Goal: Task Accomplishment & Management: Complete application form

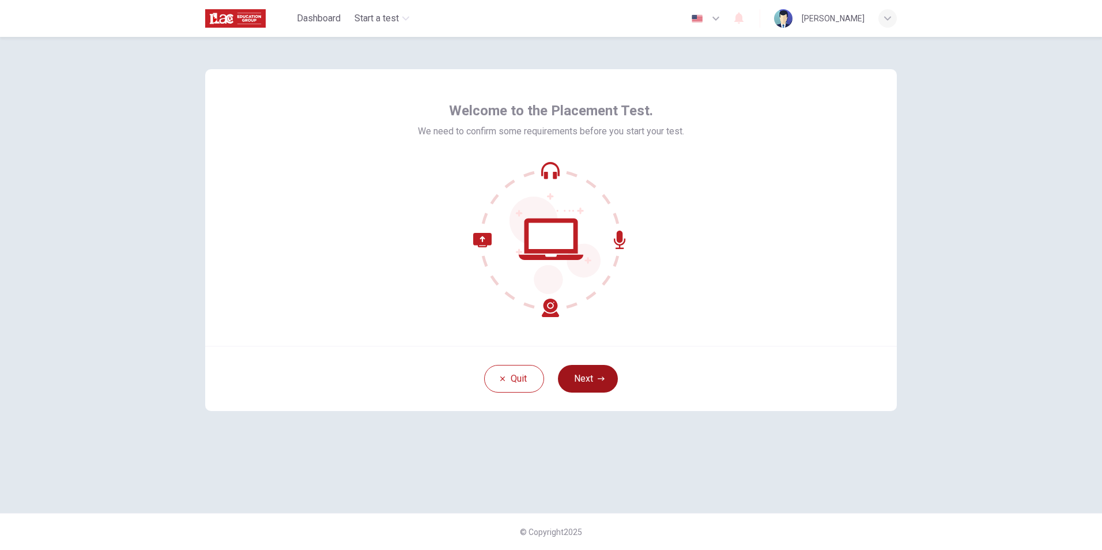
click at [589, 383] on button "Next" at bounding box center [588, 379] width 60 height 28
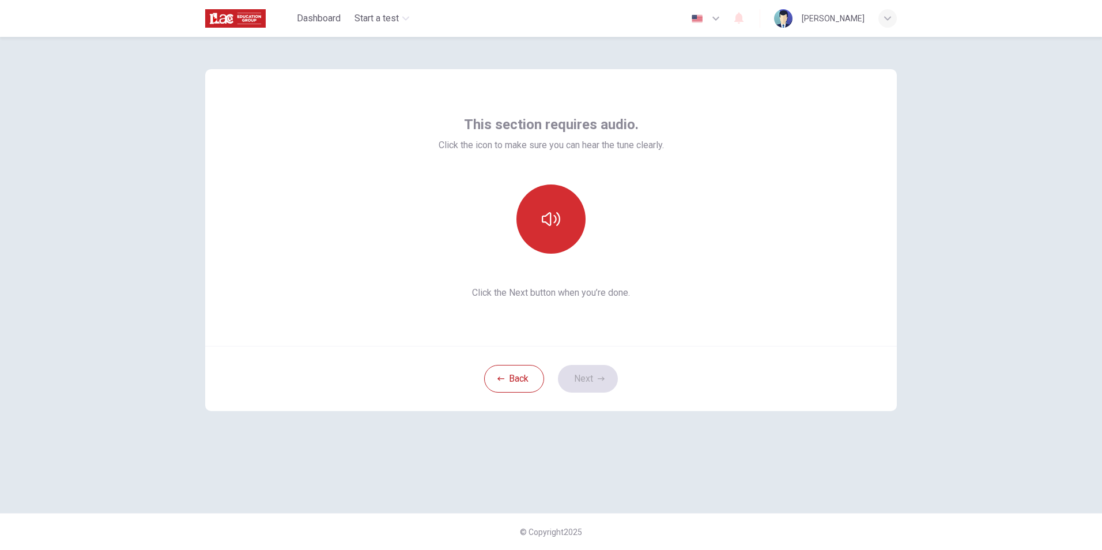
click at [552, 235] on button "button" at bounding box center [550, 218] width 69 height 69
click at [559, 203] on button "button" at bounding box center [550, 218] width 69 height 69
click at [555, 223] on icon "button" at bounding box center [551, 219] width 18 height 18
click at [556, 240] on button "button" at bounding box center [550, 218] width 69 height 69
click at [592, 380] on button "Next" at bounding box center [588, 379] width 60 height 28
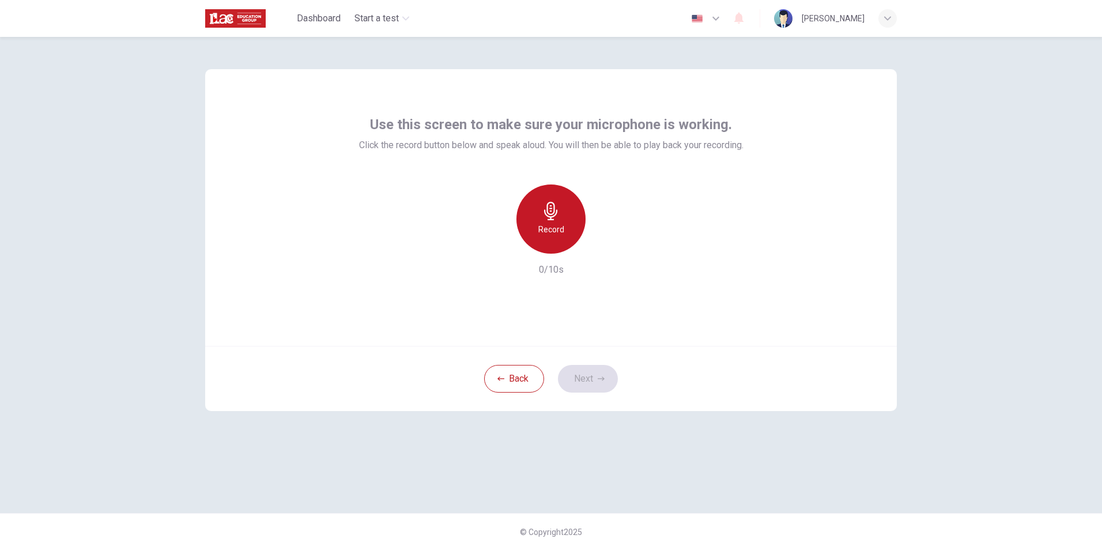
click at [558, 226] on h6 "Record" at bounding box center [551, 229] width 26 height 14
click at [547, 236] on div "Stop" at bounding box center [550, 218] width 69 height 69
click at [603, 381] on icon "button" at bounding box center [601, 378] width 7 height 7
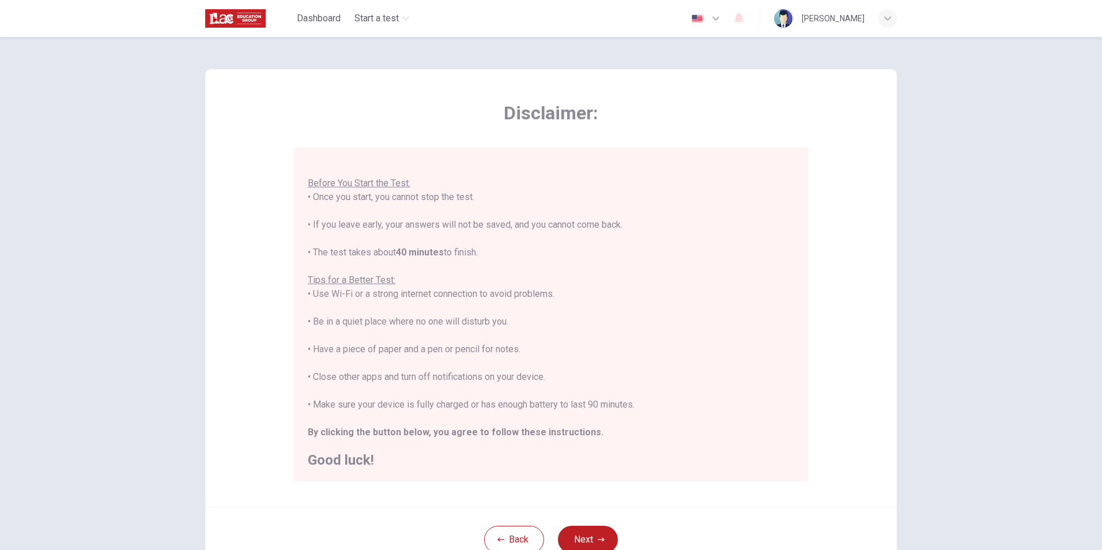
scroll to position [13, 0]
click at [600, 532] on button "Next" at bounding box center [588, 540] width 60 height 28
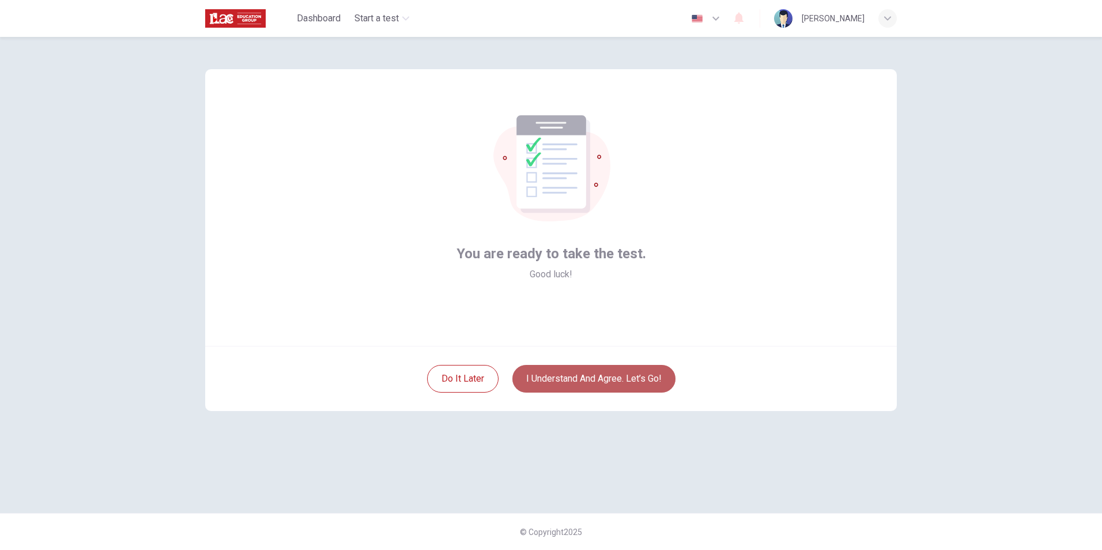
click at [594, 379] on button "I understand and agree. Let’s go!" at bounding box center [593, 379] width 163 height 28
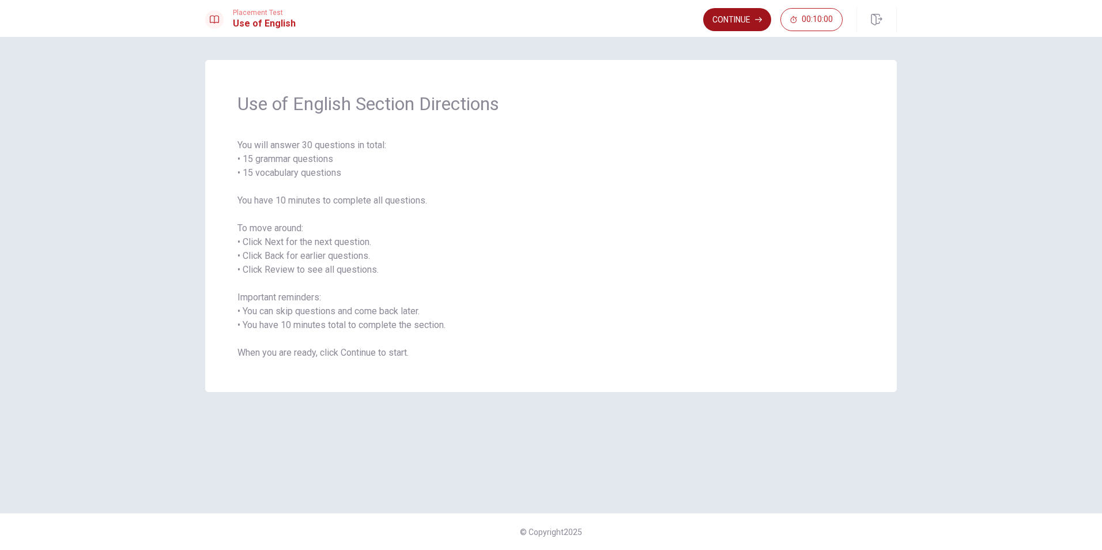
click at [741, 25] on button "Continue" at bounding box center [737, 19] width 68 height 23
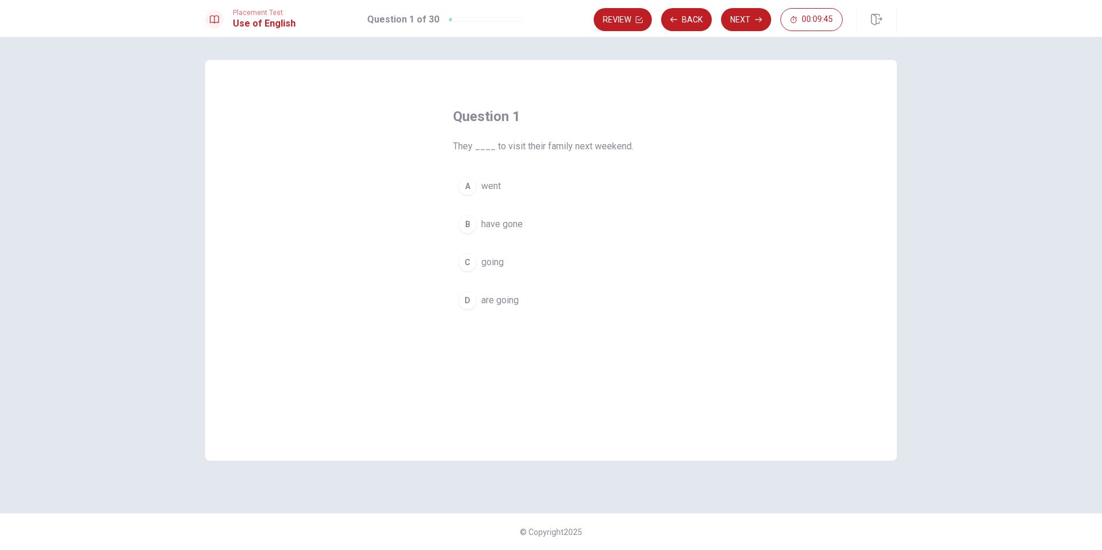
click at [512, 303] on span "are going" at bounding box center [499, 300] width 37 height 14
click at [751, 22] on button "Next" at bounding box center [746, 19] width 50 height 23
click at [494, 227] on button "B are" at bounding box center [551, 224] width 196 height 29
click at [749, 22] on button "Next" at bounding box center [746, 19] width 50 height 23
click at [511, 220] on button "B has" at bounding box center [551, 224] width 196 height 29
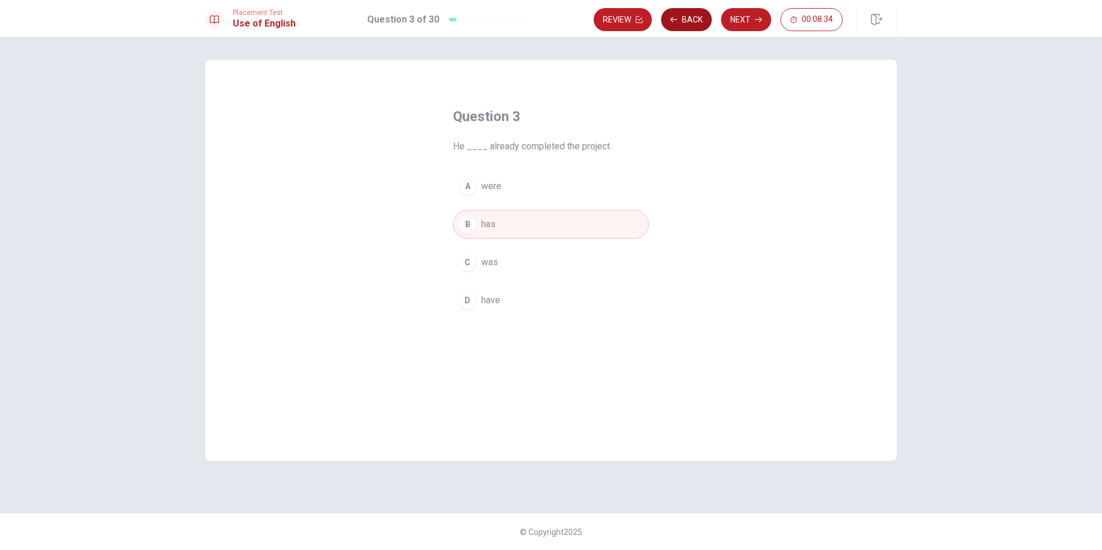
click at [696, 22] on button "Back" at bounding box center [686, 19] width 51 height 23
click at [739, 20] on button "Next" at bounding box center [746, 19] width 50 height 23
click at [750, 18] on button "Next" at bounding box center [746, 19] width 50 height 23
click at [494, 305] on span "have" at bounding box center [490, 300] width 19 height 14
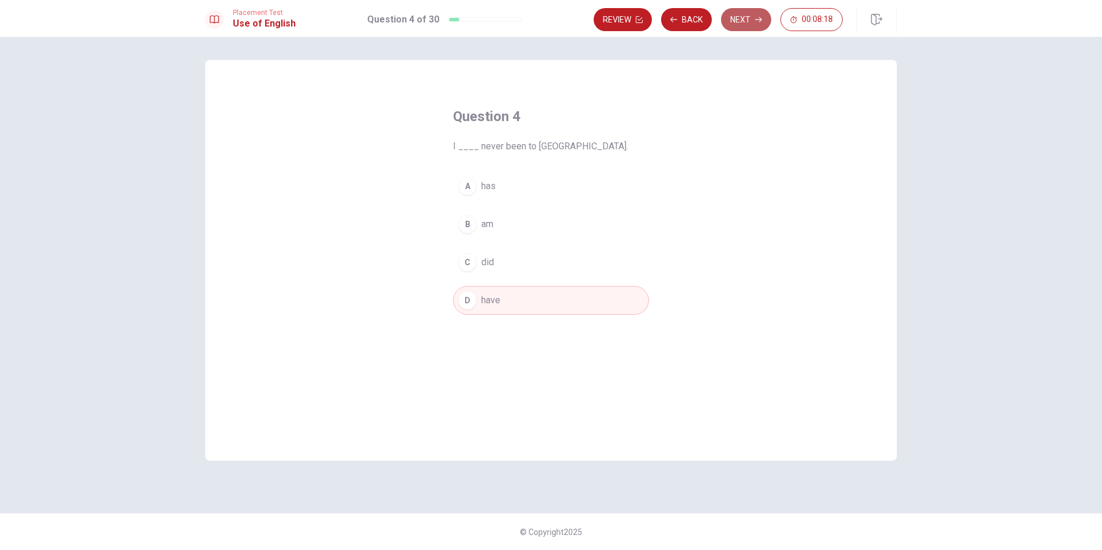
click at [745, 25] on button "Next" at bounding box center [746, 19] width 50 height 23
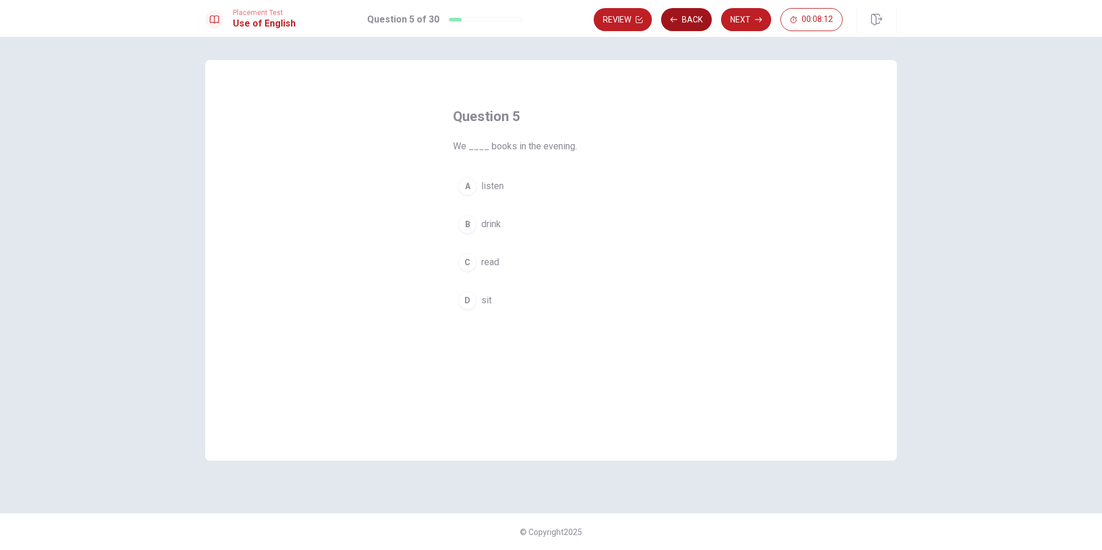
click at [677, 21] on icon "button" at bounding box center [673, 19] width 7 height 7
click at [678, 22] on button "Back" at bounding box center [686, 19] width 51 height 23
click at [678, 24] on button "Back" at bounding box center [686, 19] width 51 height 23
click at [679, 24] on button "Back" at bounding box center [686, 19] width 51 height 23
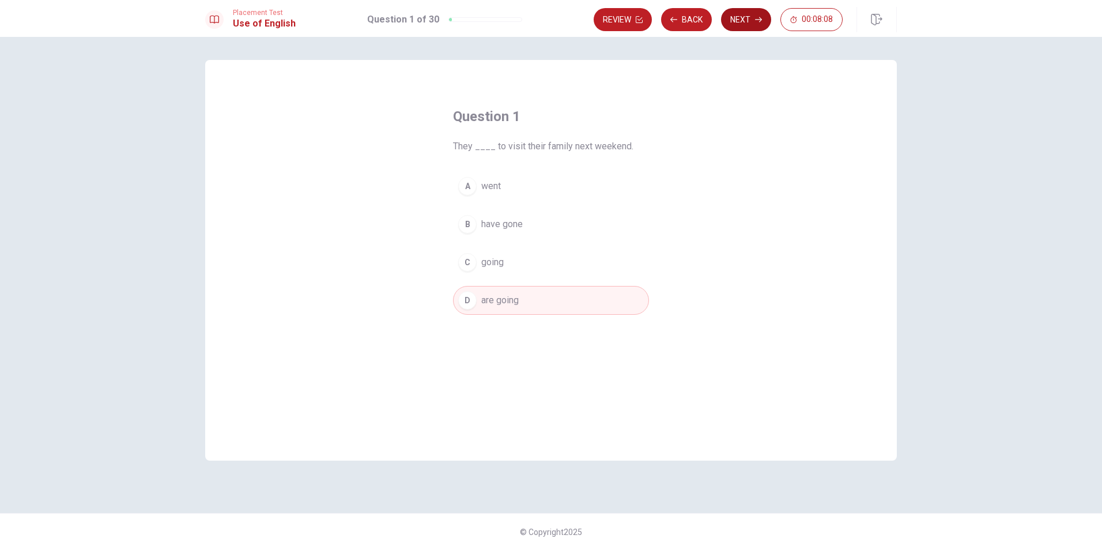
click at [732, 21] on button "Next" at bounding box center [746, 19] width 50 height 23
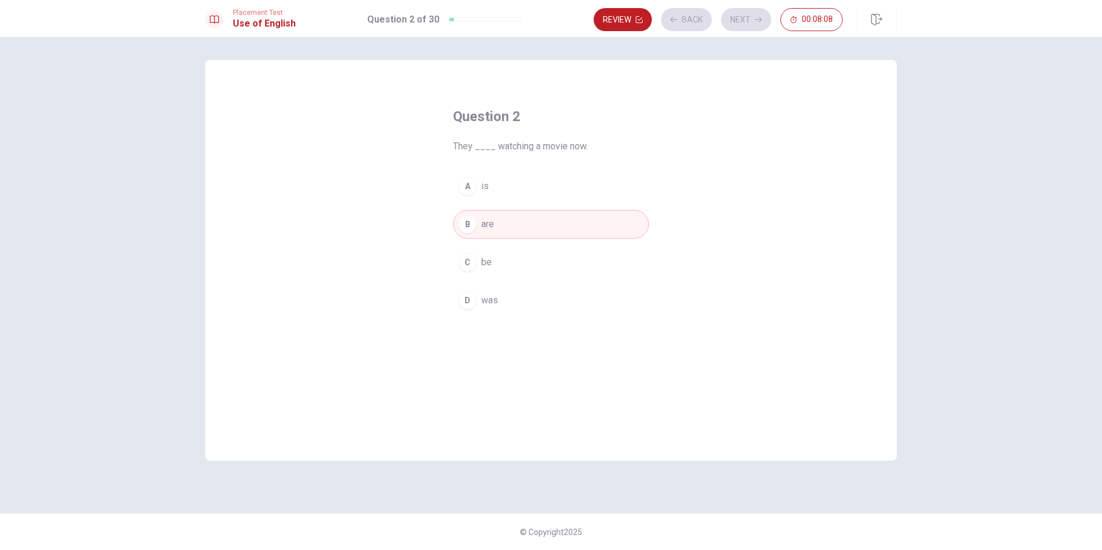
click at [735, 21] on div "Review Back Next 00:08:08" at bounding box center [718, 19] width 249 height 23
click at [721, 21] on button "Next" at bounding box center [746, 19] width 50 height 23
click at [731, 21] on button "Next" at bounding box center [746, 19] width 50 height 23
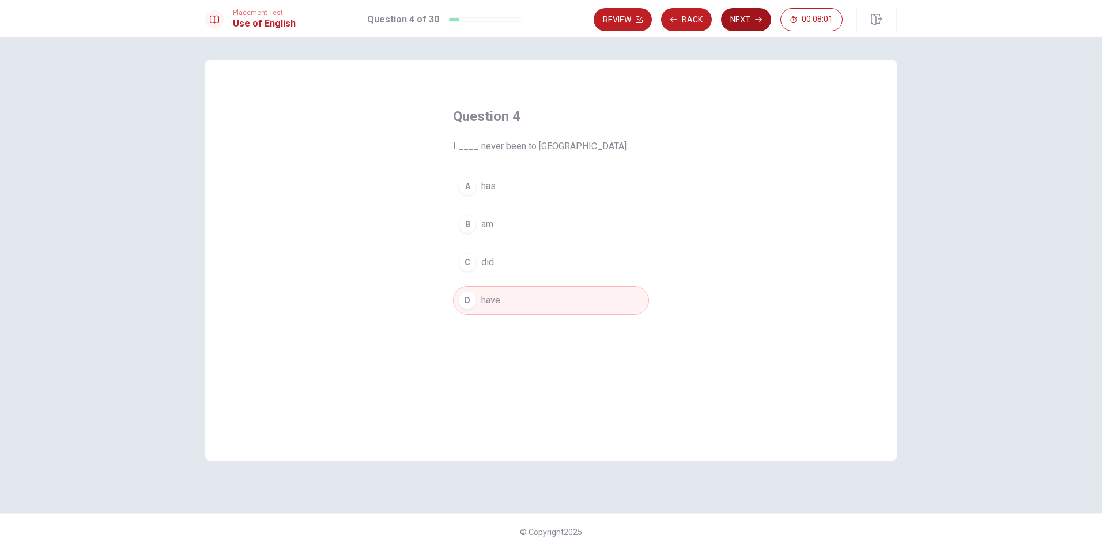
click at [740, 23] on button "Next" at bounding box center [746, 19] width 50 height 23
click at [501, 266] on button "C read" at bounding box center [551, 262] width 196 height 29
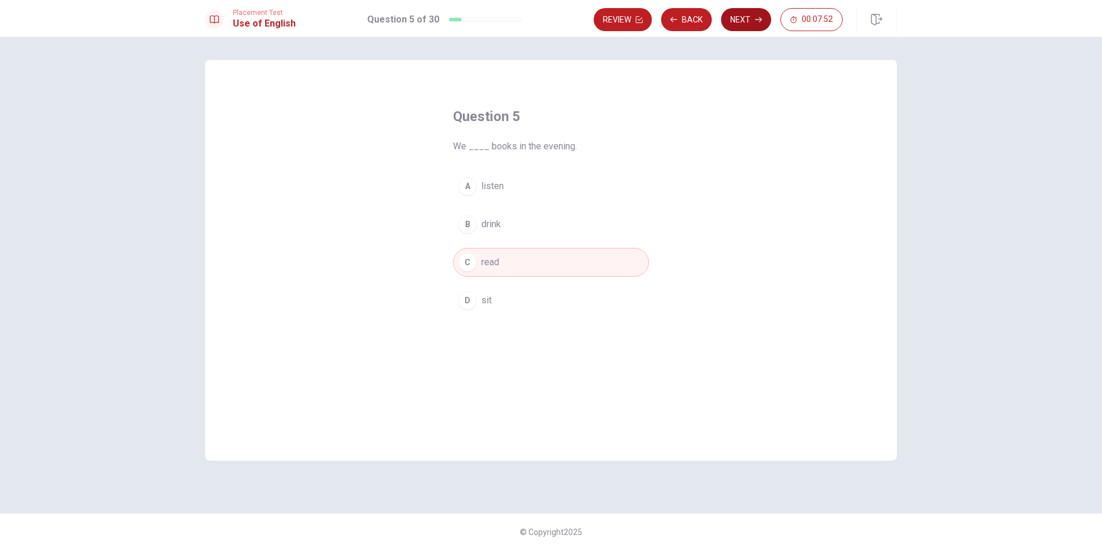
click at [738, 22] on button "Next" at bounding box center [746, 19] width 50 height 23
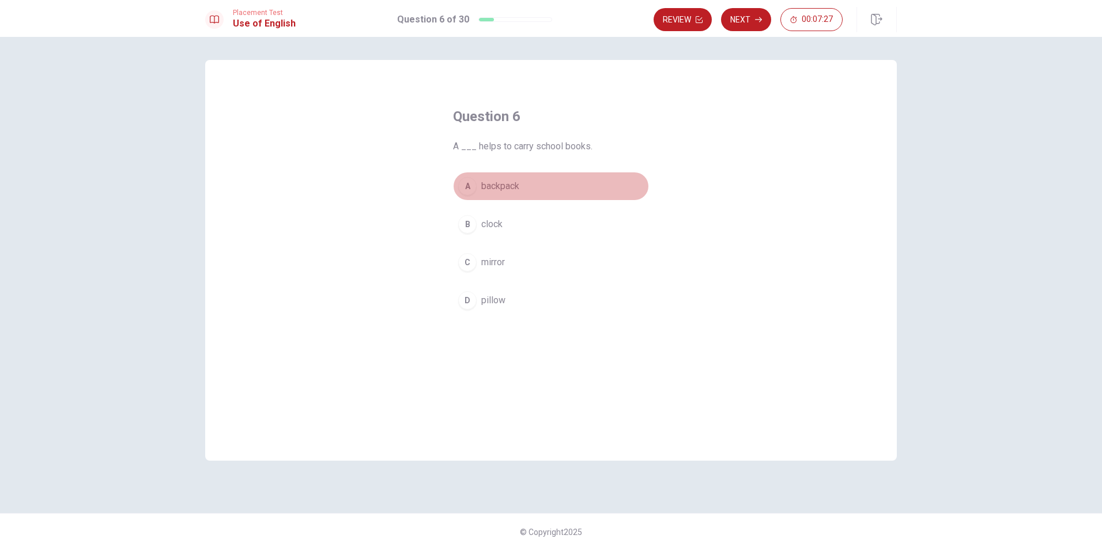
click at [497, 179] on span "backpack" at bounding box center [500, 186] width 38 height 14
click at [736, 23] on button "Next" at bounding box center [746, 19] width 50 height 23
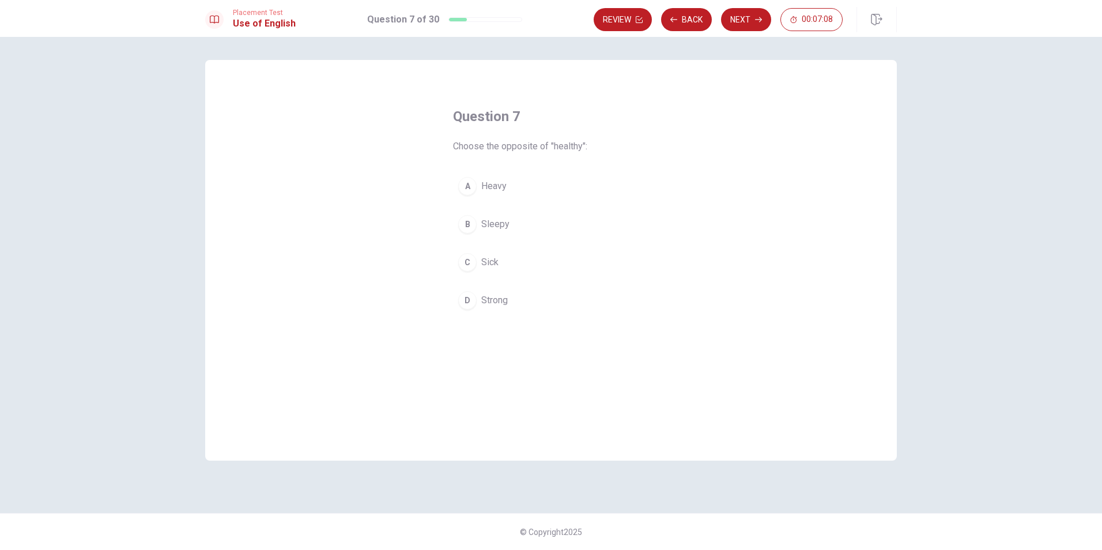
click at [477, 267] on button "C Sick" at bounding box center [551, 262] width 196 height 29
click at [743, 21] on button "Next" at bounding box center [746, 19] width 50 height 23
drag, startPoint x: 496, startPoint y: 299, endPoint x: 489, endPoint y: 299, distance: 6.3
click at [492, 299] on span "pencil" at bounding box center [493, 300] width 24 height 14
click at [742, 21] on button "Next" at bounding box center [746, 19] width 50 height 23
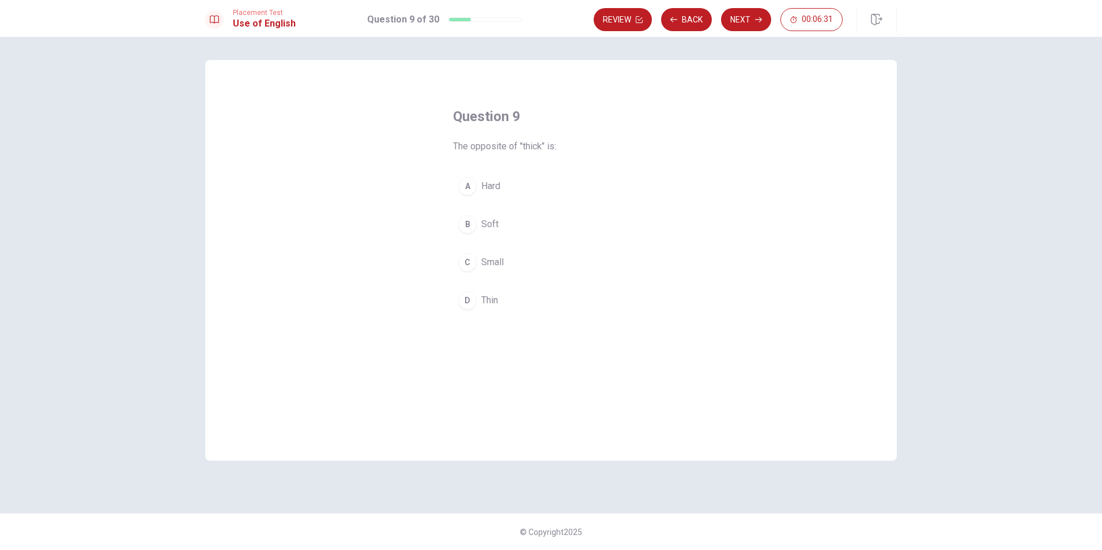
click at [498, 296] on span "Thin" at bounding box center [489, 300] width 17 height 14
click at [742, 16] on button "Next" at bounding box center [746, 19] width 50 height 23
click at [506, 269] on button "C washed" at bounding box center [551, 262] width 196 height 29
click at [758, 20] on icon "button" at bounding box center [758, 19] width 7 height 7
click at [523, 301] on button "D will watch" at bounding box center [551, 300] width 196 height 29
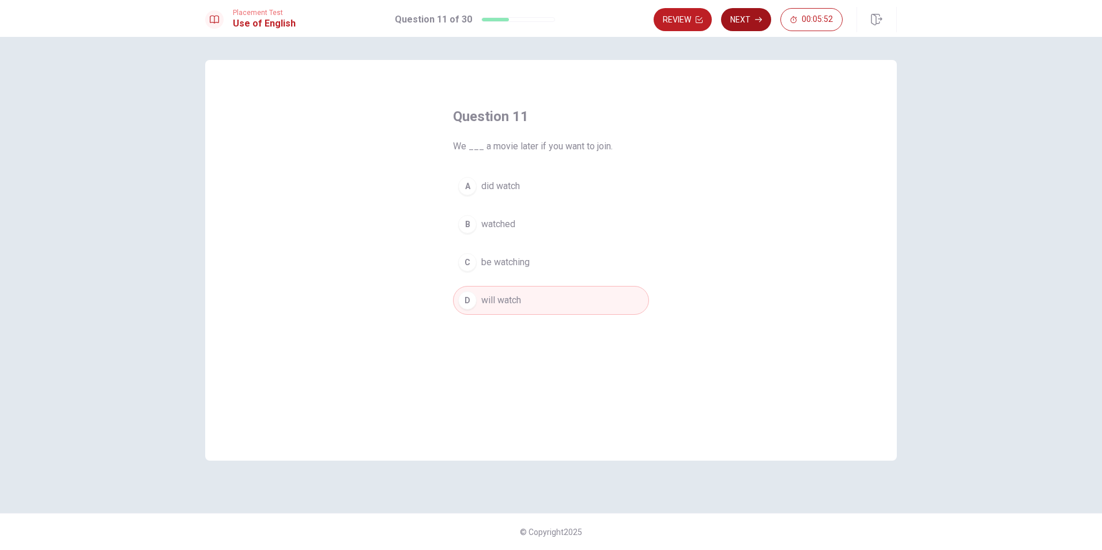
click at [738, 25] on button "Next" at bounding box center [746, 19] width 50 height 23
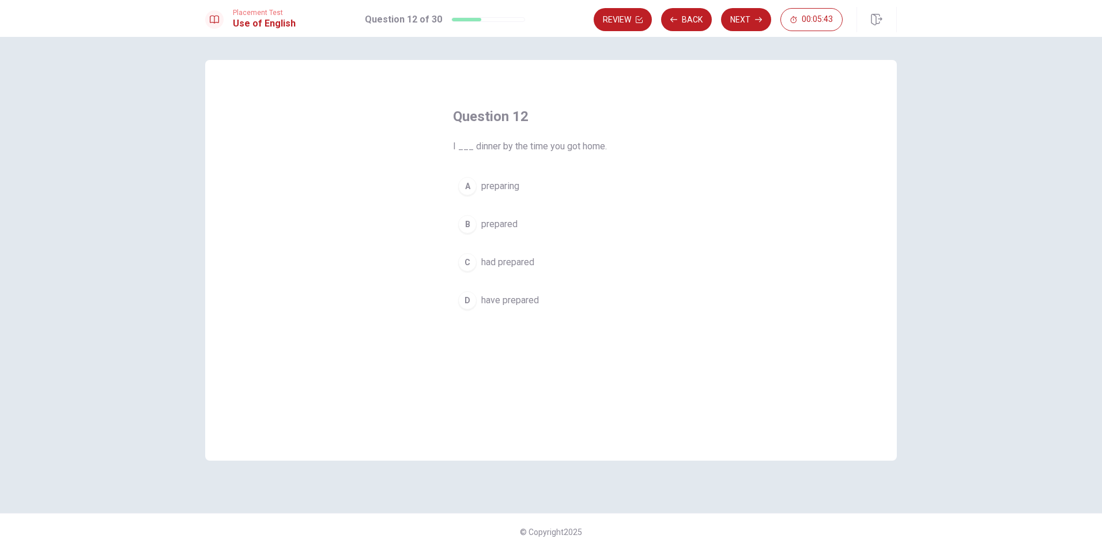
click at [512, 224] on span "prepared" at bounding box center [499, 224] width 36 height 14
click at [539, 304] on button "D have prepared" at bounding box center [551, 300] width 196 height 29
click at [512, 260] on span "had prepared" at bounding box center [507, 262] width 53 height 14
click at [738, 23] on button "Next" at bounding box center [746, 19] width 50 height 23
click at [493, 226] on span "get" at bounding box center [487, 224] width 13 height 14
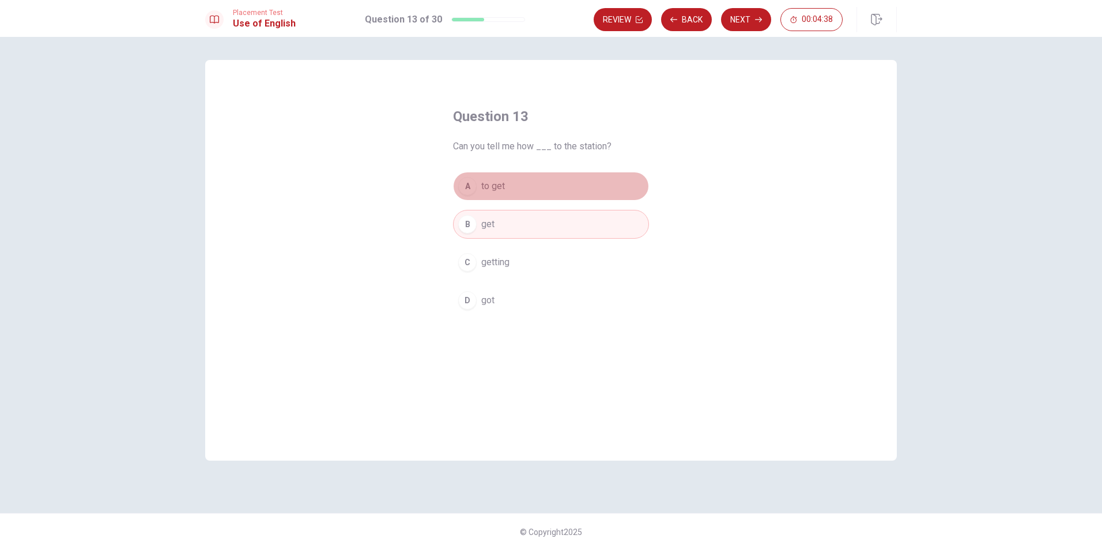
click at [522, 198] on button "A to get" at bounding box center [551, 186] width 196 height 29
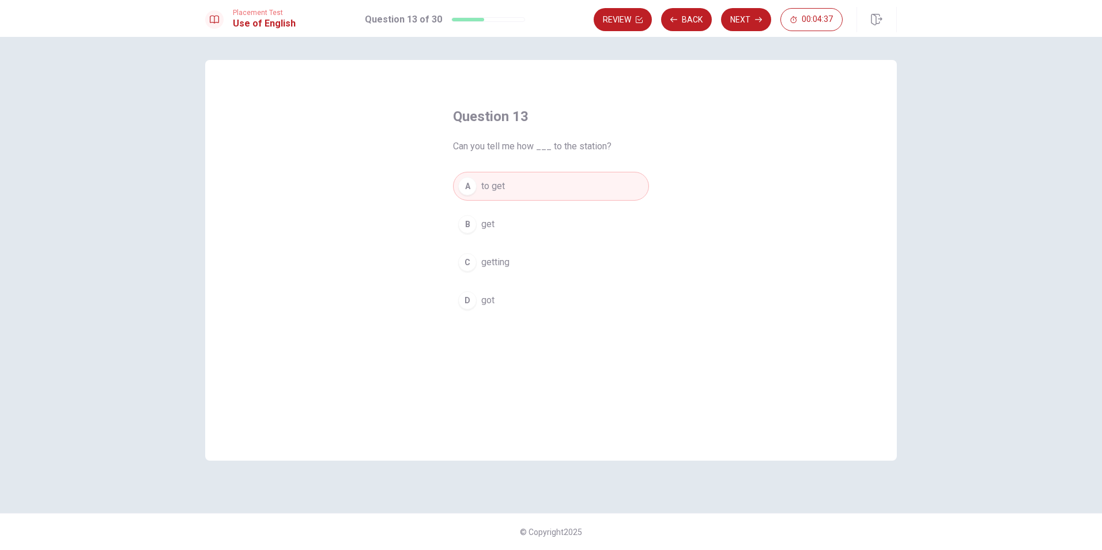
click at [537, 228] on button "B get" at bounding box center [551, 224] width 196 height 29
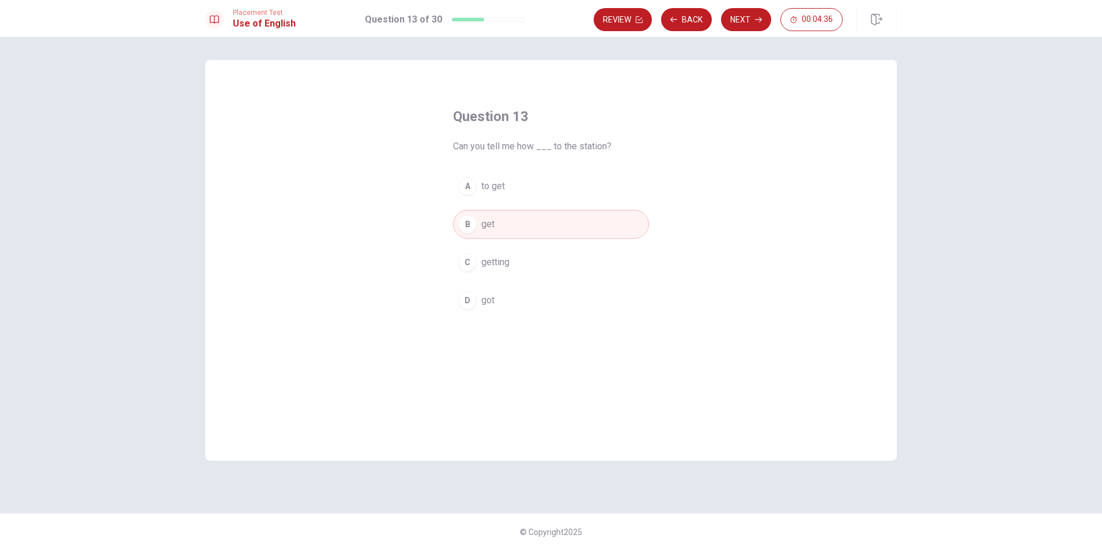
click at [516, 183] on button "A to get" at bounding box center [551, 186] width 196 height 29
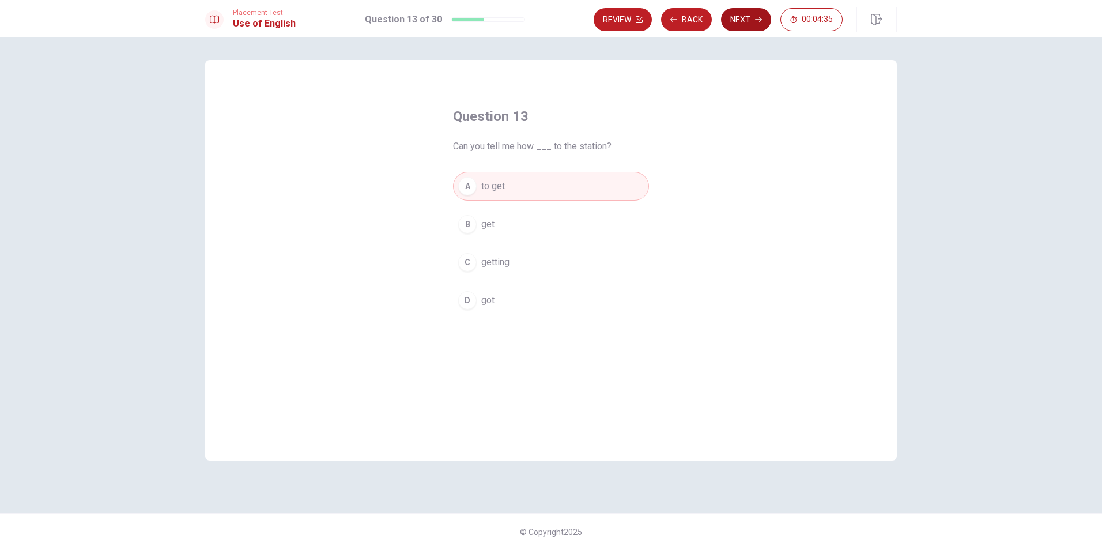
click at [750, 20] on button "Next" at bounding box center [746, 19] width 50 height 23
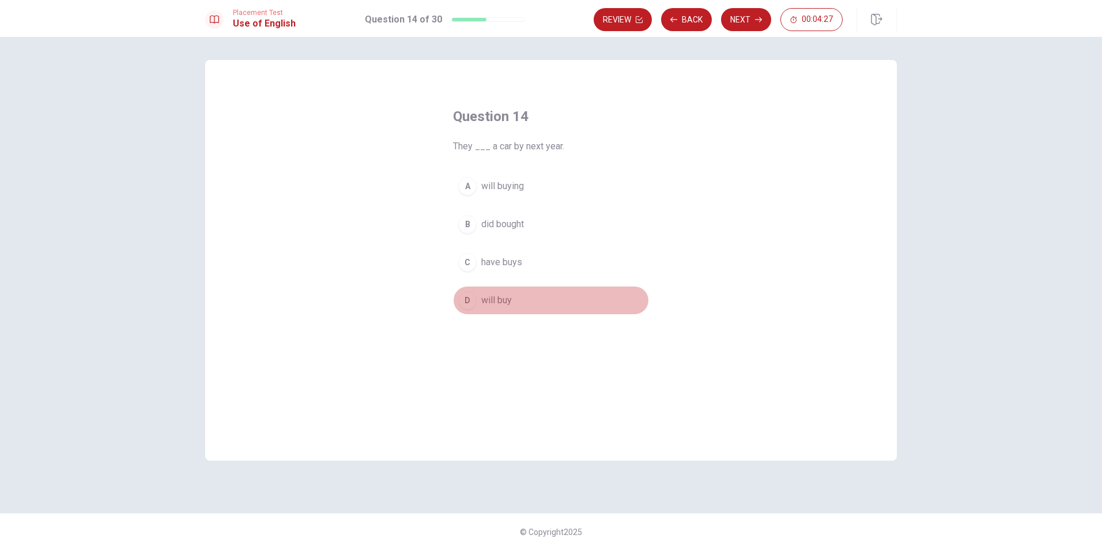
click at [511, 305] on span "will buy" at bounding box center [496, 300] width 31 height 14
click at [753, 27] on button "Next" at bounding box center [746, 19] width 50 height 23
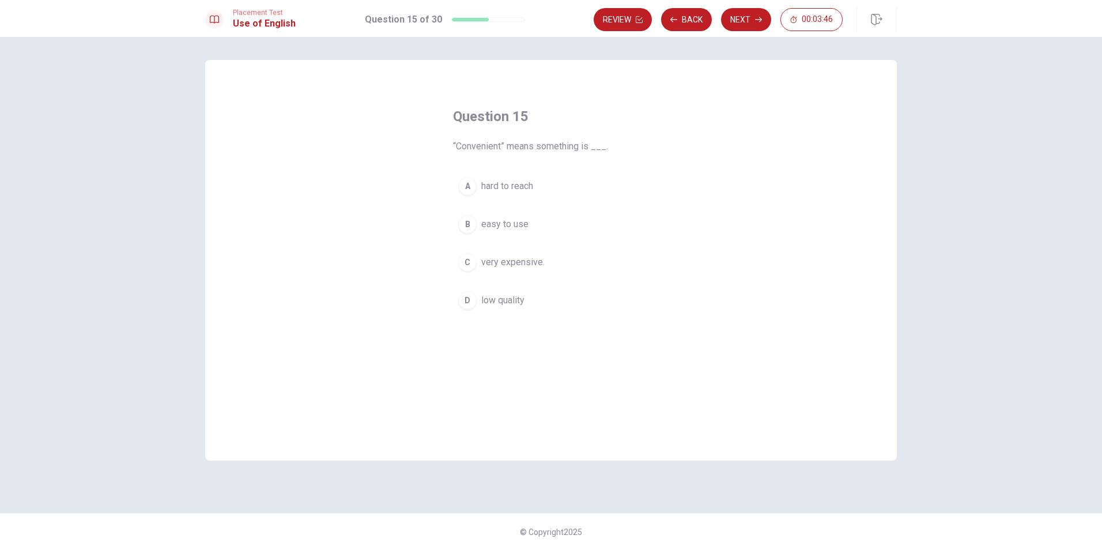
click at [517, 231] on span "easy to use" at bounding box center [504, 224] width 47 height 14
click at [731, 25] on button "Next" at bounding box center [746, 19] width 50 height 23
click at [519, 306] on span "hardworking" at bounding box center [505, 300] width 49 height 14
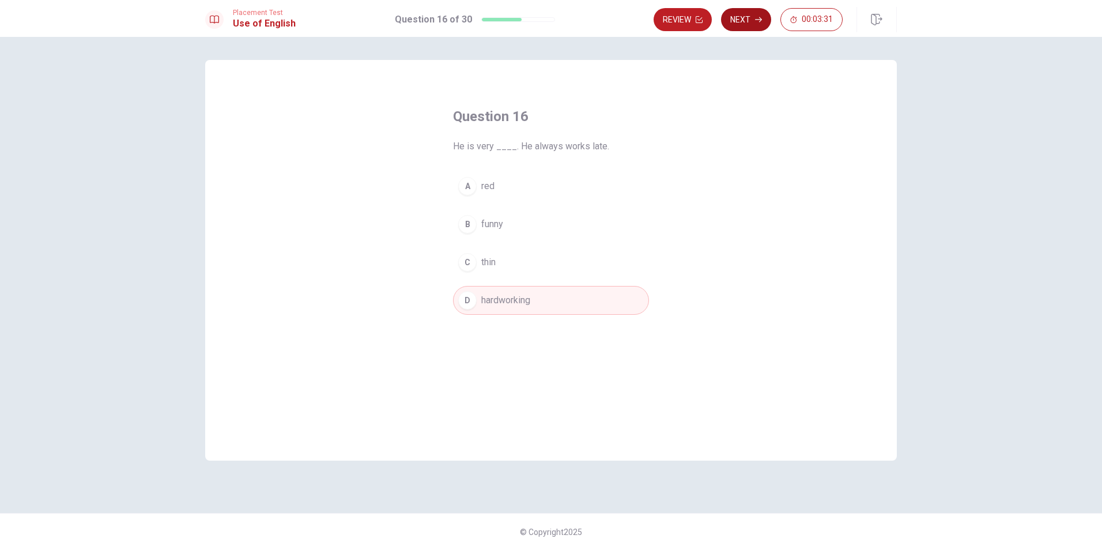
click at [745, 22] on button "Next" at bounding box center [746, 19] width 50 height 23
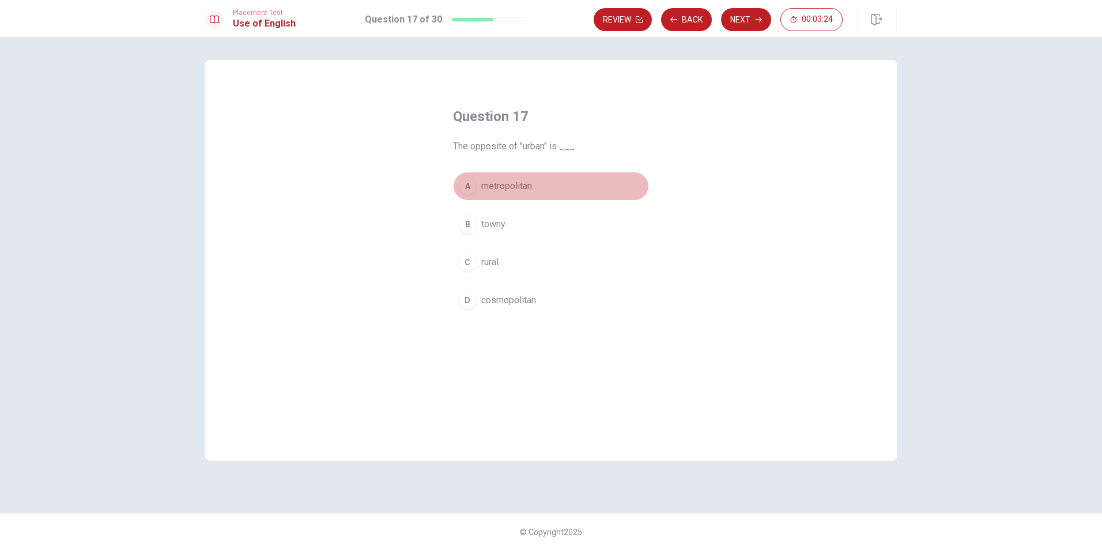
click at [534, 183] on button "A metropolitan" at bounding box center [551, 186] width 196 height 29
click at [758, 22] on icon "button" at bounding box center [758, 19] width 7 height 7
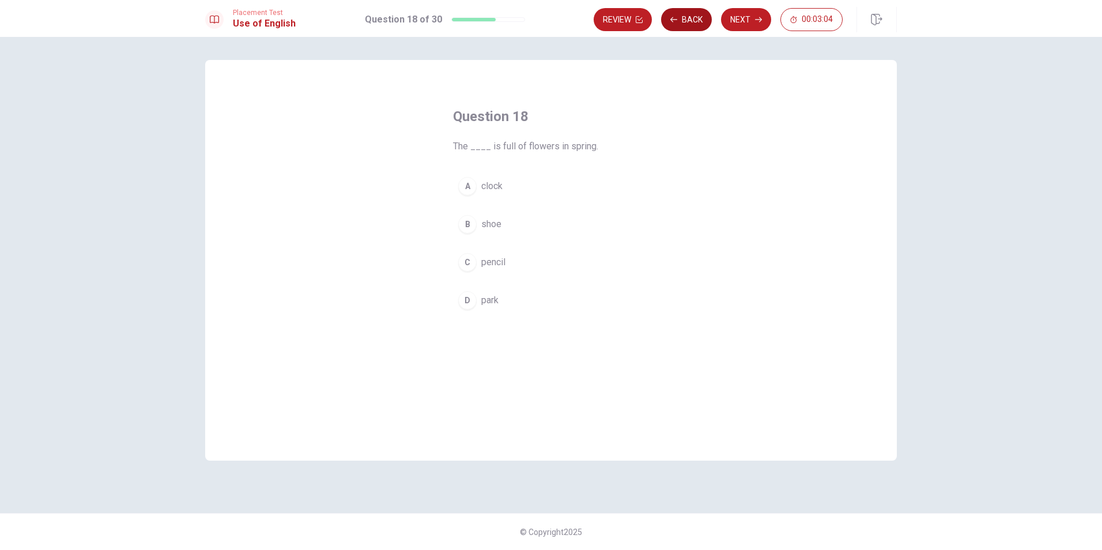
click at [692, 22] on button "Back" at bounding box center [686, 19] width 51 height 23
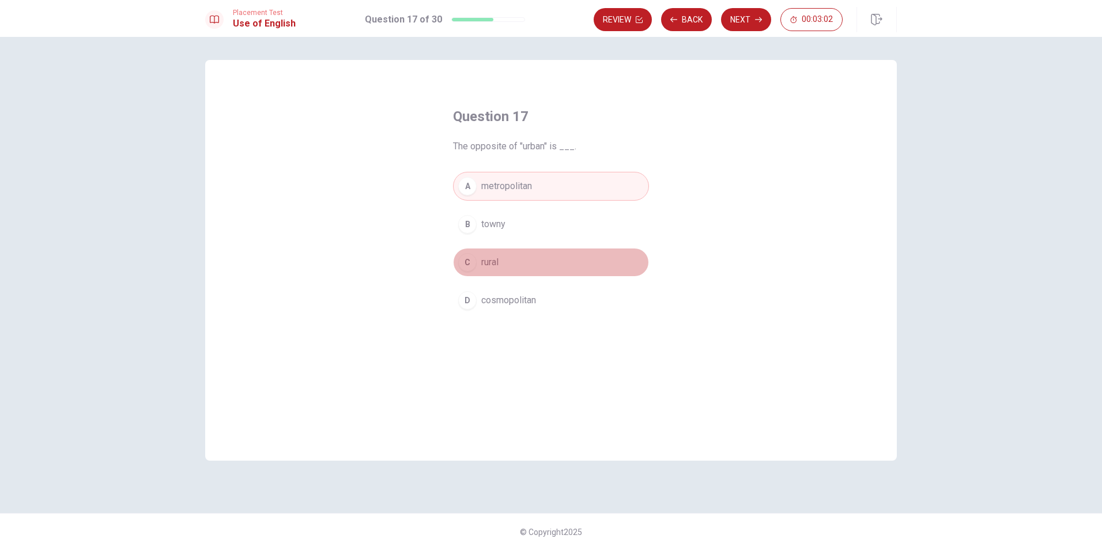
click at [512, 261] on button "C rural" at bounding box center [551, 262] width 196 height 29
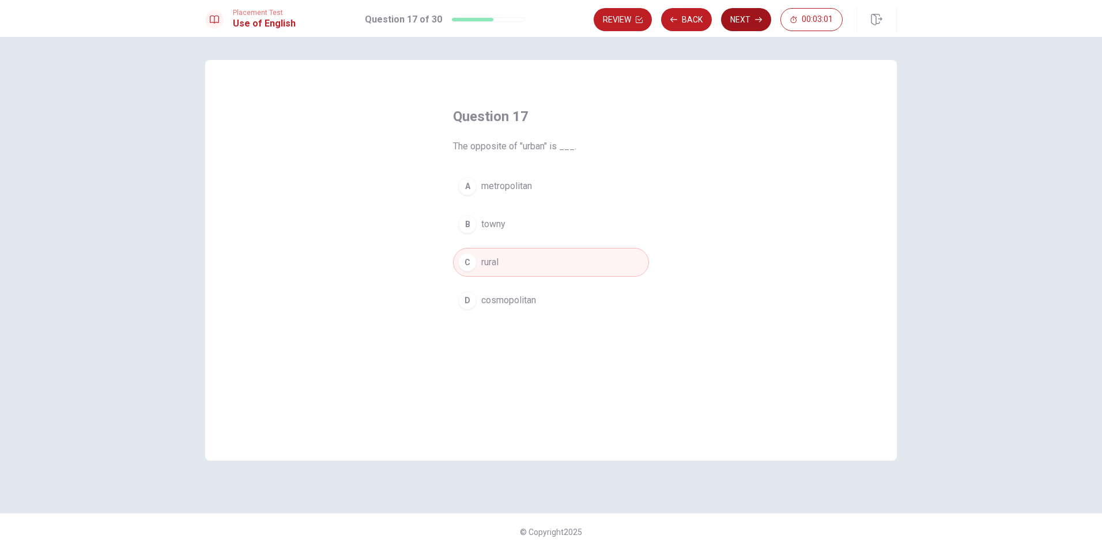
click at [742, 21] on button "Next" at bounding box center [746, 19] width 50 height 23
click at [504, 225] on button "B shoe" at bounding box center [551, 224] width 196 height 29
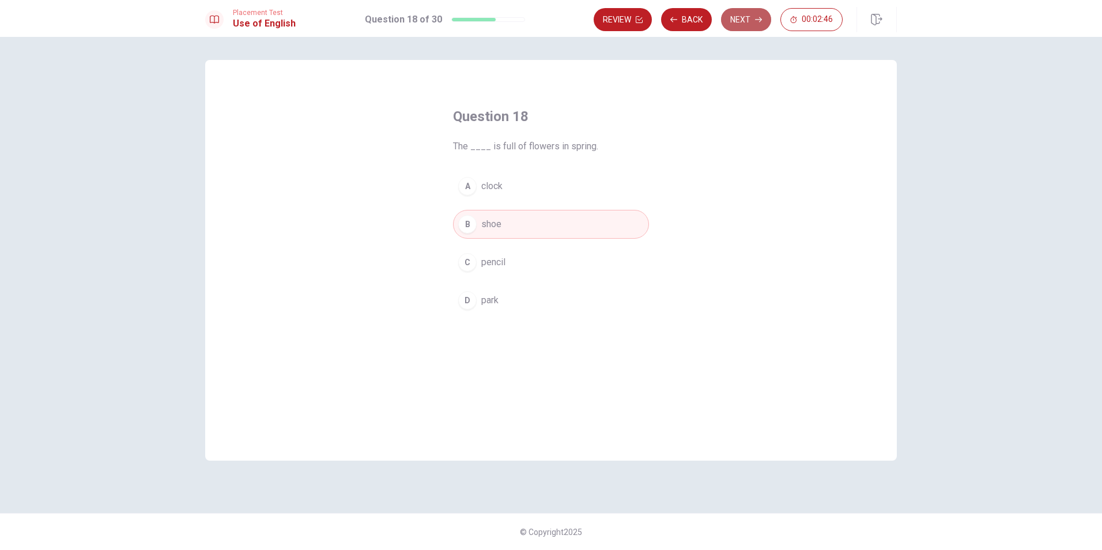
click at [732, 22] on button "Next" at bounding box center [746, 19] width 50 height 23
click at [500, 233] on button "B bag" at bounding box center [551, 224] width 196 height 29
click at [761, 28] on button "Next" at bounding box center [746, 19] width 50 height 23
click at [512, 303] on span "are going" at bounding box center [499, 300] width 37 height 14
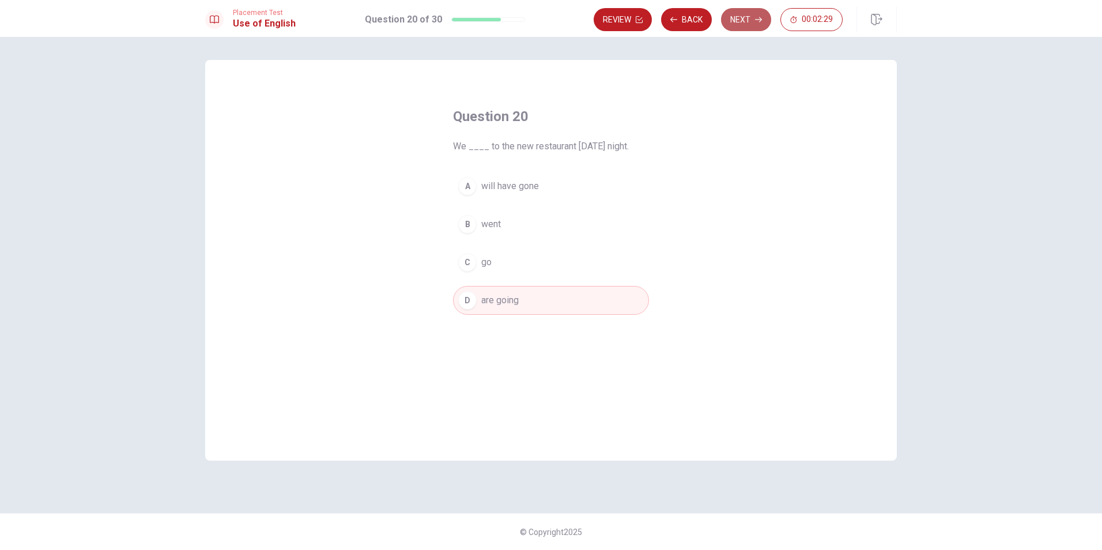
click at [748, 20] on button "Next" at bounding box center [746, 19] width 50 height 23
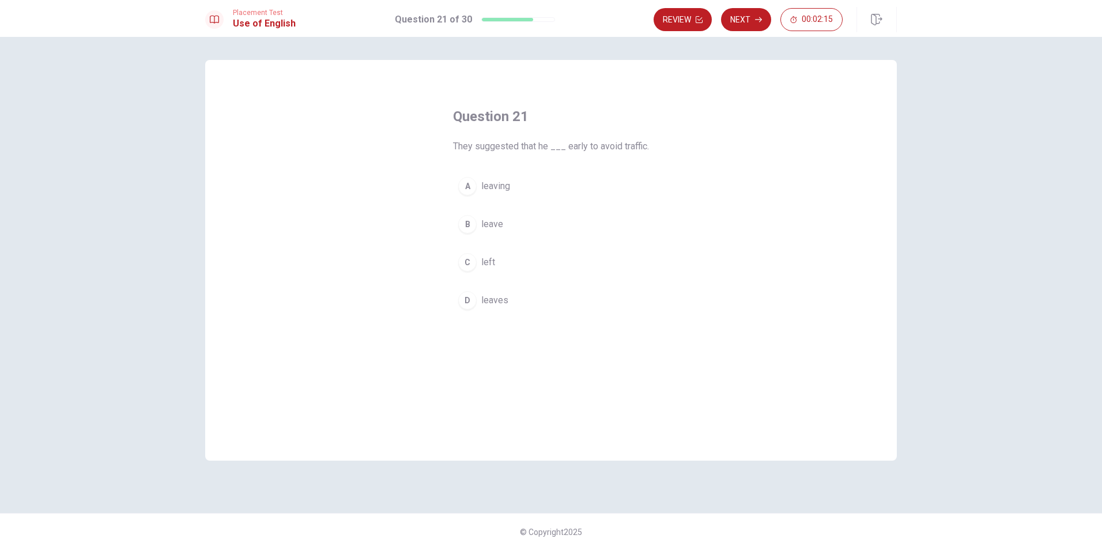
click at [510, 226] on button "B leave" at bounding box center [551, 224] width 196 height 29
click at [532, 297] on button "D leaves" at bounding box center [551, 300] width 196 height 29
click at [758, 16] on icon "button" at bounding box center [758, 19] width 7 height 7
click at [527, 186] on span "are traveling" at bounding box center [506, 186] width 50 height 14
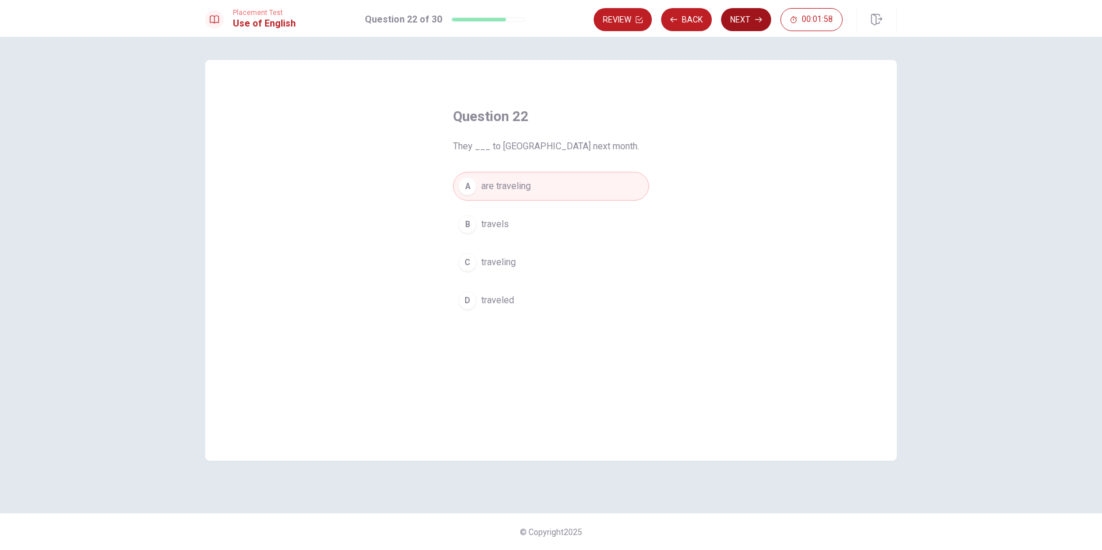
click at [756, 20] on icon "button" at bounding box center [758, 19] width 7 height 7
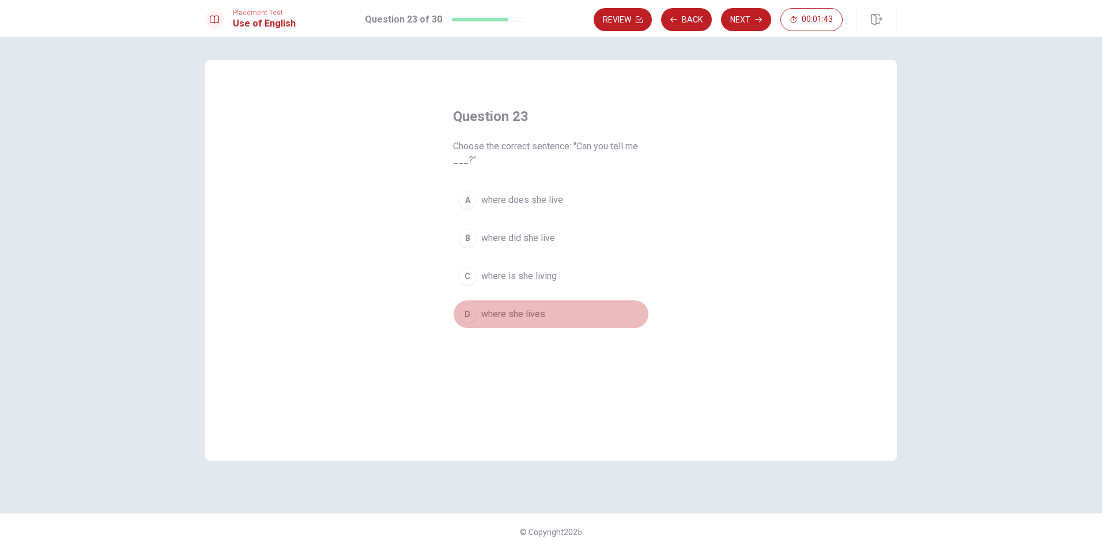
click at [528, 316] on span "where she lives" at bounding box center [513, 314] width 64 height 14
click at [746, 24] on button "Next" at bounding box center [746, 19] width 50 height 23
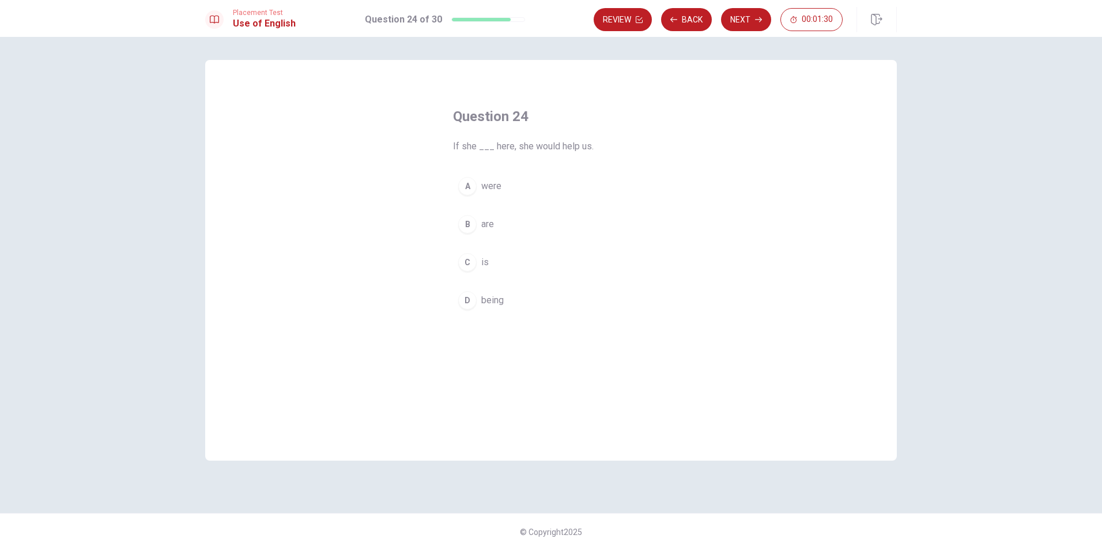
click at [491, 265] on button "C is" at bounding box center [551, 262] width 196 height 29
click at [750, 23] on button "Next" at bounding box center [746, 19] width 50 height 23
click at [512, 194] on button "A limit" at bounding box center [551, 186] width 196 height 29
click at [742, 23] on button "Next" at bounding box center [746, 19] width 50 height 23
click at [494, 269] on span "true" at bounding box center [489, 262] width 16 height 14
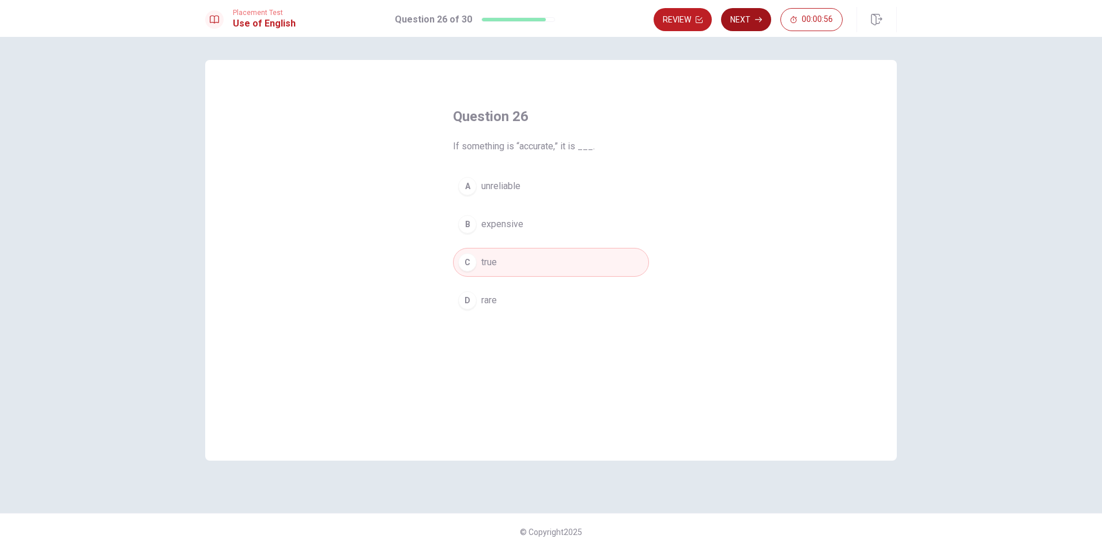
click at [756, 25] on button "Next" at bounding box center [746, 19] width 50 height 23
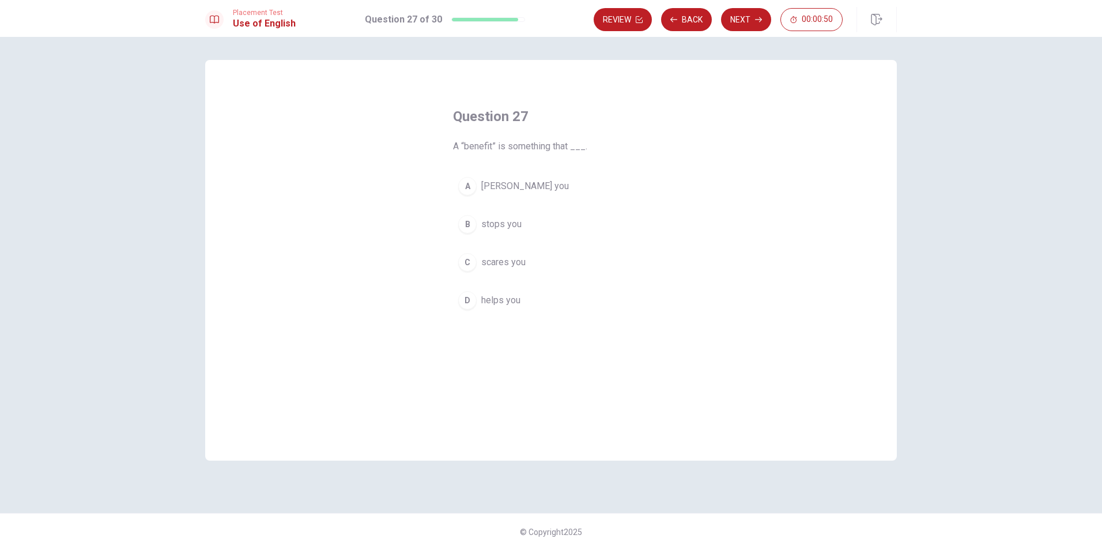
click at [513, 308] on button "D helps you" at bounding box center [551, 300] width 196 height 29
click at [744, 24] on button "Next" at bounding box center [746, 19] width 50 height 23
click at [512, 184] on span "convince" at bounding box center [499, 186] width 36 height 14
click at [755, 21] on icon "button" at bounding box center [758, 19] width 7 height 7
click at [497, 304] on span "a belief" at bounding box center [496, 300] width 31 height 14
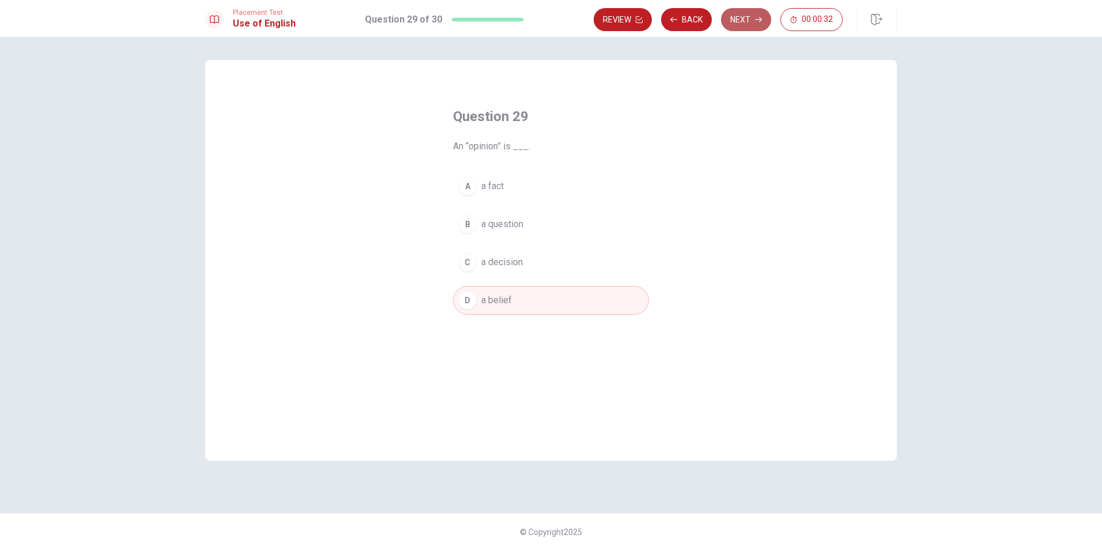
click at [746, 23] on button "Next" at bounding box center [746, 19] width 50 height 23
click at [504, 186] on button "A since" at bounding box center [551, 186] width 196 height 29
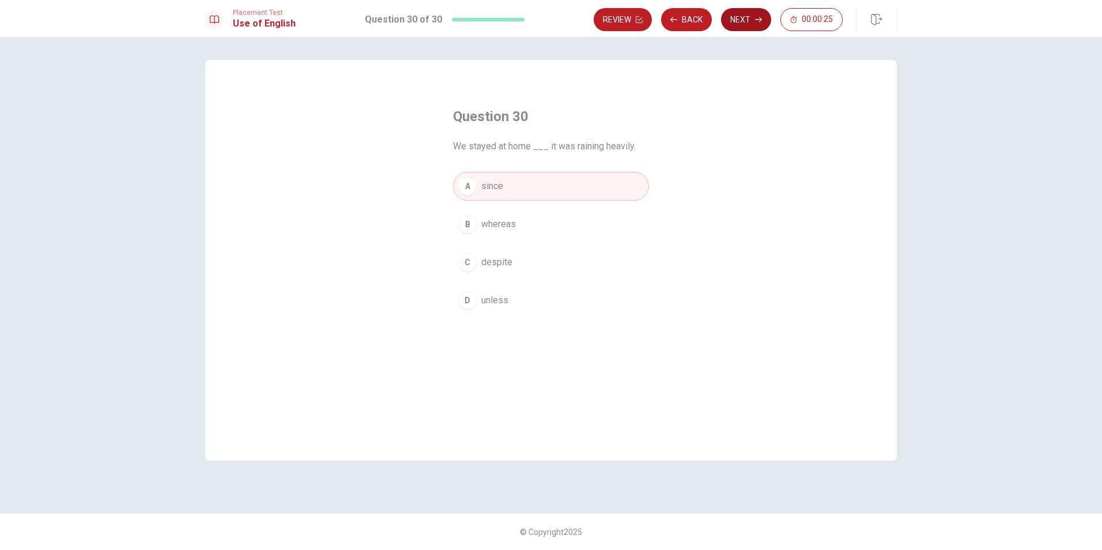
click at [753, 20] on button "Next" at bounding box center [746, 19] width 50 height 23
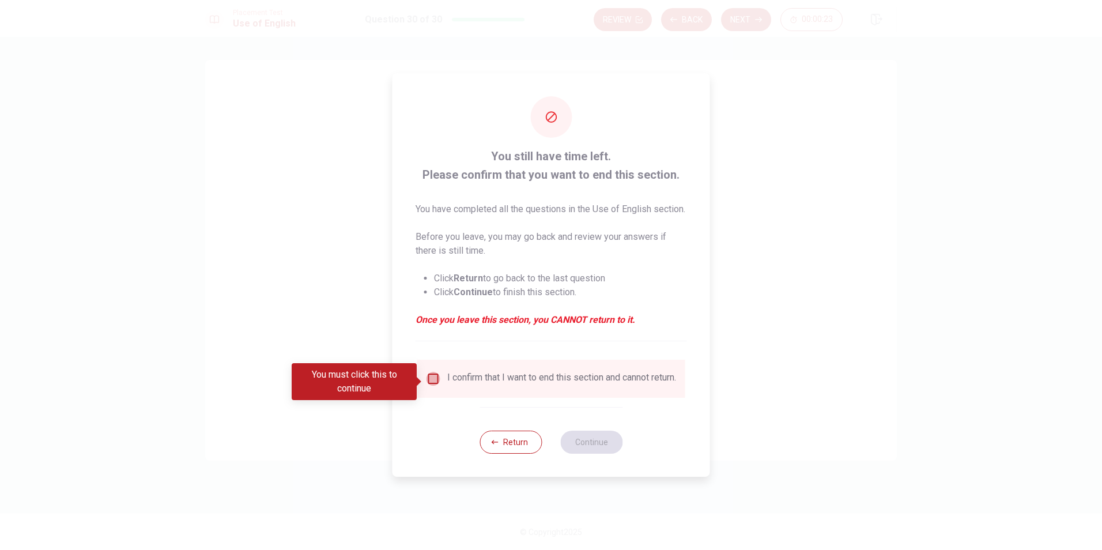
click at [431, 380] on input "You must click this to continue" at bounding box center [433, 379] width 14 height 14
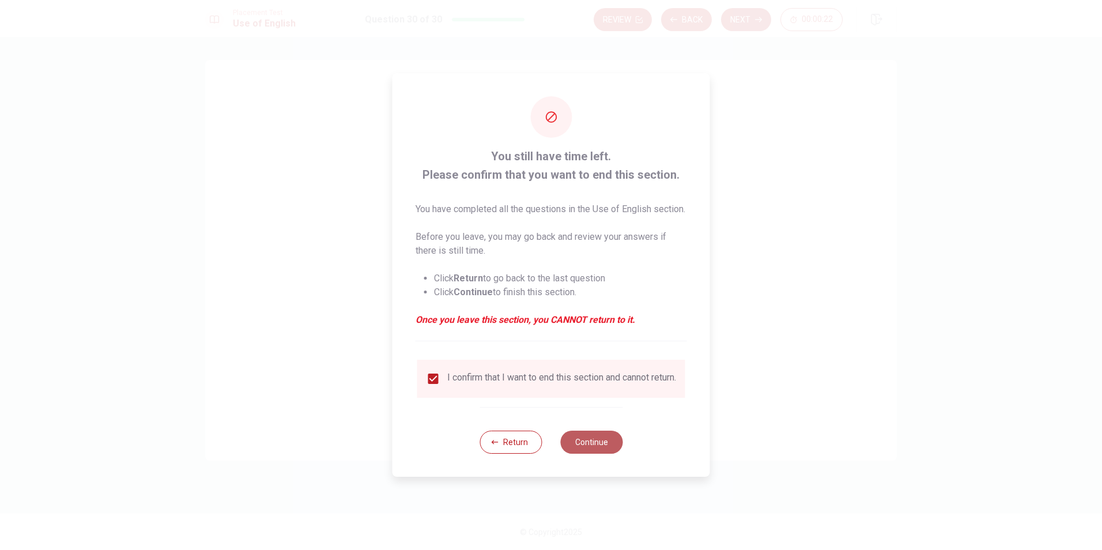
click at [603, 451] on button "Continue" at bounding box center [591, 441] width 62 height 23
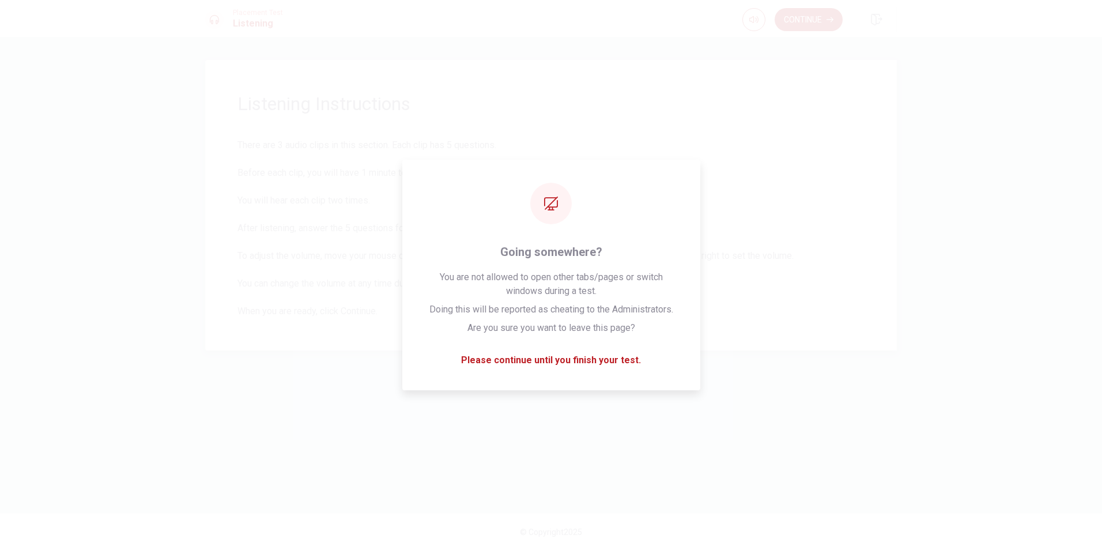
click at [546, 294] on span "There are 3 audio clips in this section. Each clip has 5 questions. Before each…" at bounding box center [550, 228] width 627 height 180
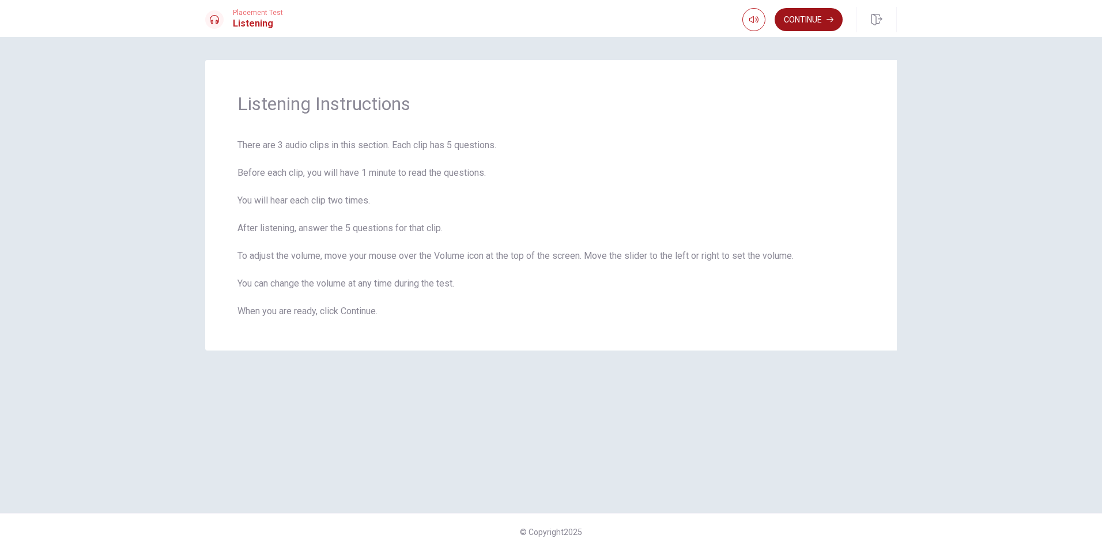
click at [800, 22] on button "Continue" at bounding box center [808, 19] width 68 height 23
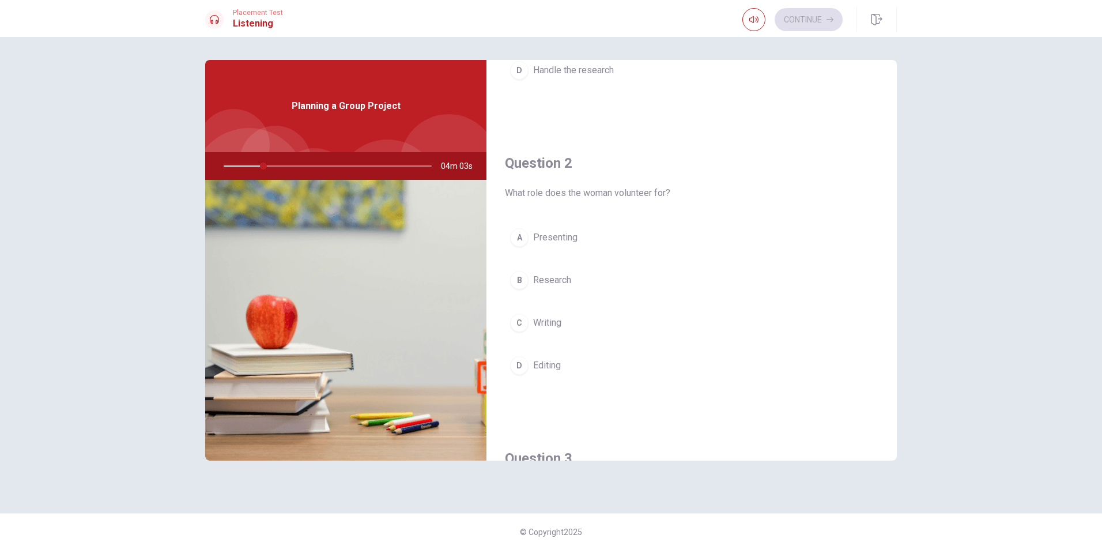
scroll to position [231, 0]
click at [580, 236] on button "A Presenting" at bounding box center [691, 231] width 373 height 29
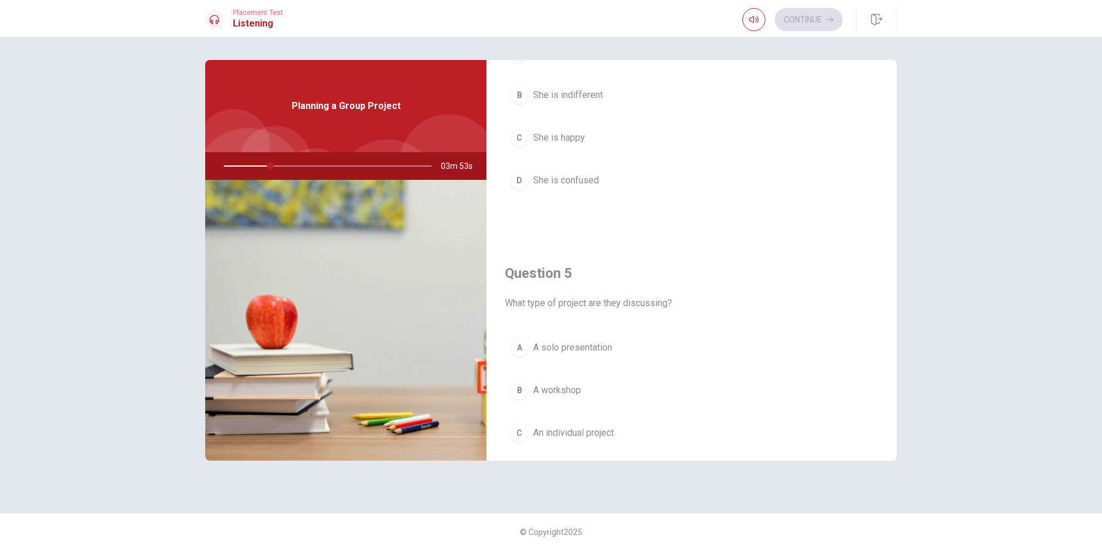
scroll to position [1075, 0]
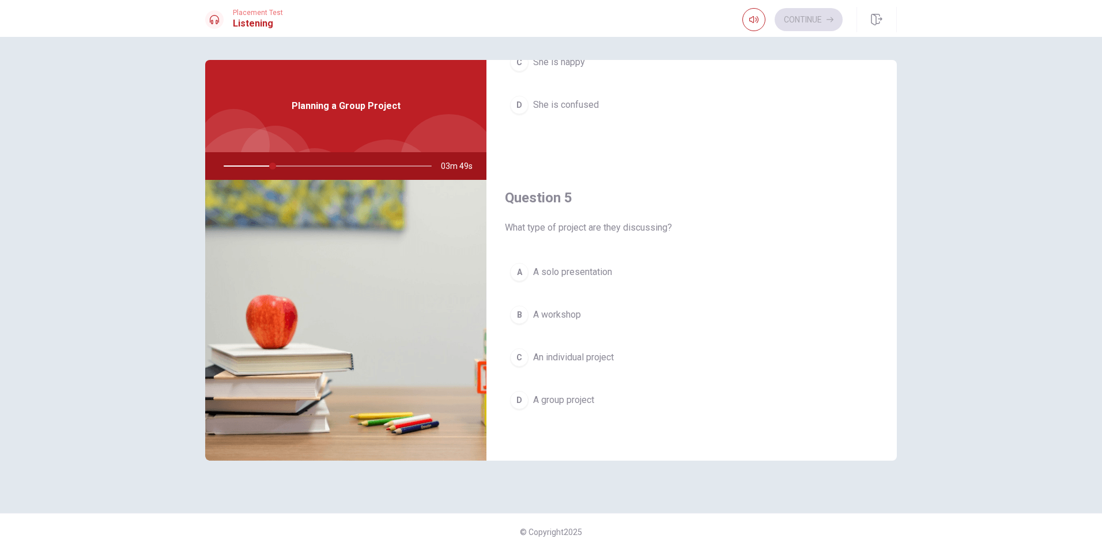
click at [619, 276] on button "A A solo presentation" at bounding box center [691, 272] width 373 height 29
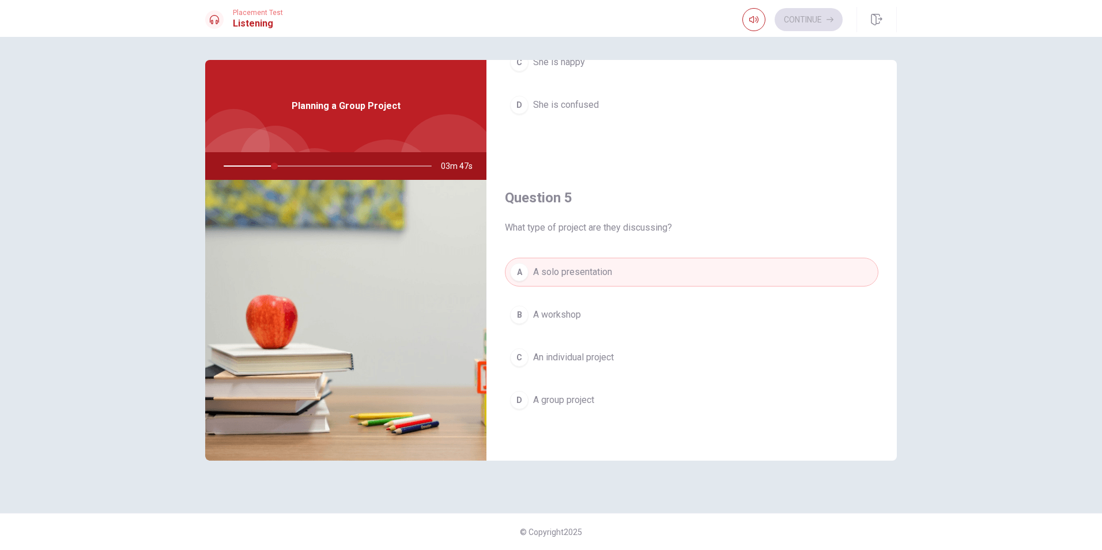
click at [603, 406] on button "D A group project" at bounding box center [691, 400] width 373 height 29
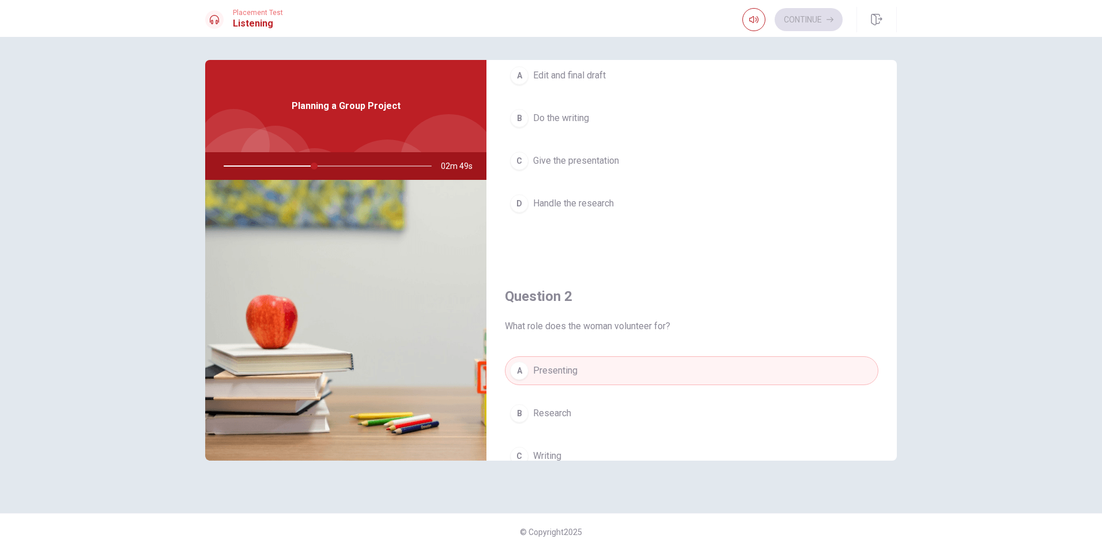
scroll to position [0, 0]
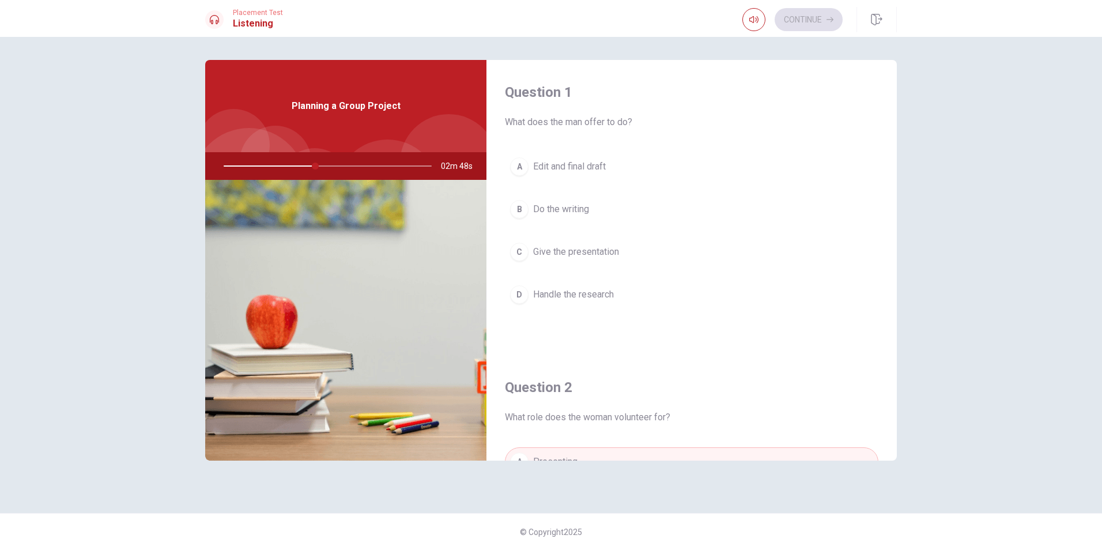
click at [621, 290] on button "D Handle the research" at bounding box center [691, 294] width 373 height 29
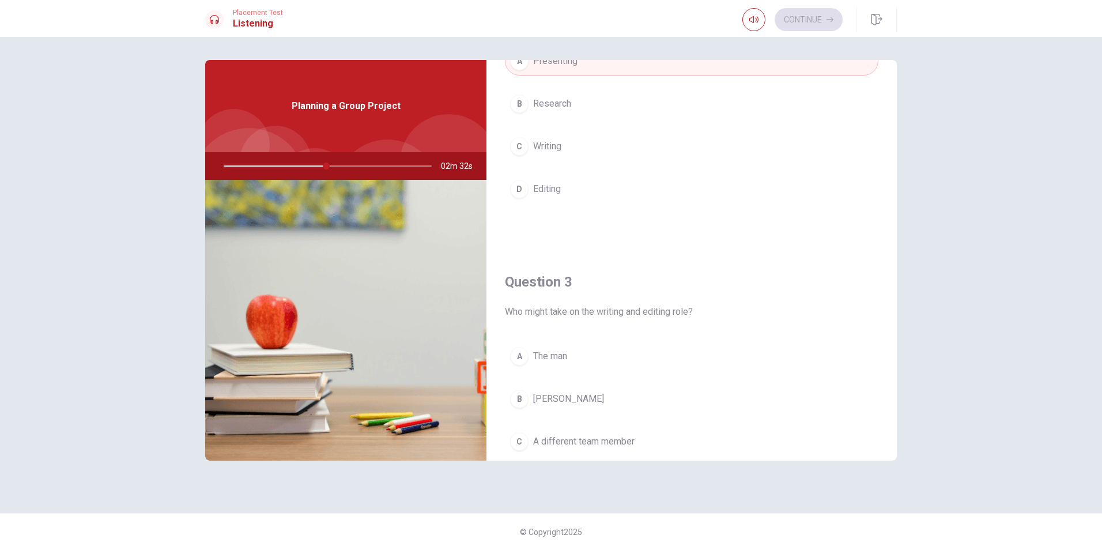
scroll to position [403, 0]
click at [243, 168] on div at bounding box center [325, 166] width 231 height 28
drag, startPoint x: 328, startPoint y: 170, endPoint x: 296, endPoint y: 168, distance: 32.3
click at [297, 168] on div at bounding box center [325, 166] width 231 height 28
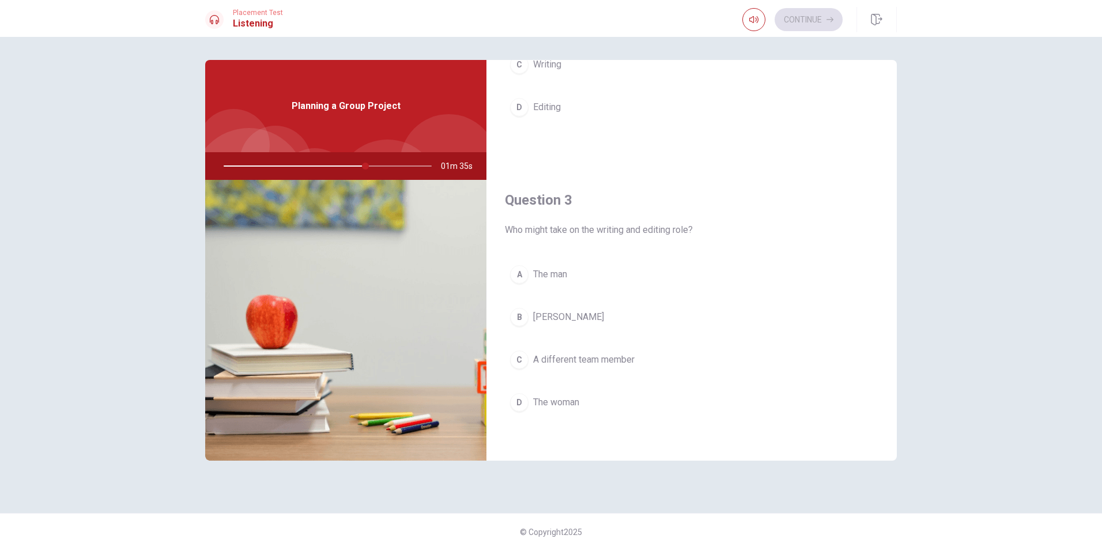
scroll to position [519, 0]
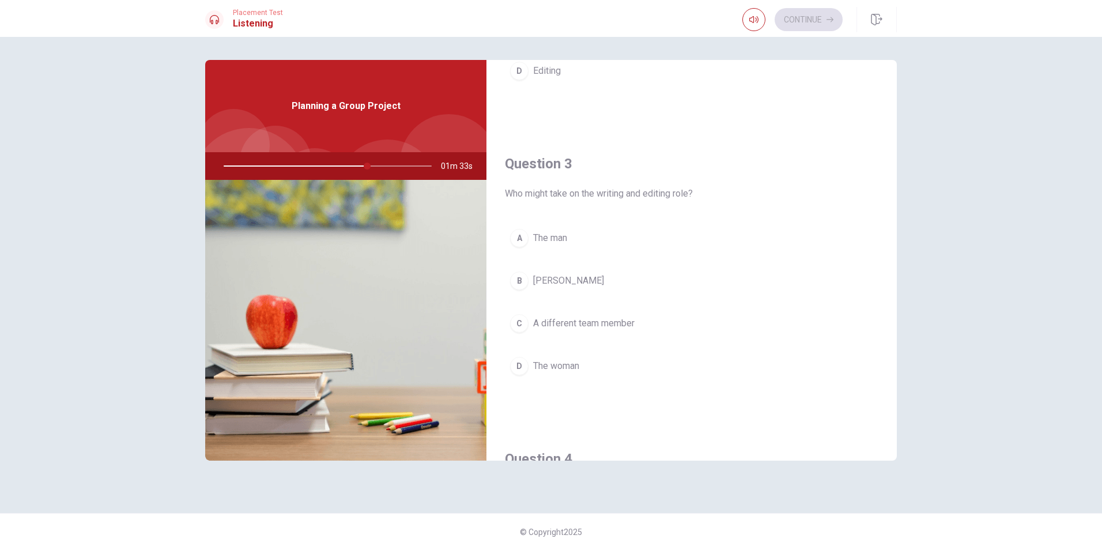
click at [682, 244] on button "A The man" at bounding box center [691, 238] width 373 height 29
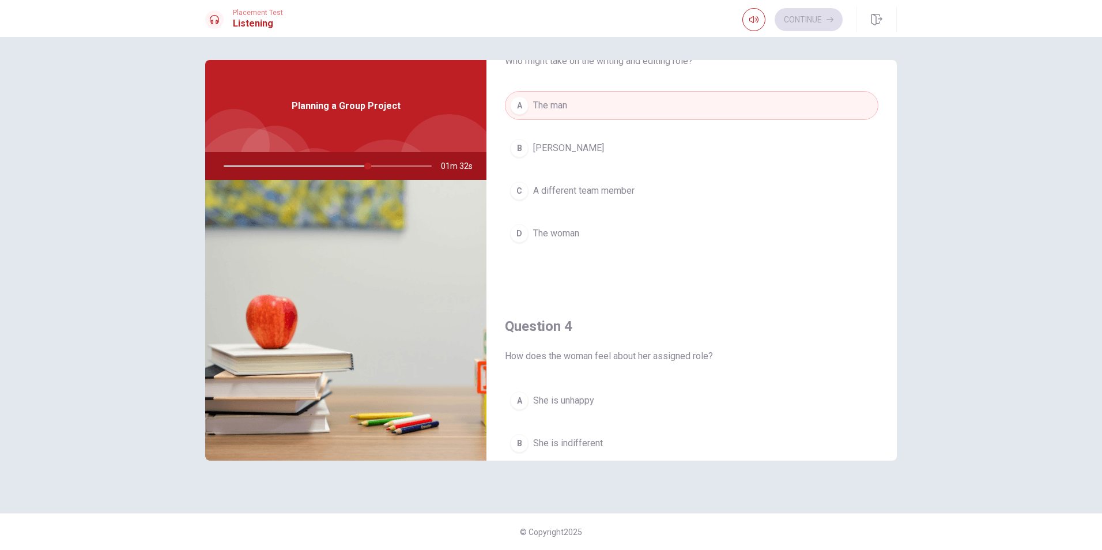
scroll to position [692, 0]
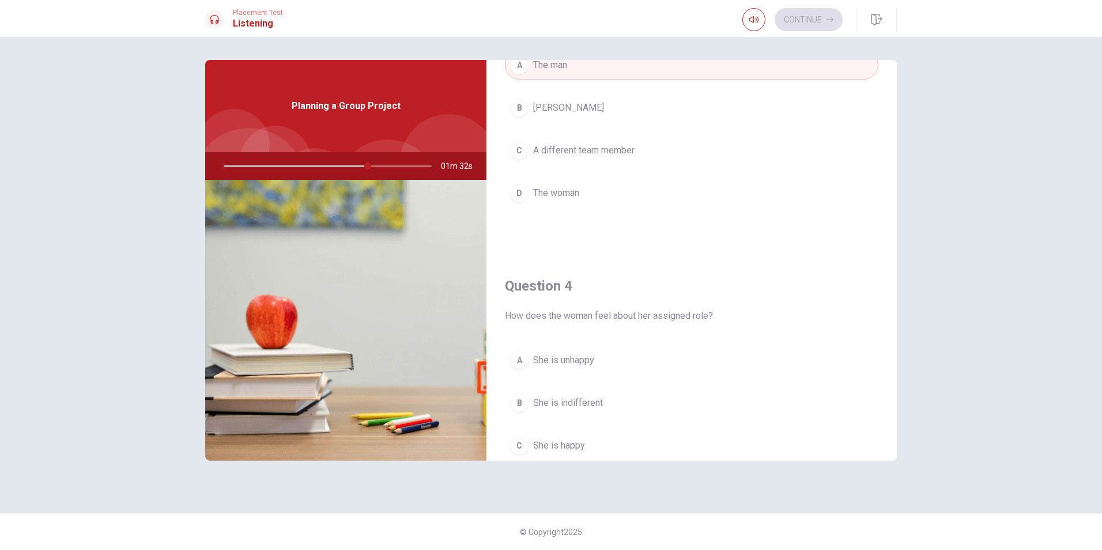
click at [607, 197] on button "D The woman" at bounding box center [691, 193] width 373 height 29
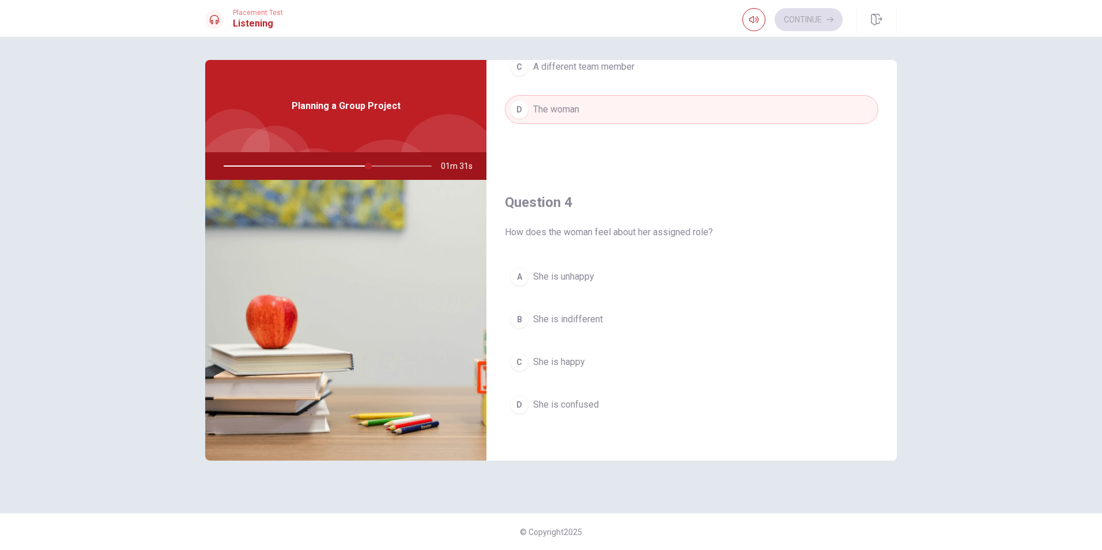
scroll to position [807, 0]
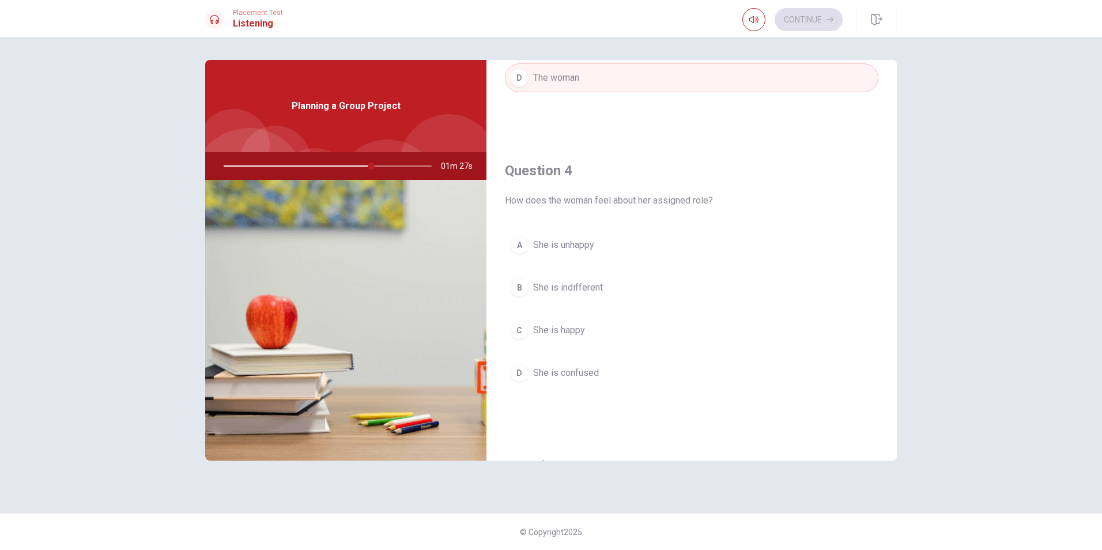
drag, startPoint x: 373, startPoint y: 163, endPoint x: 274, endPoint y: 163, distance: 99.1
click at [275, 163] on div at bounding box center [325, 166] width 231 height 28
click at [566, 245] on span "She is unhappy" at bounding box center [563, 245] width 61 height 14
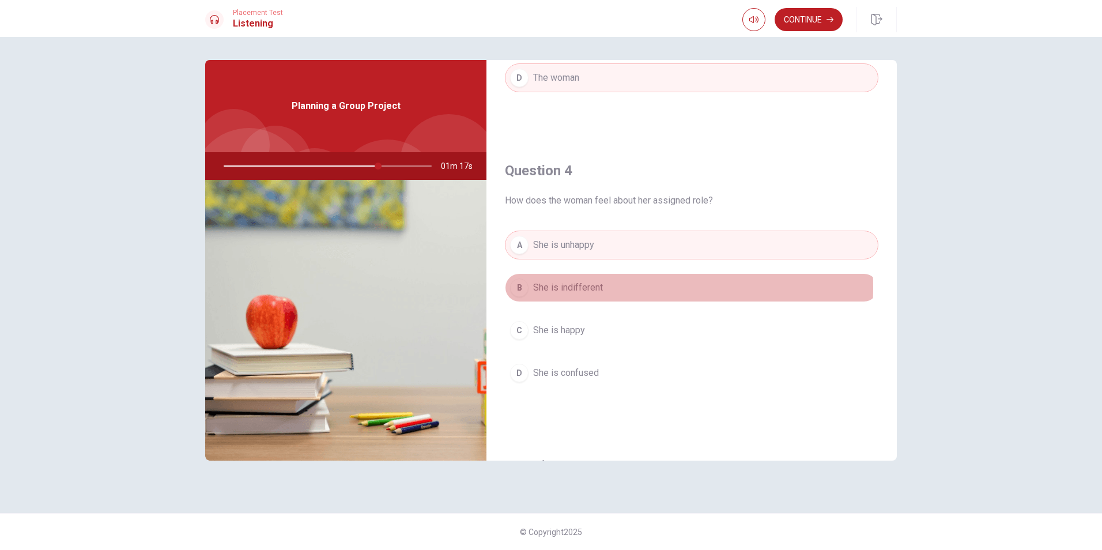
click at [598, 287] on span "She is indifferent" at bounding box center [568, 288] width 70 height 14
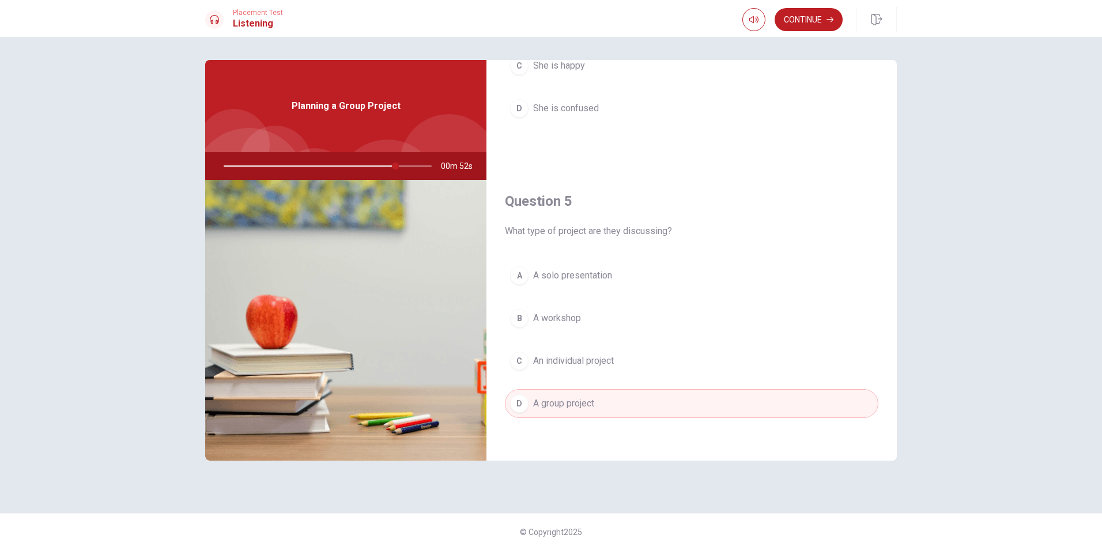
scroll to position [1075, 0]
click at [827, 25] on button "Continue" at bounding box center [808, 19] width 68 height 23
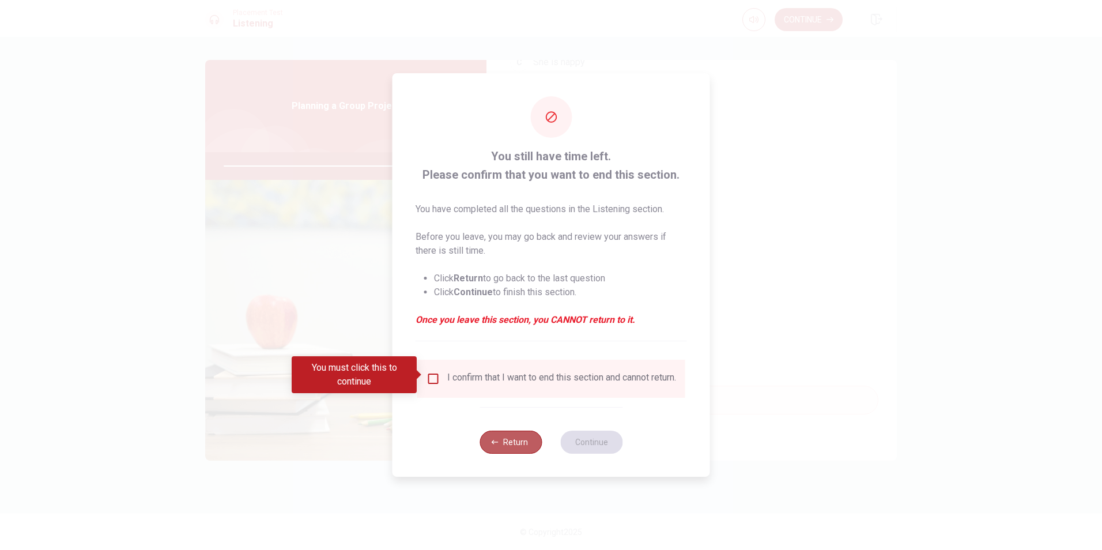
click at [519, 450] on button "Return" at bounding box center [510, 441] width 62 height 23
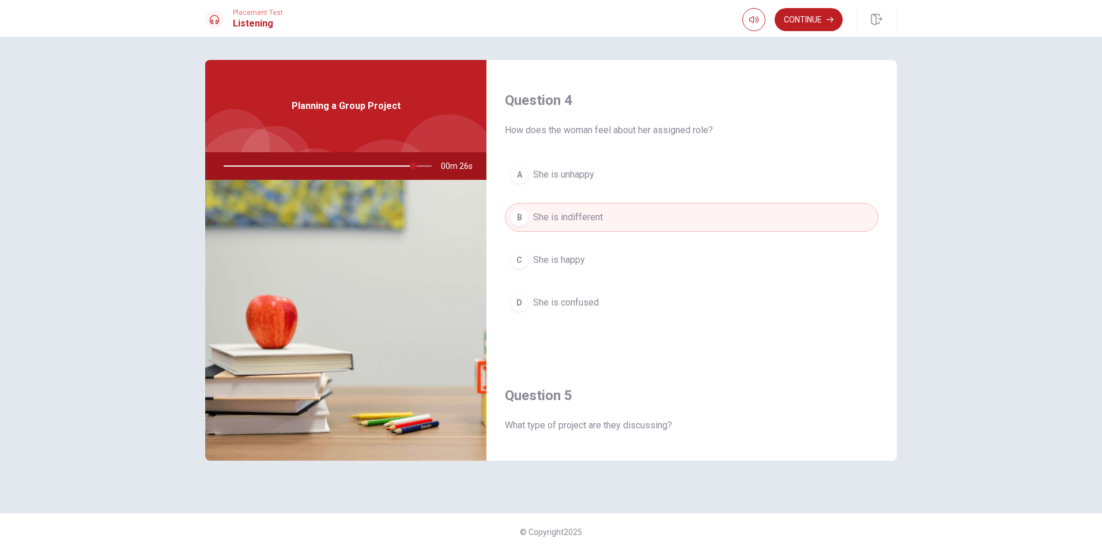
scroll to position [922, 0]
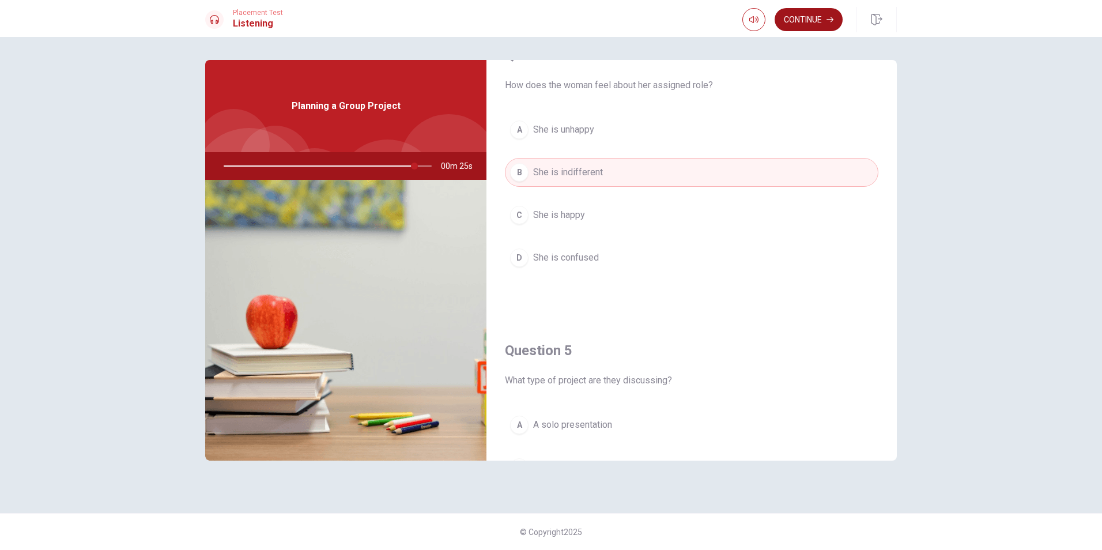
click at [807, 24] on button "Continue" at bounding box center [808, 19] width 68 height 23
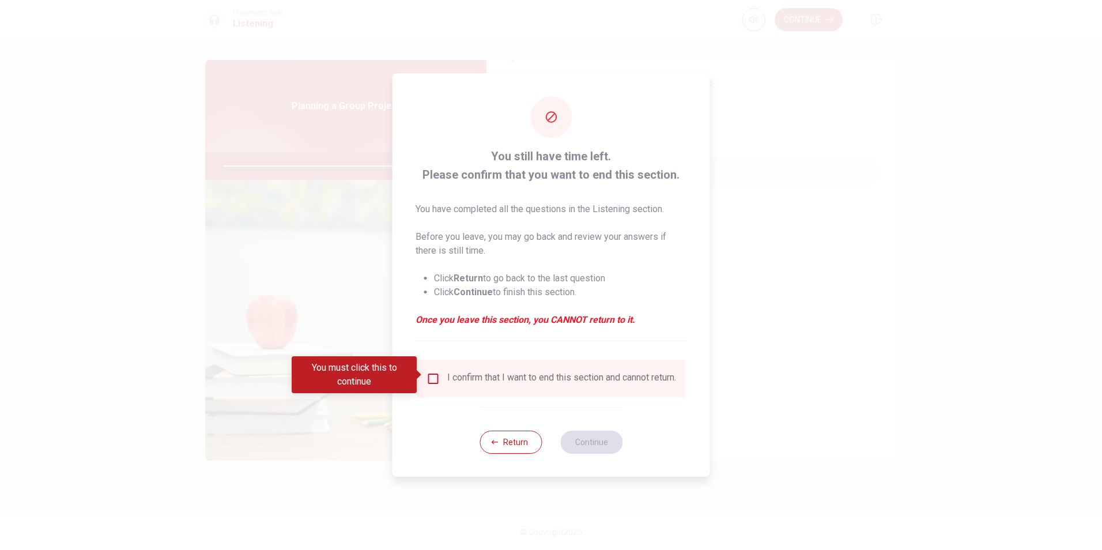
click at [472, 375] on div "I confirm that I want to end this section and cannot return." at bounding box center [561, 379] width 229 height 14
click at [435, 372] on input "You must click this to continue" at bounding box center [433, 379] width 14 height 14
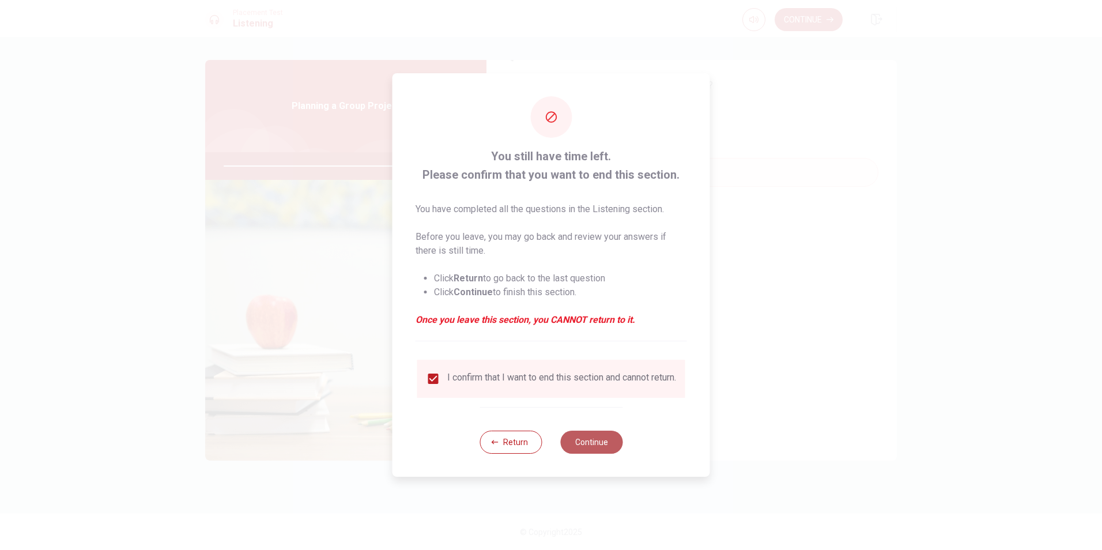
click at [569, 445] on button "Continue" at bounding box center [591, 441] width 62 height 23
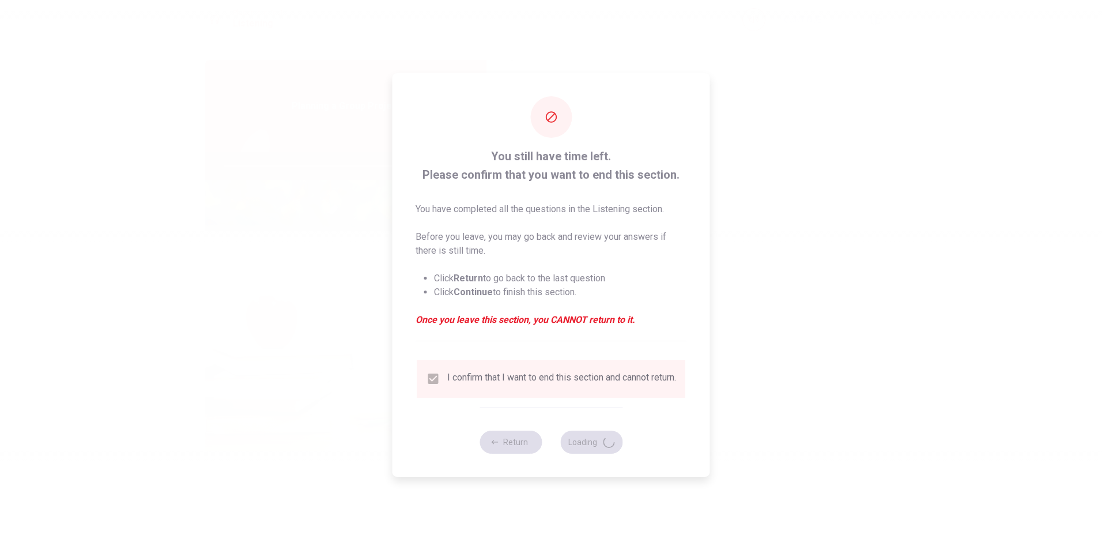
type input "93"
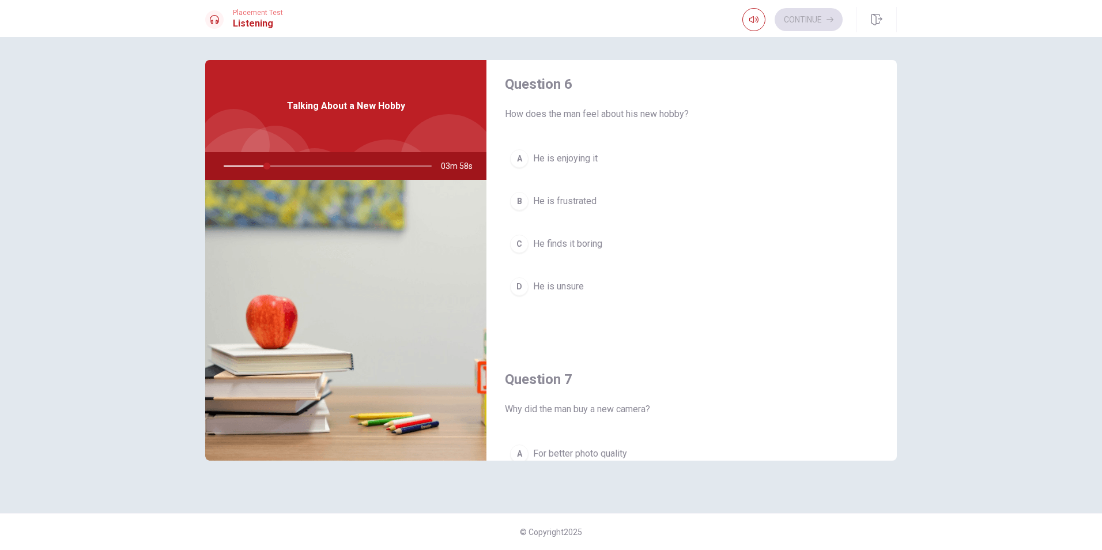
scroll to position [0, 0]
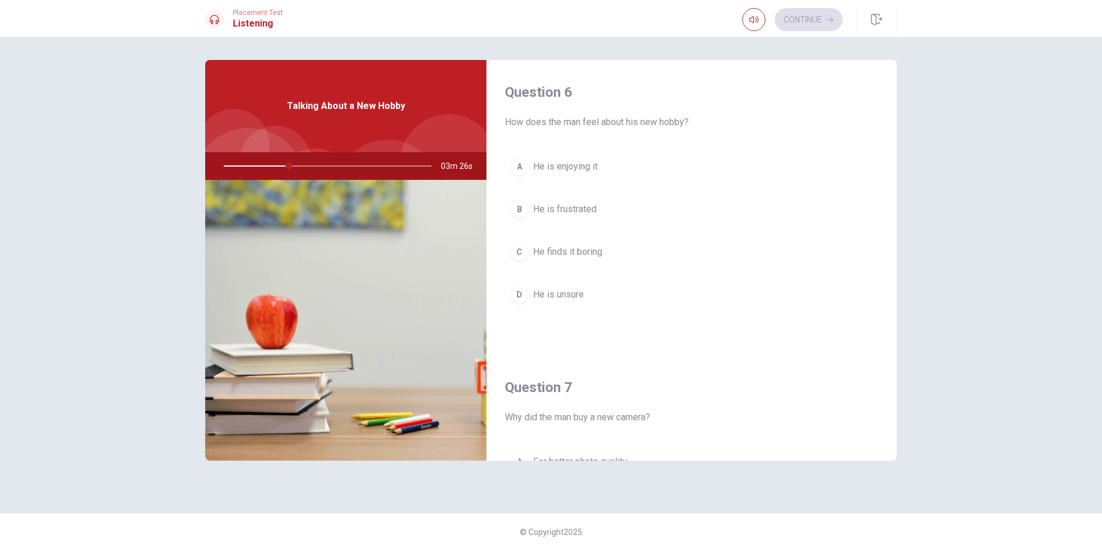
click at [603, 169] on button "A He is enjoying it" at bounding box center [691, 166] width 373 height 29
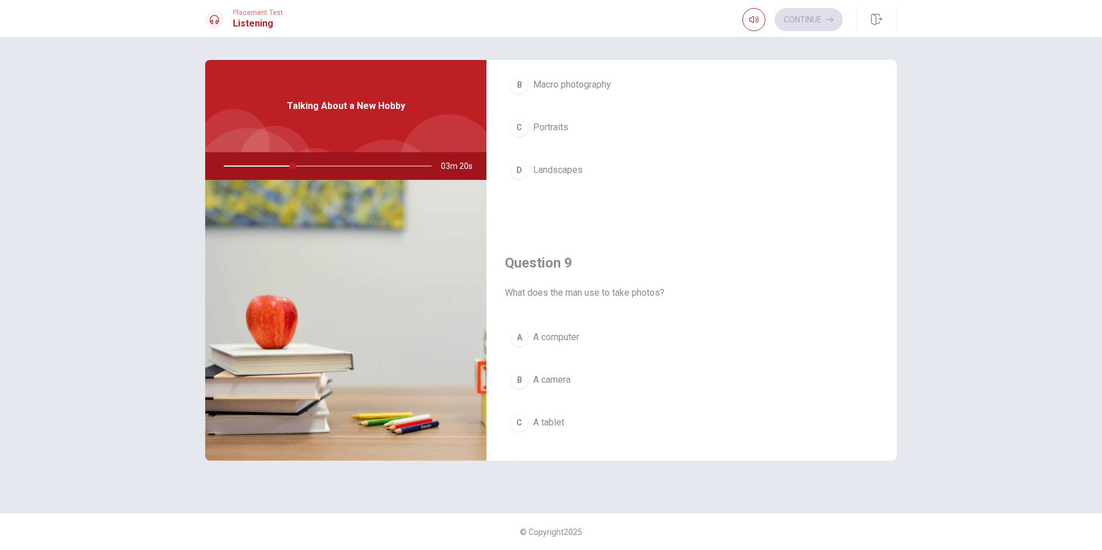
scroll to position [749, 0]
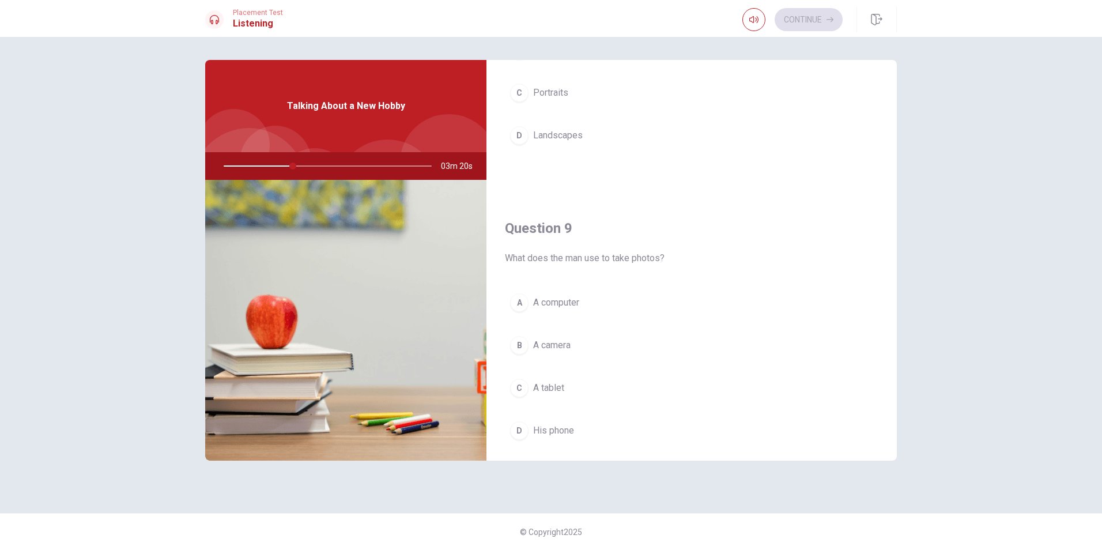
click at [613, 345] on button "B A camera" at bounding box center [691, 345] width 373 height 29
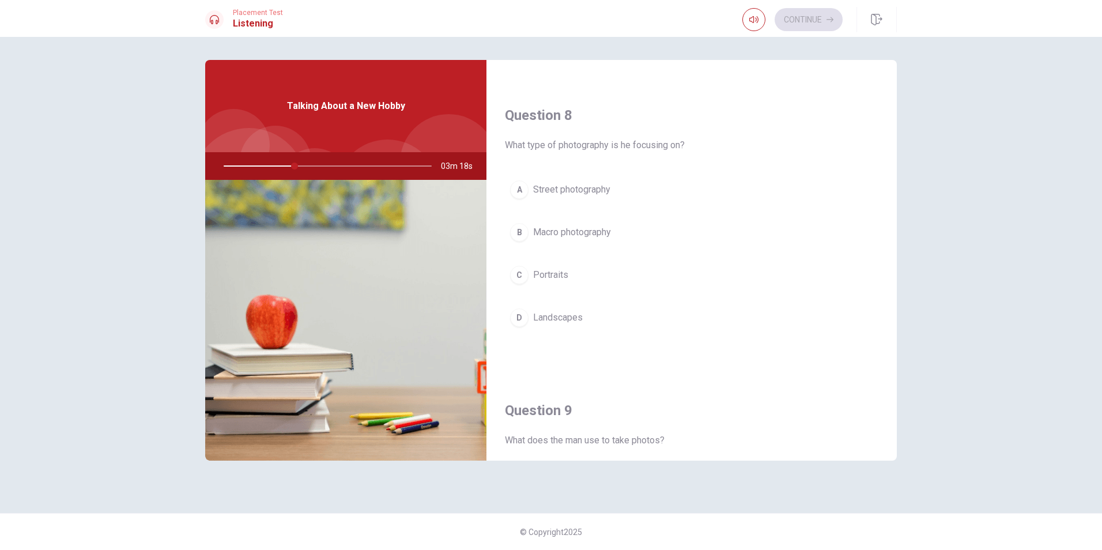
scroll to position [519, 0]
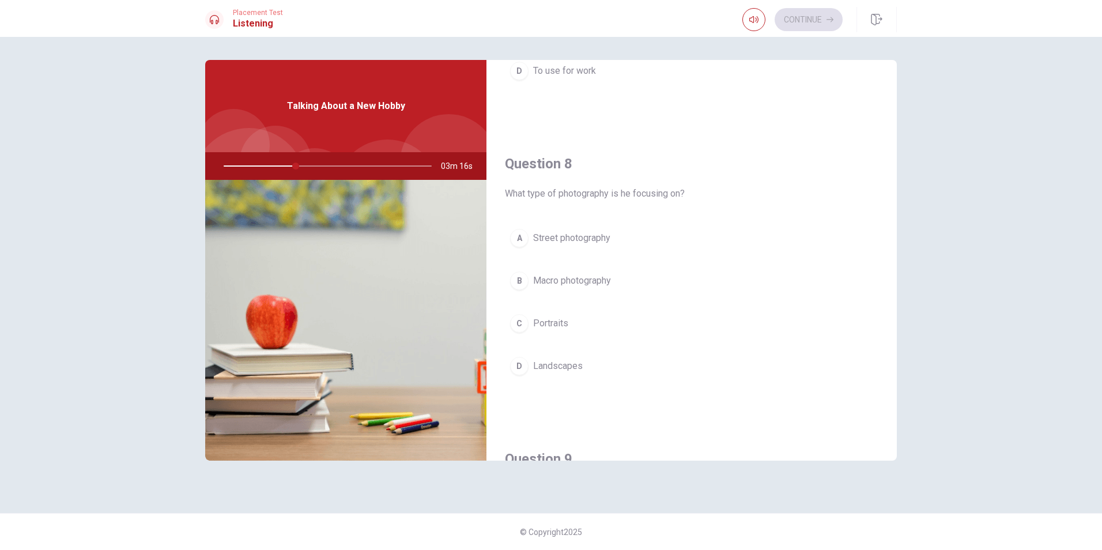
click at [590, 365] on button "D Landscapes" at bounding box center [691, 366] width 373 height 29
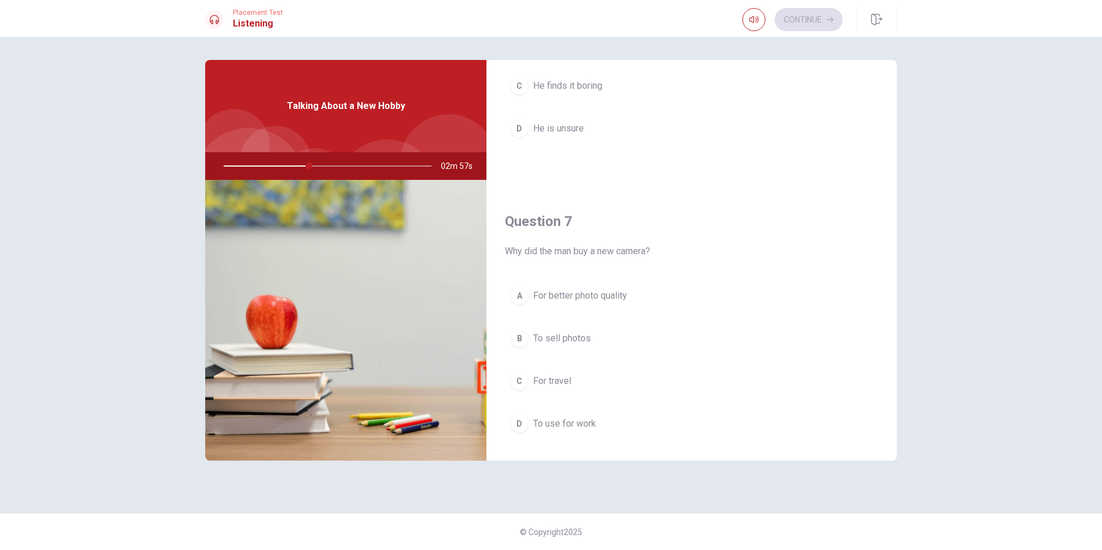
scroll to position [173, 0]
click at [632, 296] on button "A For better photo quality" at bounding box center [691, 288] width 373 height 29
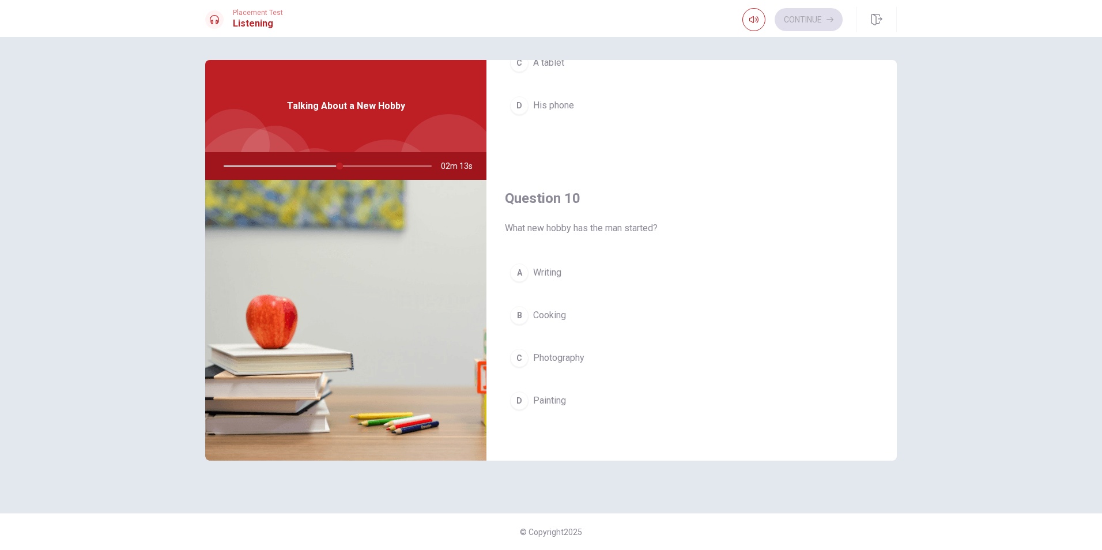
scroll to position [1075, 0]
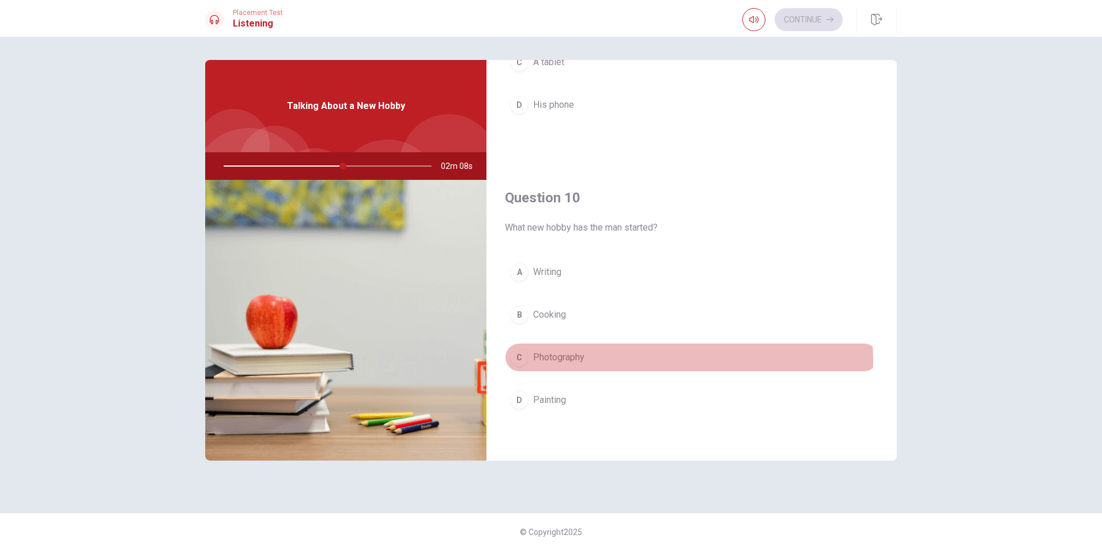
click at [671, 360] on button "C Photography" at bounding box center [691, 357] width 373 height 29
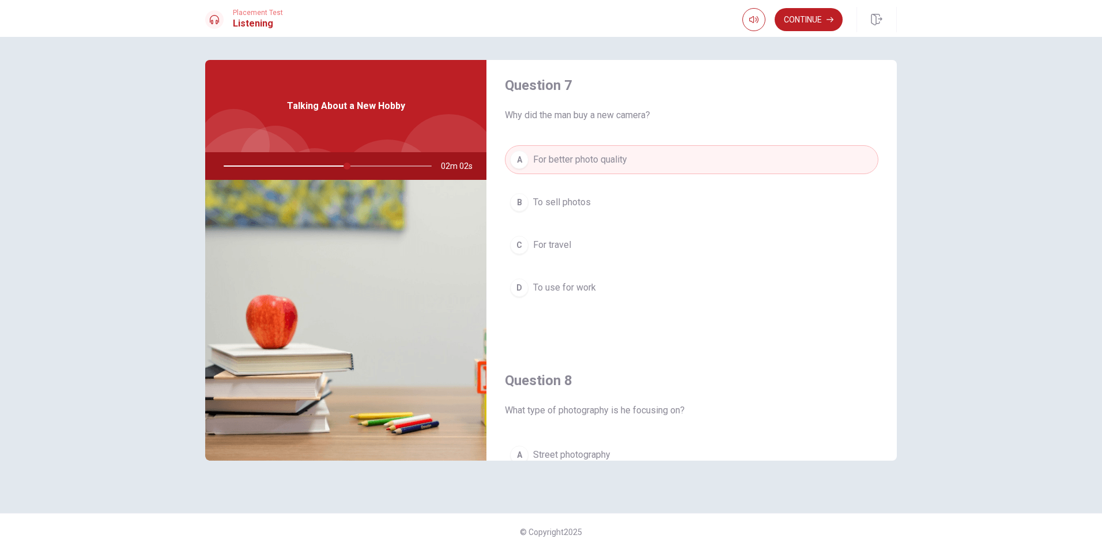
scroll to position [268, 0]
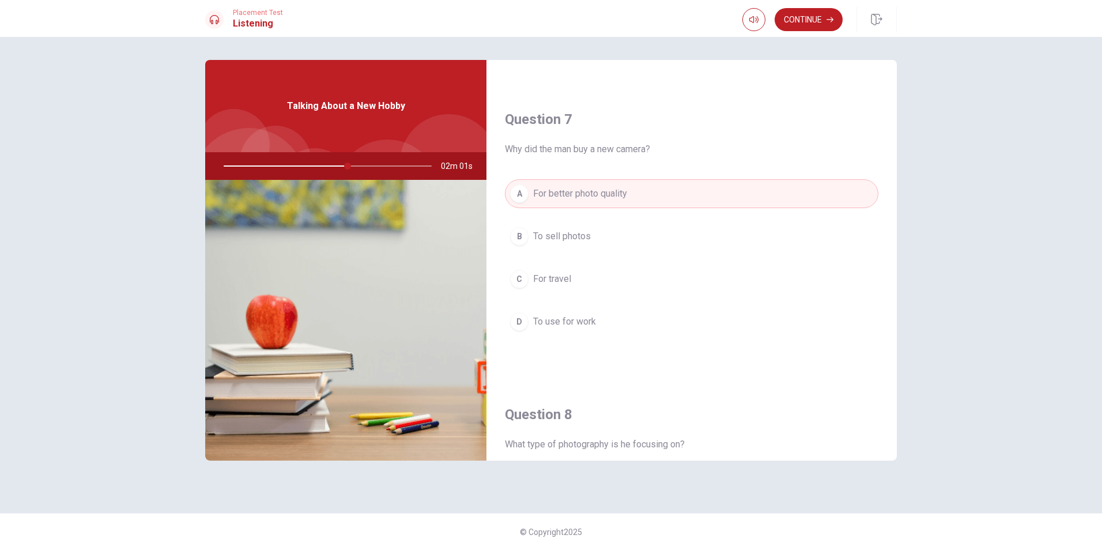
drag, startPoint x: 349, startPoint y: 163, endPoint x: 394, endPoint y: 165, distance: 45.6
click at [394, 165] on div at bounding box center [325, 166] width 231 height 28
click at [815, 20] on button "Continue" at bounding box center [808, 19] width 68 height 23
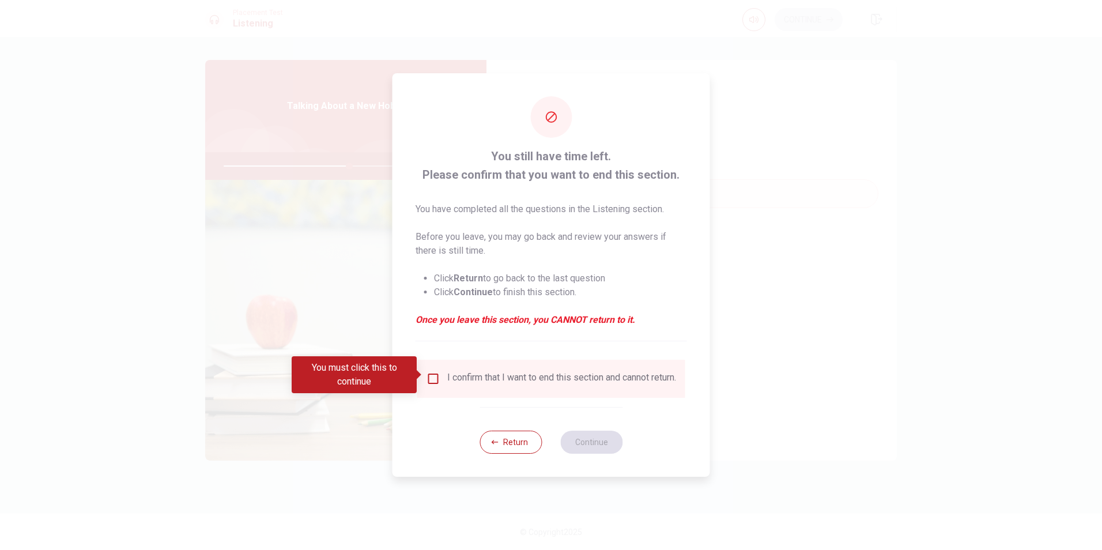
click at [447, 374] on div "I confirm that I want to end this section and cannot return." at bounding box center [561, 379] width 229 height 14
click at [434, 372] on input "You must click this to continue" at bounding box center [433, 379] width 14 height 14
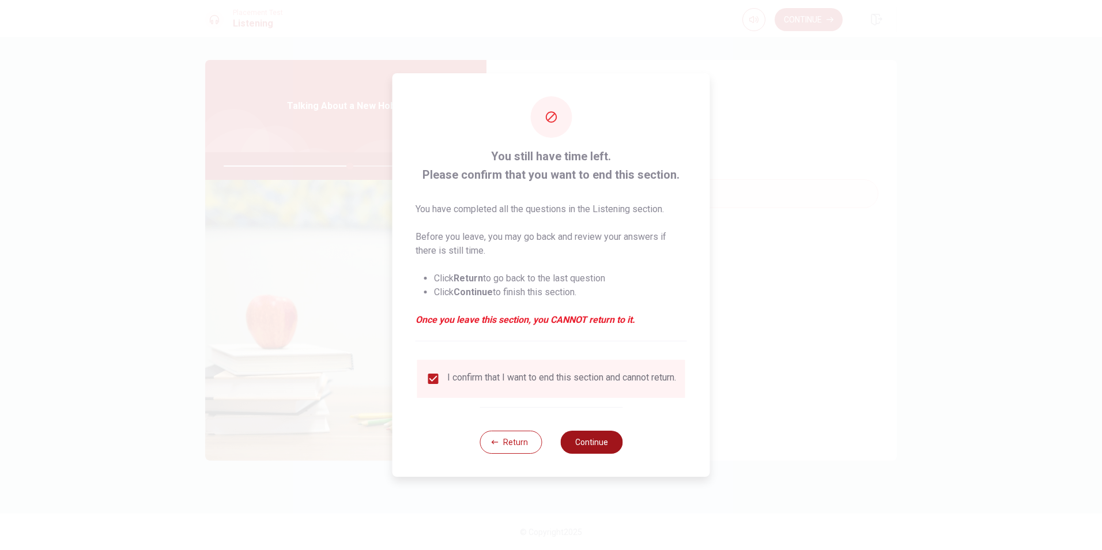
click at [597, 448] on button "Continue" at bounding box center [591, 441] width 62 height 23
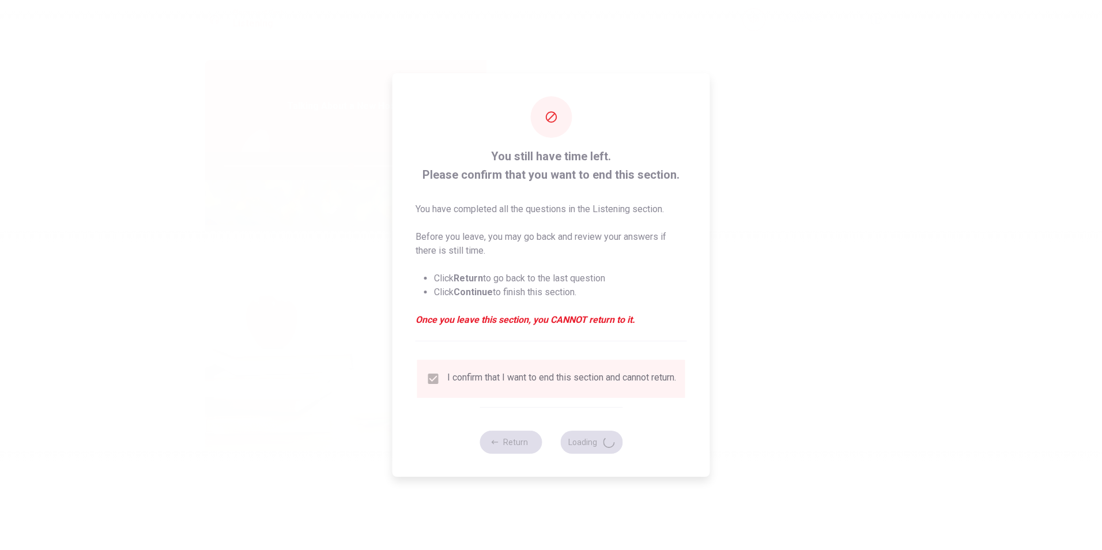
type input "62"
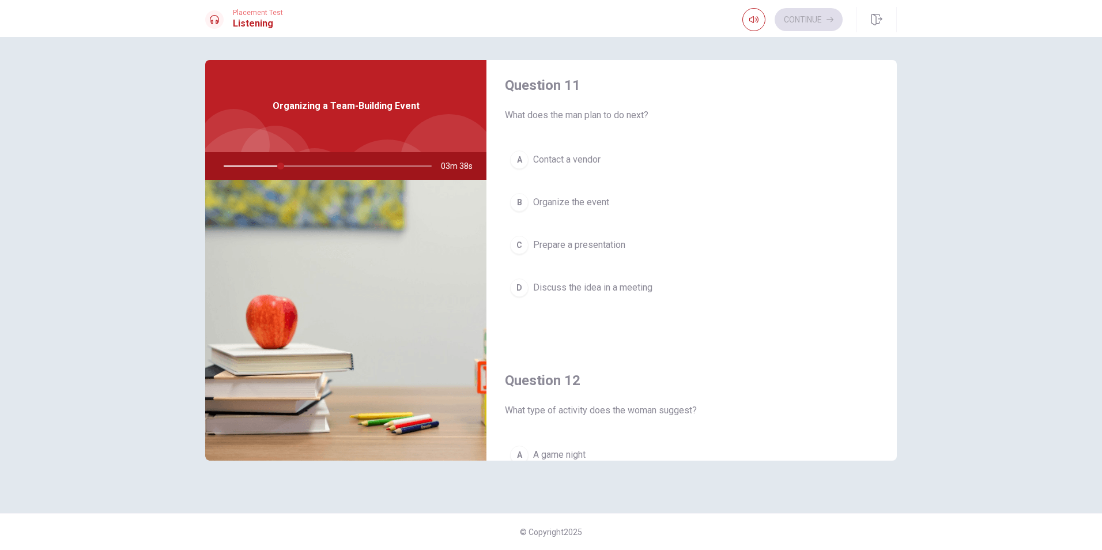
scroll to position [0, 0]
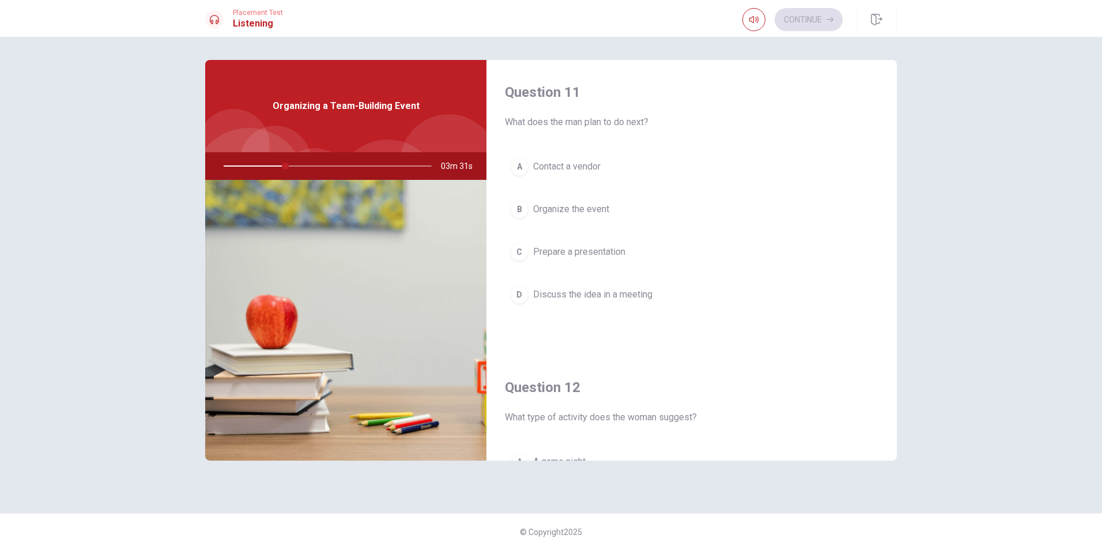
click at [578, 214] on span "Organize the event" at bounding box center [571, 209] width 76 height 14
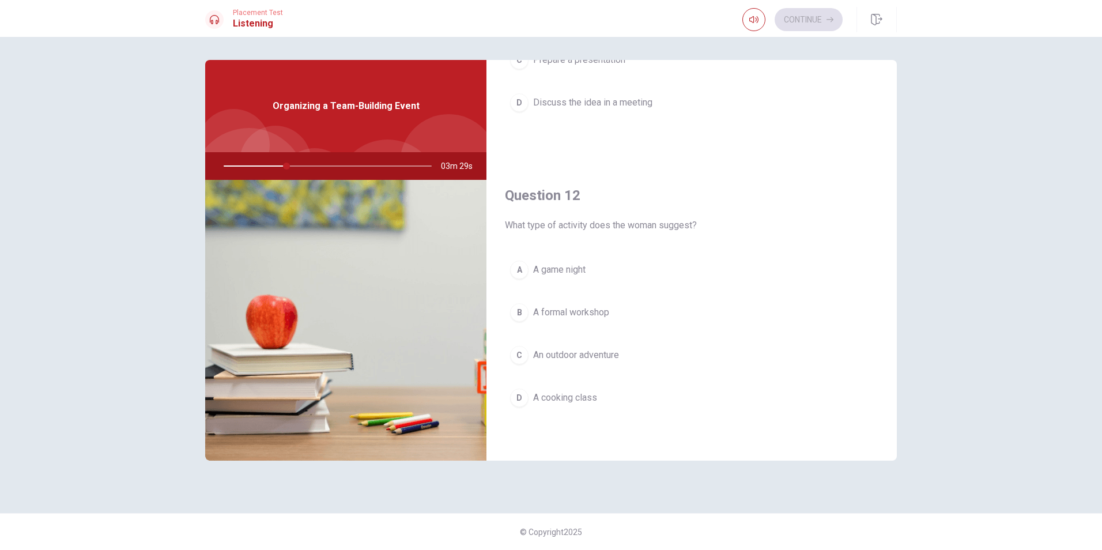
scroll to position [231, 0]
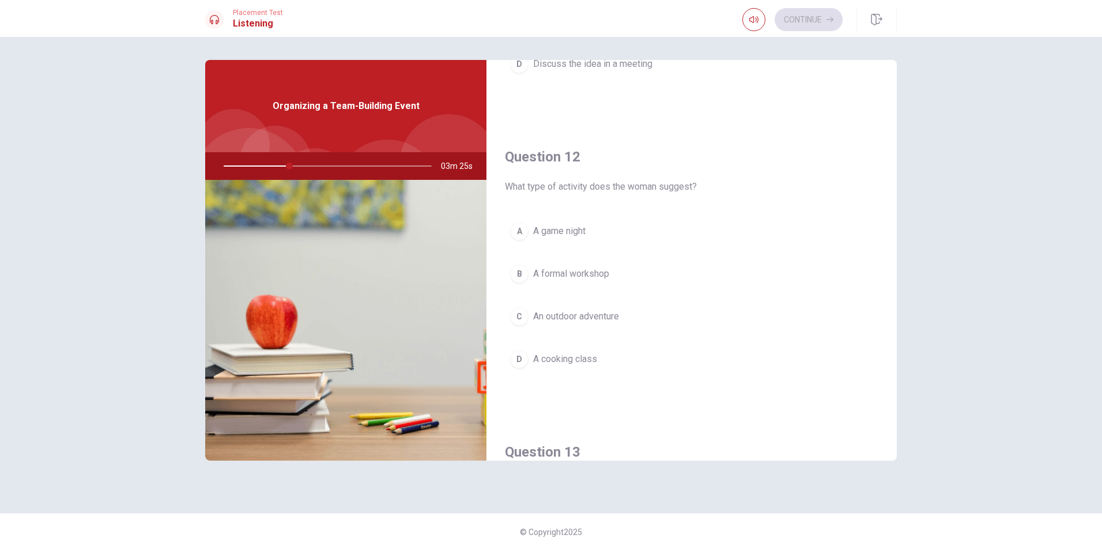
click at [628, 316] on button "C An outdoor adventure" at bounding box center [691, 316] width 373 height 29
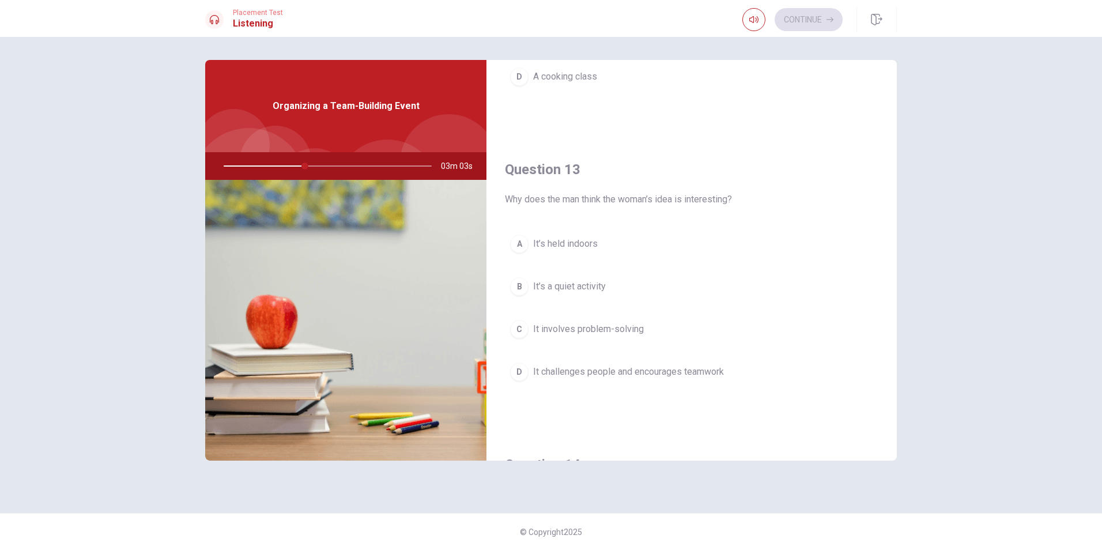
scroll to position [519, 0]
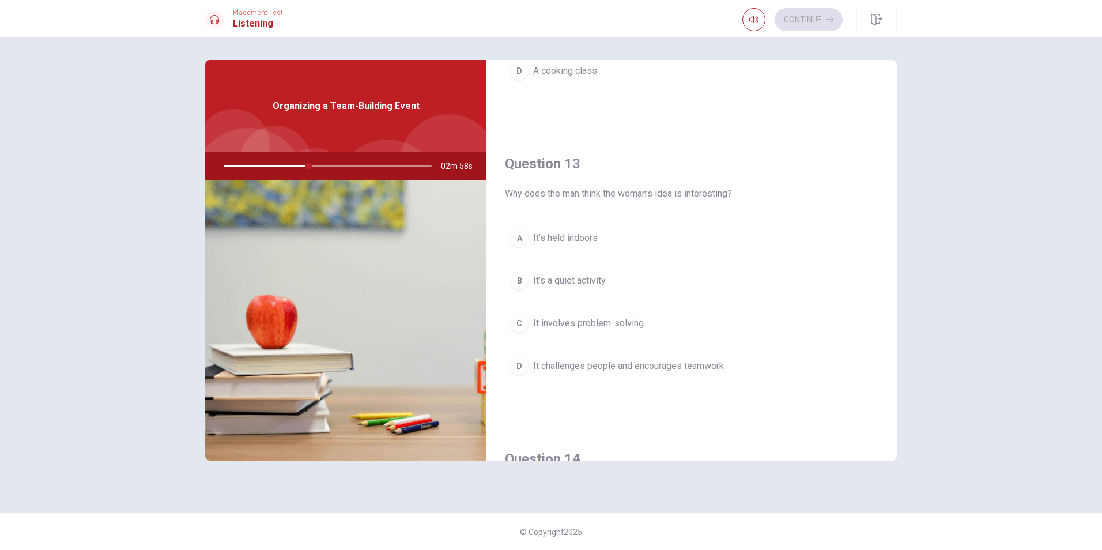
click at [727, 368] on button "D It challenges people and encourages teamwork" at bounding box center [691, 366] width 373 height 29
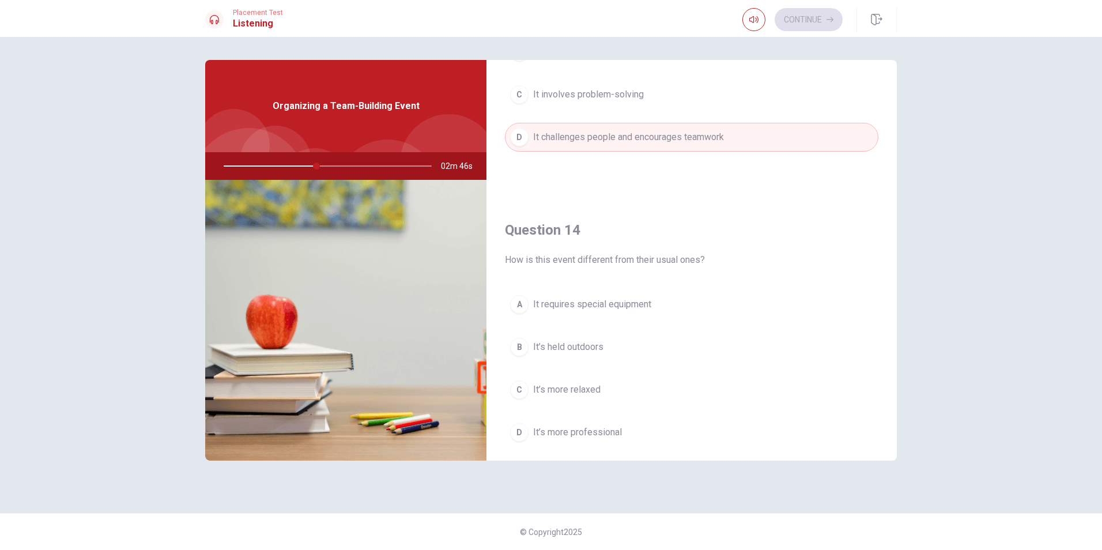
scroll to position [749, 0]
click at [592, 382] on span "It’s more relaxed" at bounding box center [566, 388] width 67 height 14
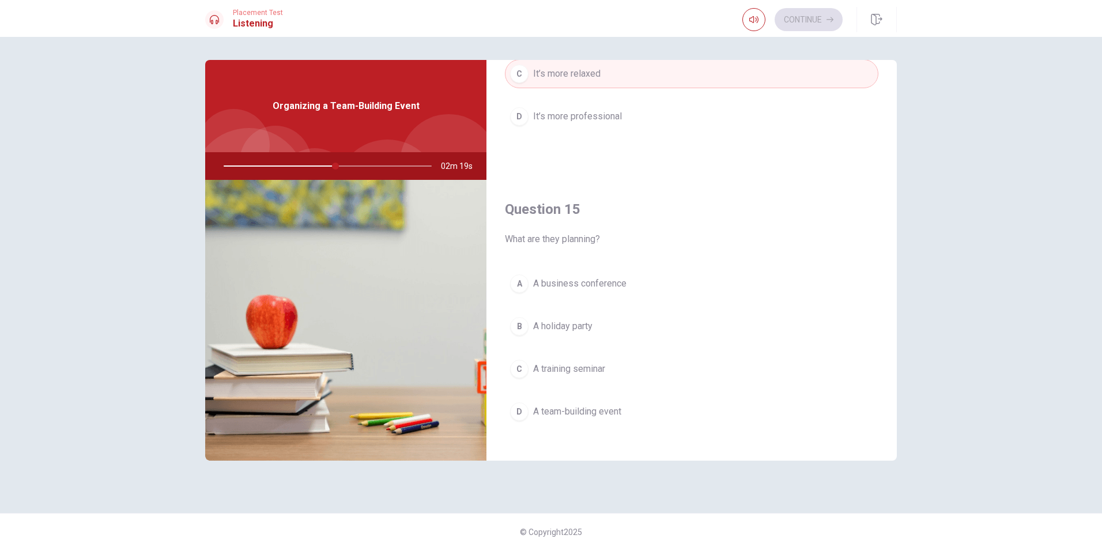
scroll to position [1075, 0]
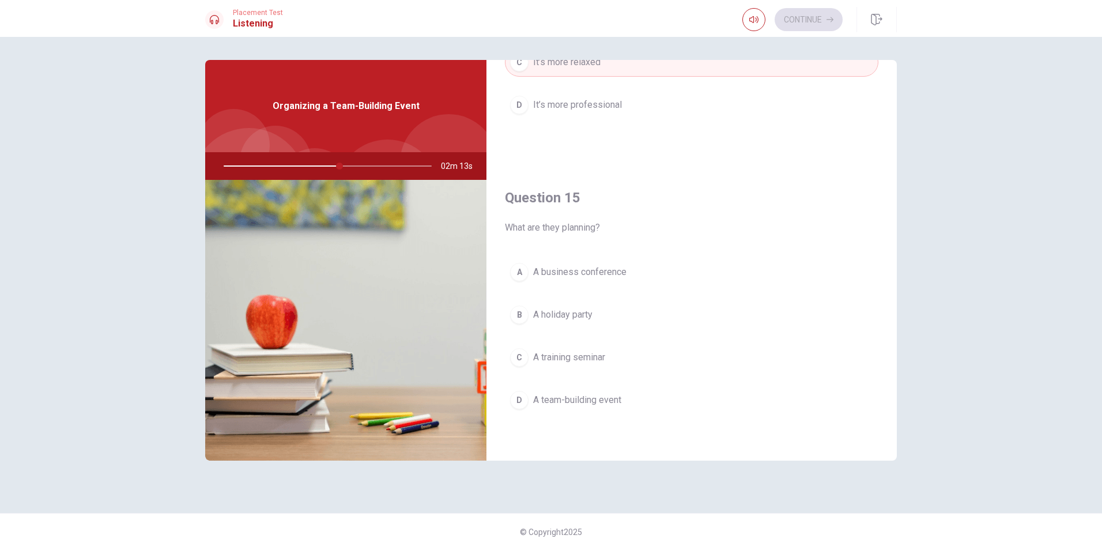
click at [644, 404] on button "D A team-building event" at bounding box center [691, 400] width 373 height 29
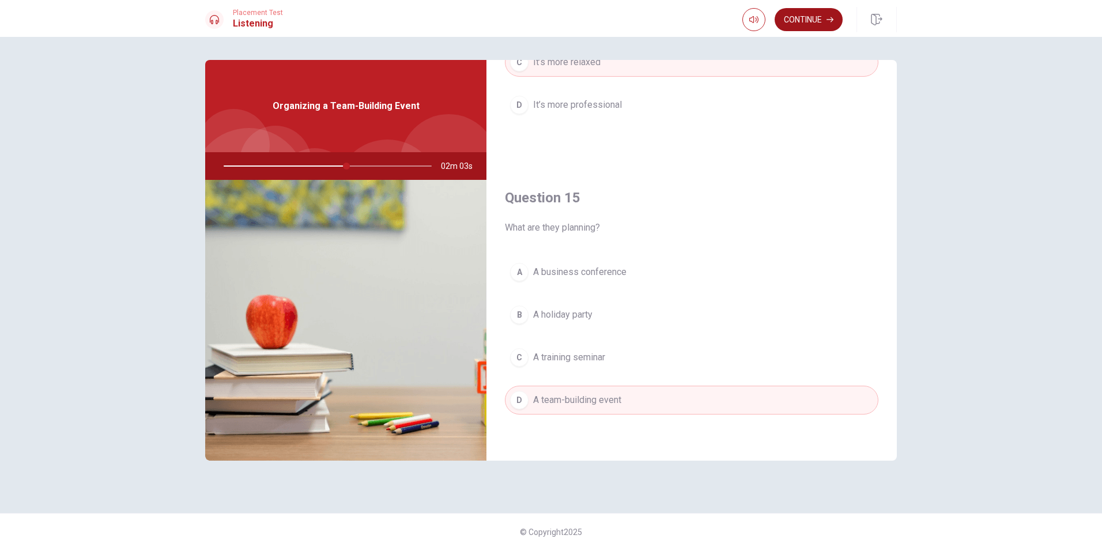
click at [798, 22] on button "Continue" at bounding box center [808, 19] width 68 height 23
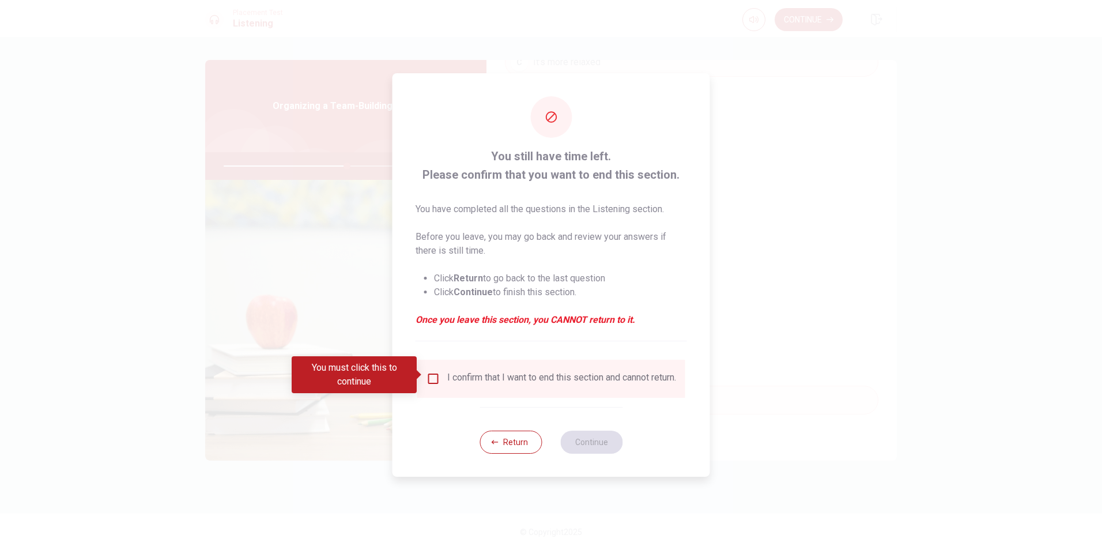
click at [428, 372] on input "You must click this to continue" at bounding box center [433, 379] width 14 height 14
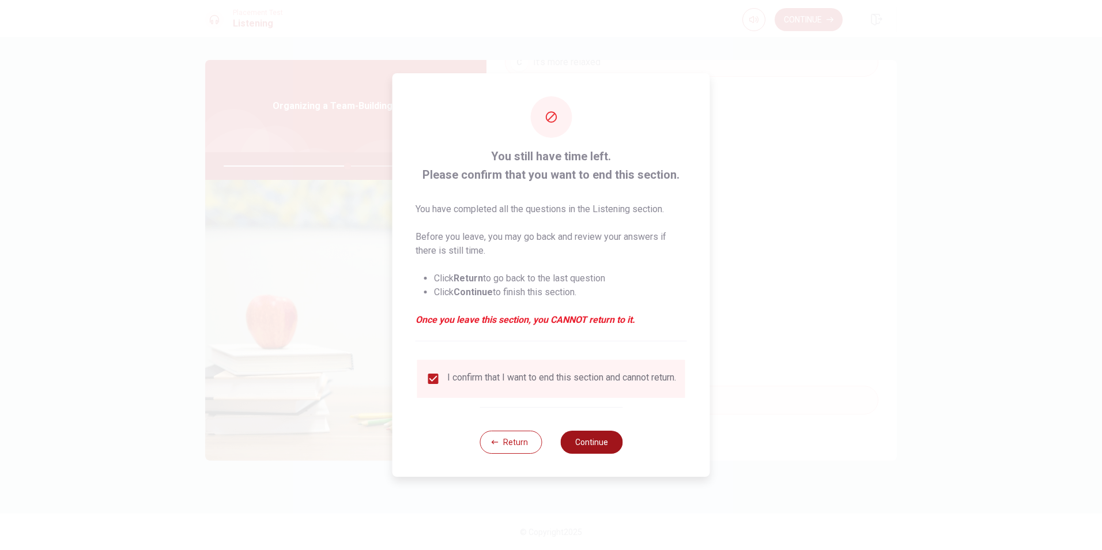
click at [579, 451] on button "Continue" at bounding box center [591, 441] width 62 height 23
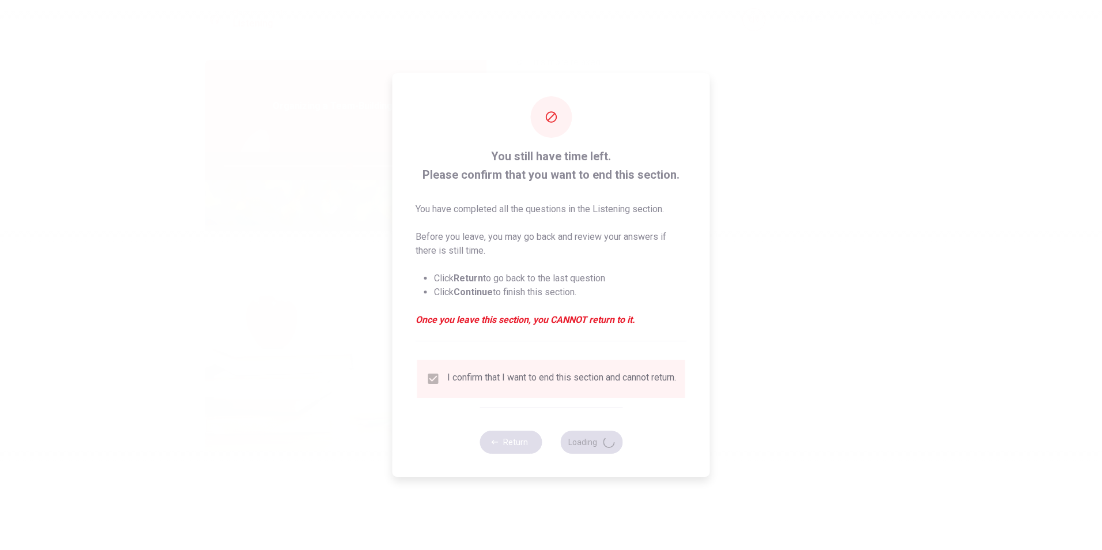
type input "61"
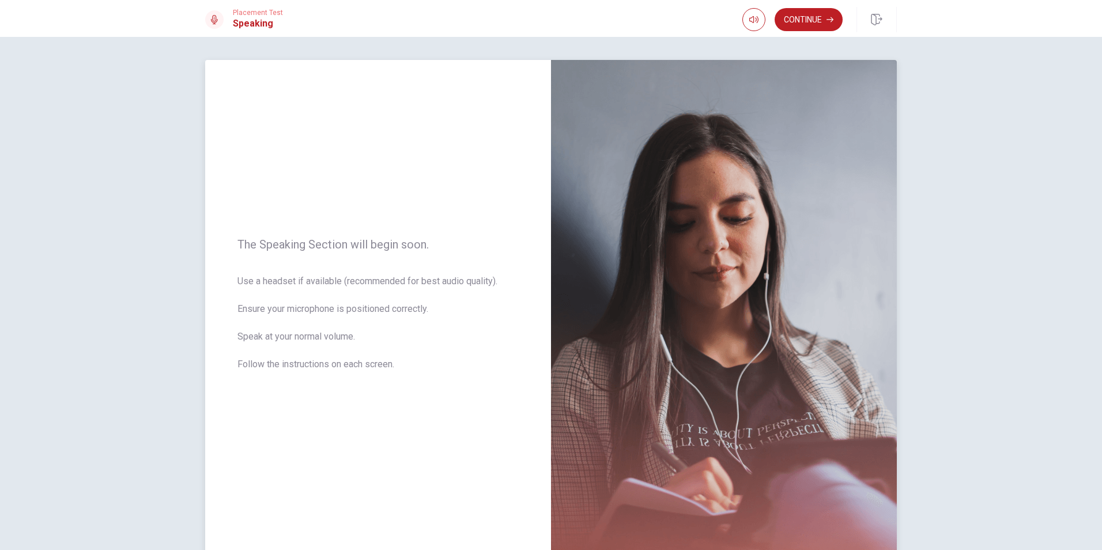
click at [581, 297] on img at bounding box center [724, 311] width 346 height 503
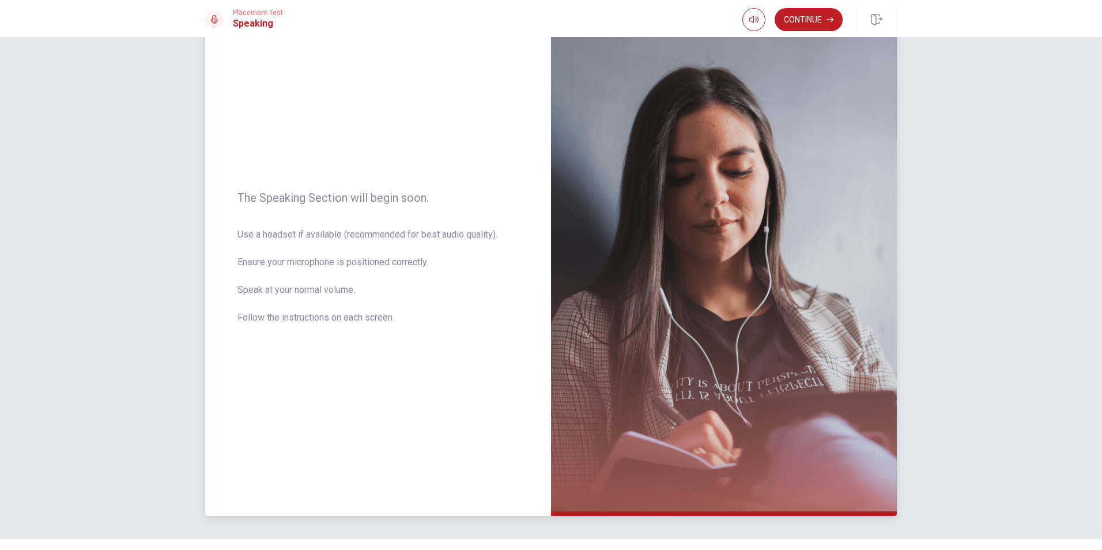
scroll to position [73, 0]
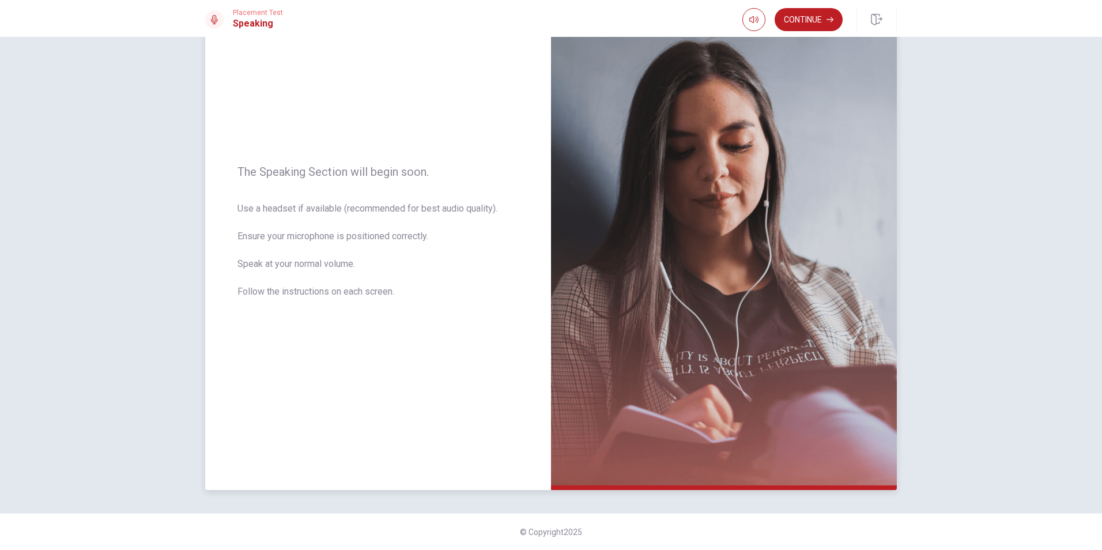
click at [698, 296] on img at bounding box center [724, 238] width 346 height 503
click at [821, 18] on button "Continue" at bounding box center [808, 19] width 68 height 23
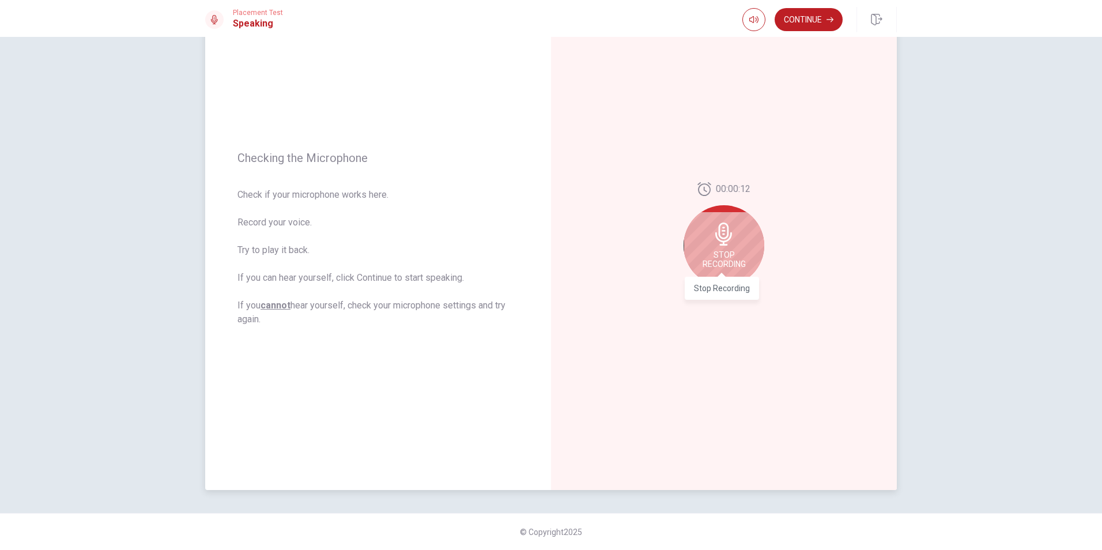
click at [717, 260] on span "Stop Recording" at bounding box center [723, 259] width 43 height 18
click at [734, 297] on icon "Play Audio" at bounding box center [736, 295] width 7 height 7
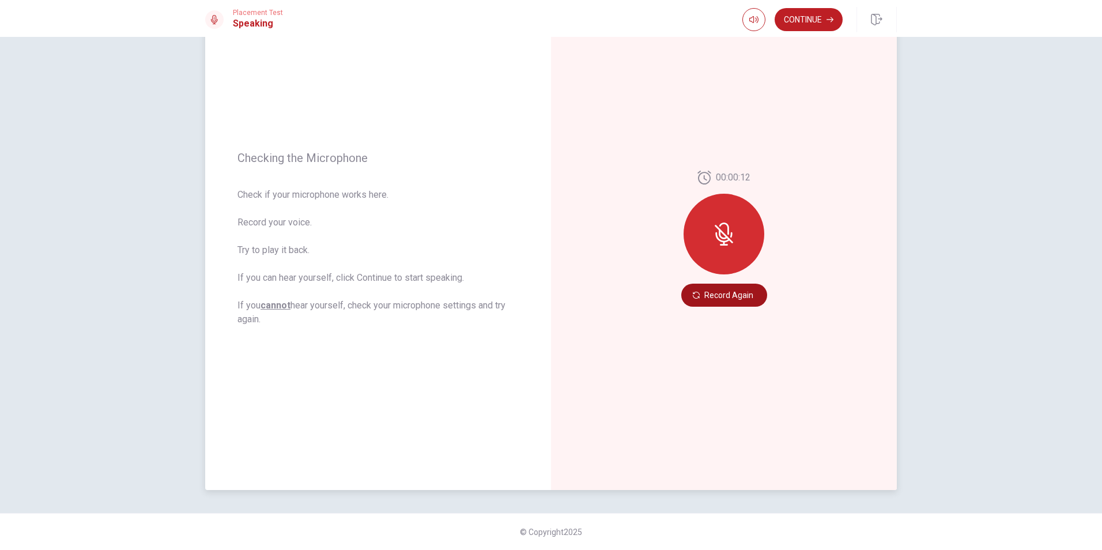
click at [730, 299] on button "Record Again" at bounding box center [724, 295] width 86 height 23
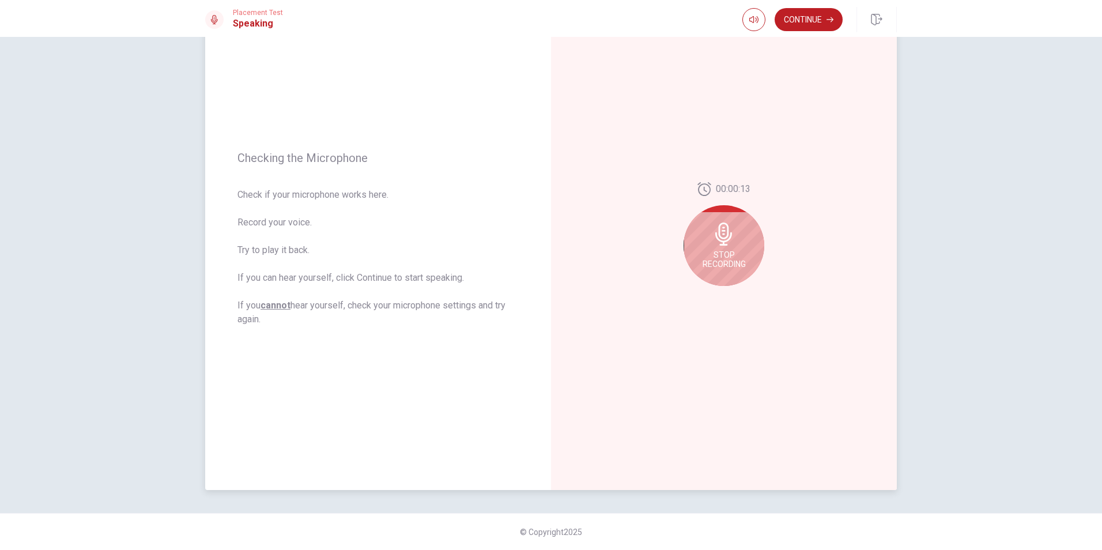
click at [751, 236] on div "Stop Recording" at bounding box center [723, 245] width 81 height 81
click at [712, 297] on button "Record Again" at bounding box center [711, 295] width 16 height 16
click at [732, 249] on span "Stop Recording" at bounding box center [723, 245] width 43 height 18
click at [739, 300] on button "Play Audio" at bounding box center [736, 295] width 16 height 16
click at [561, 296] on div "00:00:09" at bounding box center [724, 238] width 346 height 503
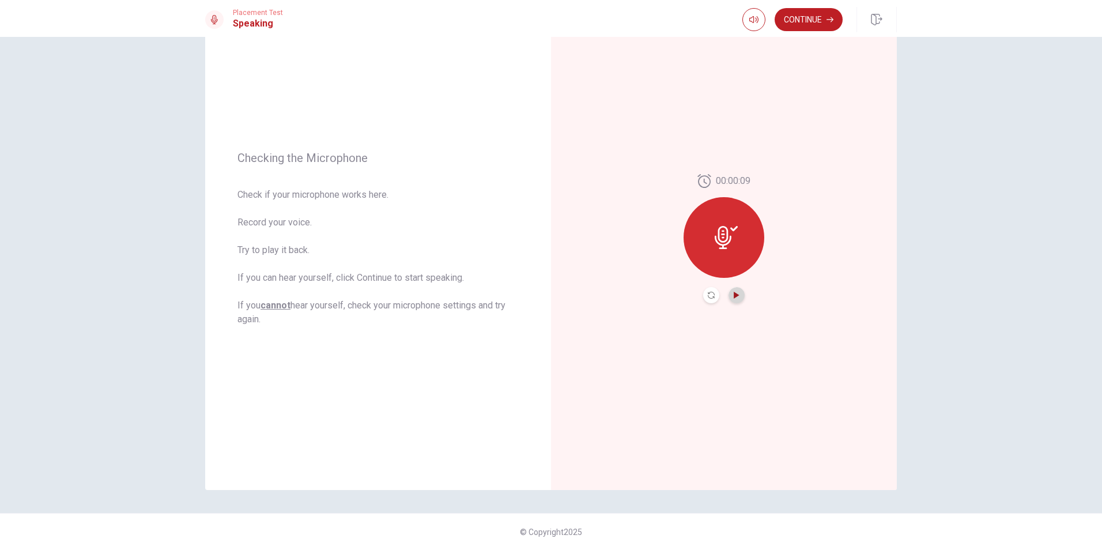
click at [735, 293] on icon "Play Audio" at bounding box center [736, 295] width 7 height 7
drag, startPoint x: 720, startPoint y: 229, endPoint x: 723, endPoint y: 278, distance: 49.1
click at [721, 229] on icon at bounding box center [726, 237] width 23 height 23
click at [712, 297] on button "Record Again" at bounding box center [711, 295] width 16 height 16
click at [727, 255] on div at bounding box center [723, 234] width 81 height 81
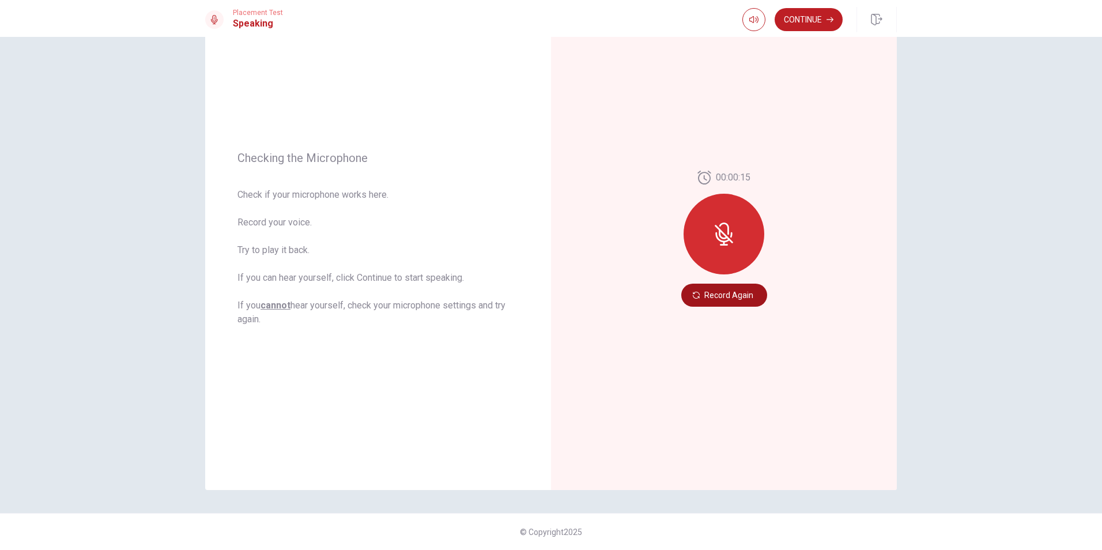
click at [738, 303] on button "Record Again" at bounding box center [724, 295] width 86 height 23
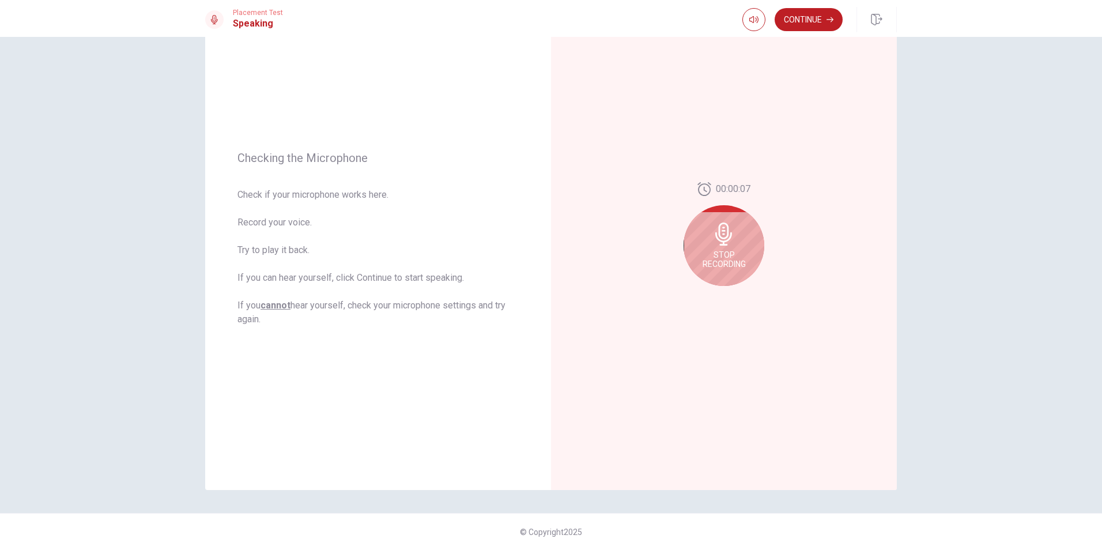
click at [747, 263] on div "Stop Recording" at bounding box center [723, 245] width 81 height 81
click at [734, 295] on icon "Play Audio" at bounding box center [736, 295] width 5 height 7
click at [735, 300] on button "Pause Audio" at bounding box center [736, 295] width 16 height 16
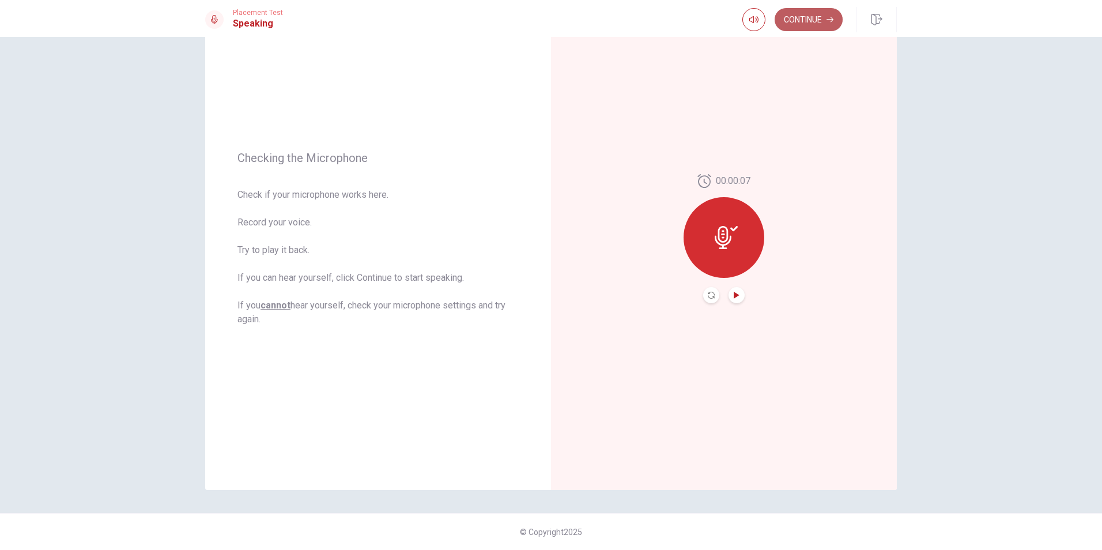
click at [817, 25] on button "Continue" at bounding box center [808, 19] width 68 height 23
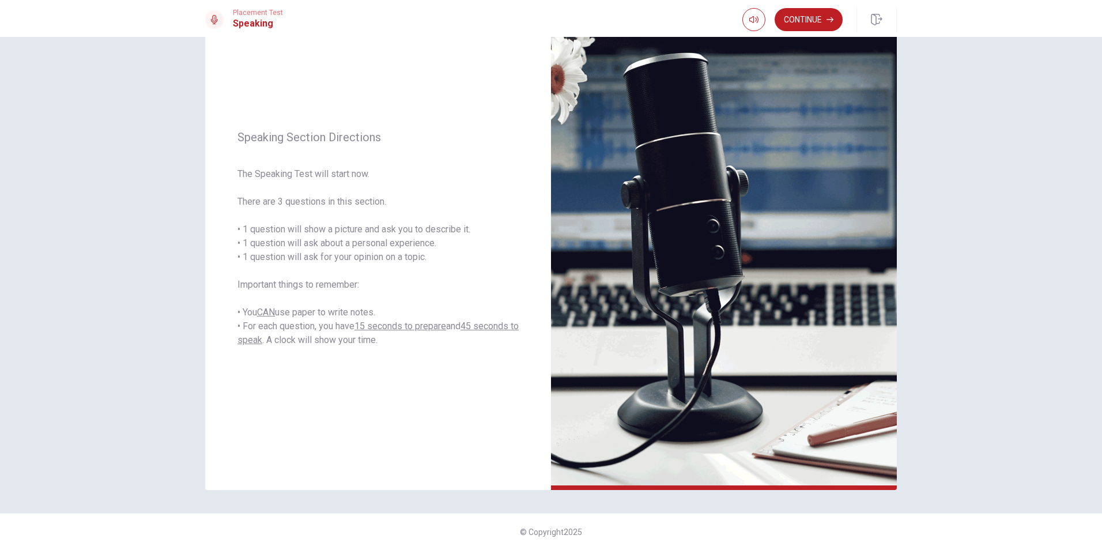
drag, startPoint x: 817, startPoint y: 24, endPoint x: 812, endPoint y: 35, distance: 11.4
click at [817, 24] on button "Continue" at bounding box center [808, 19] width 68 height 23
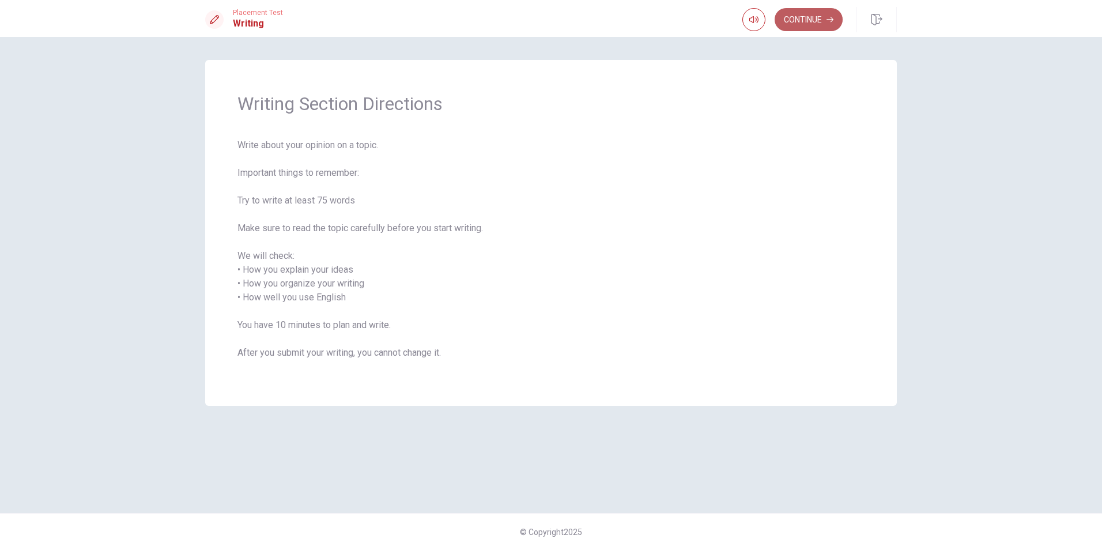
click at [798, 27] on button "Continue" at bounding box center [808, 19] width 68 height 23
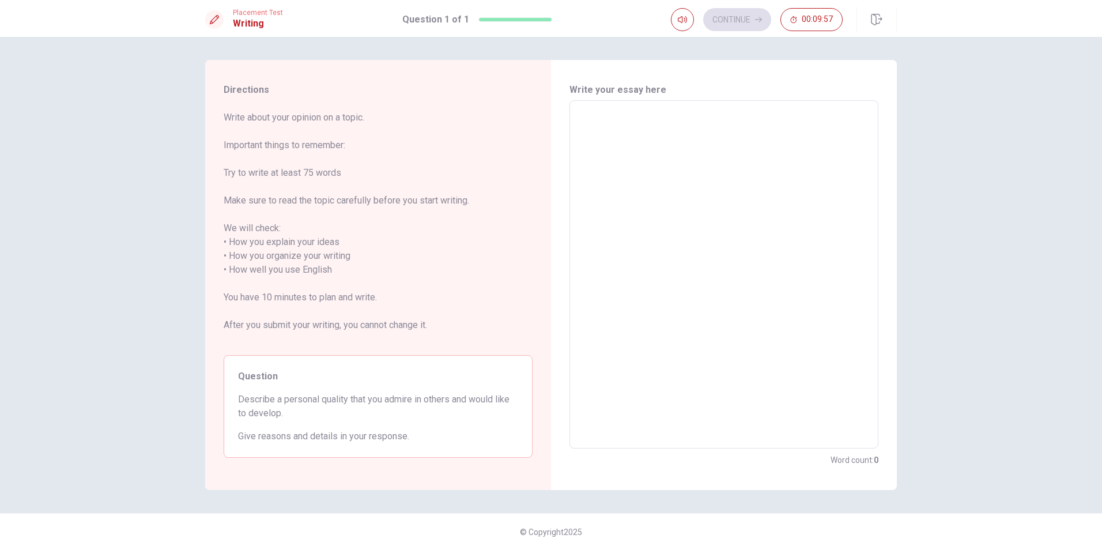
click at [257, 406] on span "Describe a personal quality that you admire in others and would like to develop." at bounding box center [378, 406] width 280 height 28
click at [308, 399] on span "Describe a personal quality that you admire in others and would like to develop." at bounding box center [378, 406] width 280 height 28
click at [333, 406] on span "Describe a personal quality that you admire in others and would like to develop." at bounding box center [378, 406] width 280 height 28
click at [308, 439] on span "Give reasons and details in your response." at bounding box center [378, 436] width 280 height 14
click at [692, 138] on textarea at bounding box center [723, 274] width 293 height 329
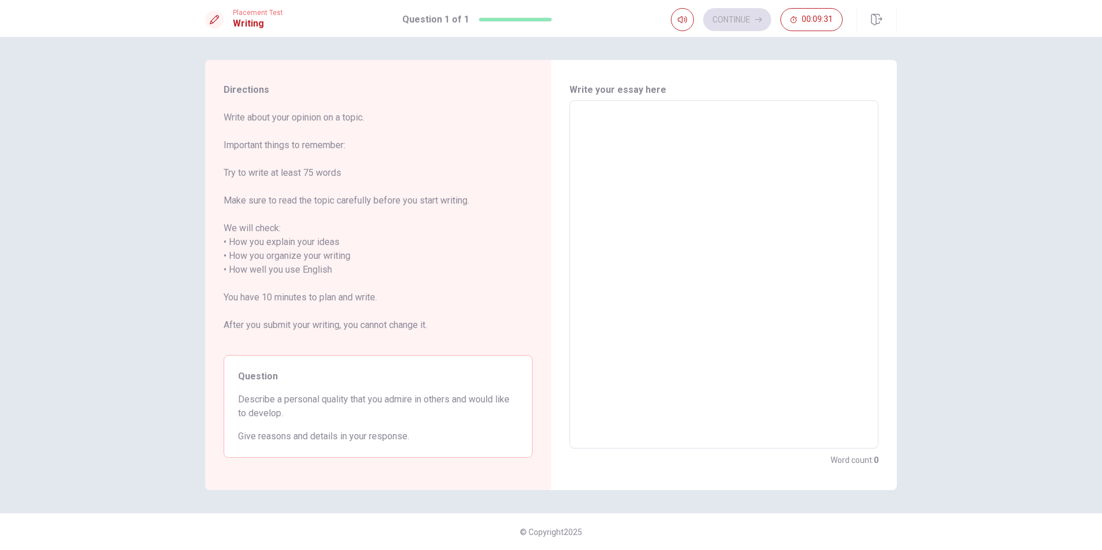
type textarea "i"
type textarea "x"
type textarea "i"
type textarea "x"
type textarea "i L"
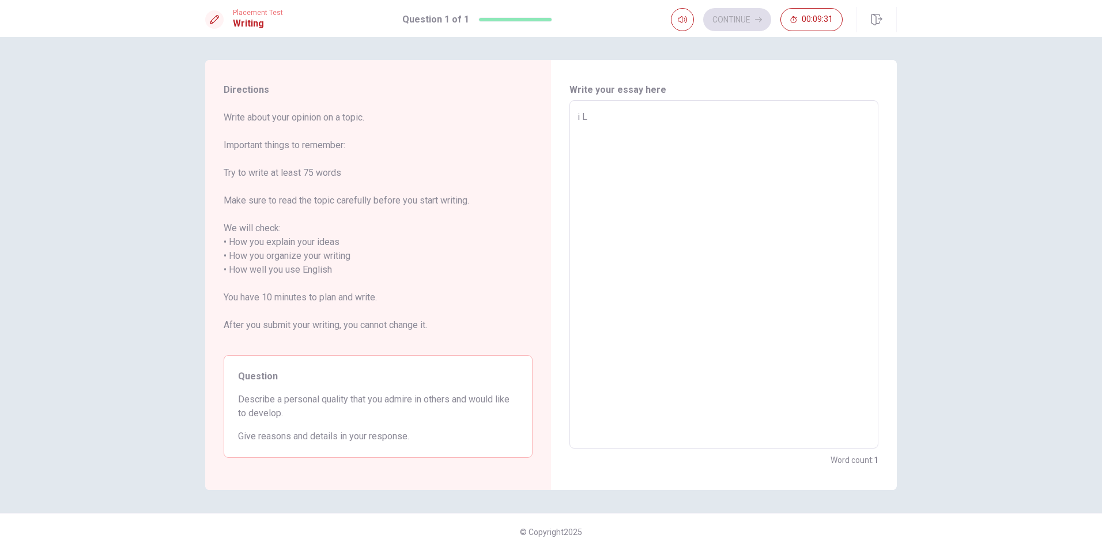
type textarea "x"
type textarea "i"
type textarea "x"
type textarea "i"
type textarea "x"
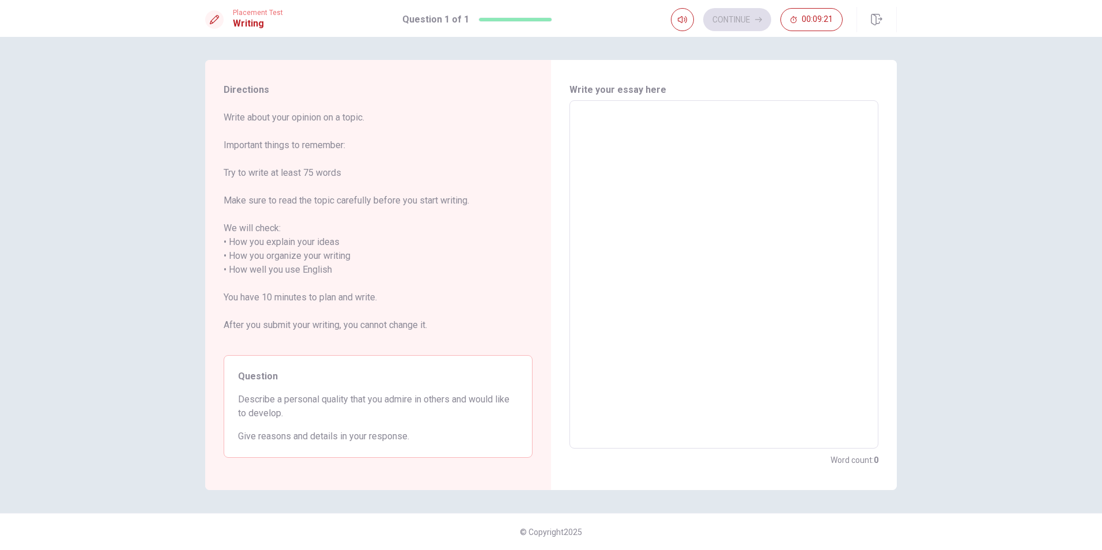
type textarea "o"
type textarea "x"
type textarea "oN"
type textarea "x"
type textarea "oNE"
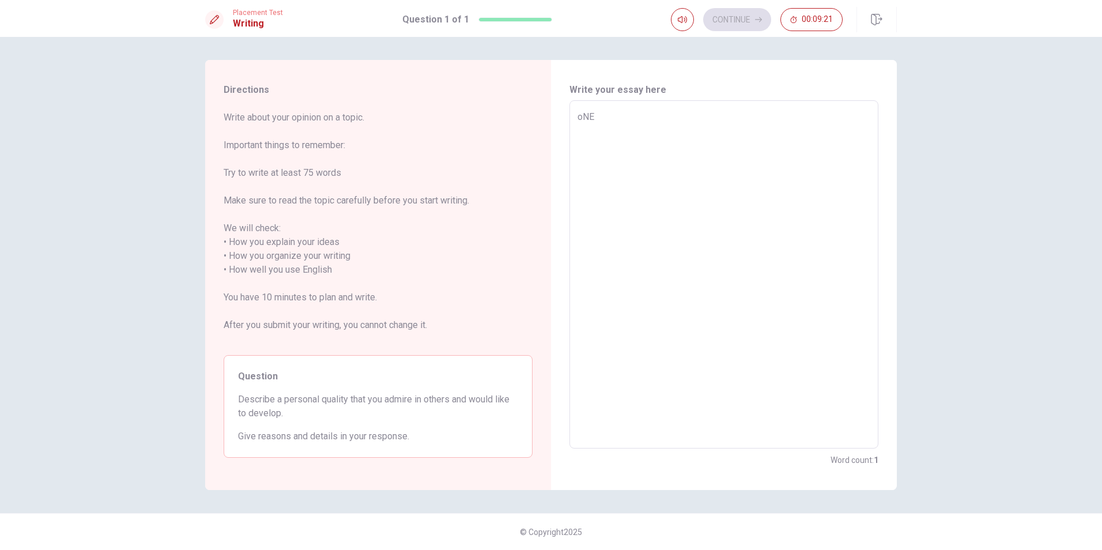
type textarea "x"
type textarea "oNE"
type textarea "x"
type textarea "oNE"
type textarea "x"
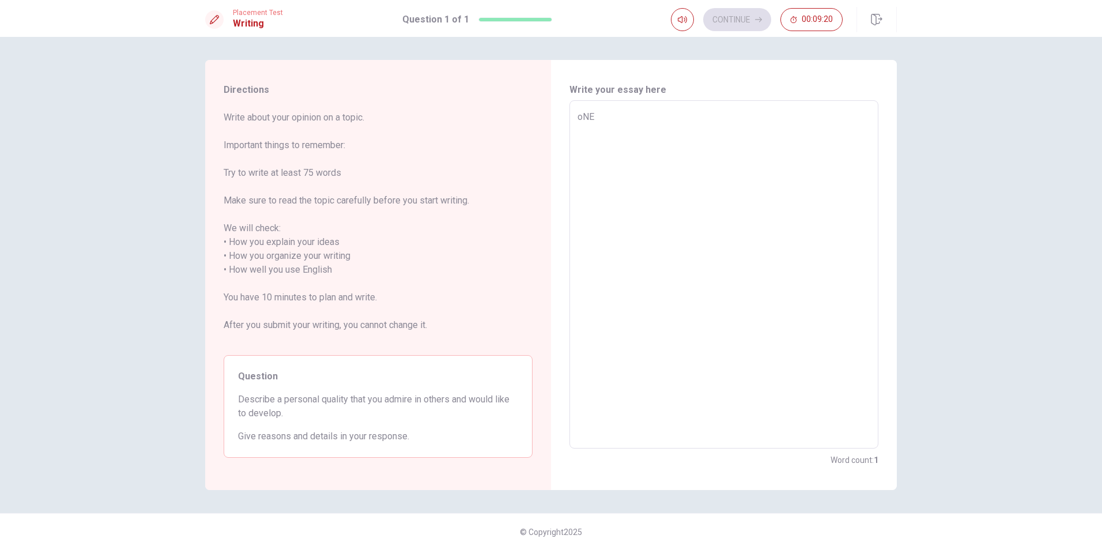
type textarea "oN"
type textarea "x"
type textarea "o"
type textarea "x"
type textarea "O"
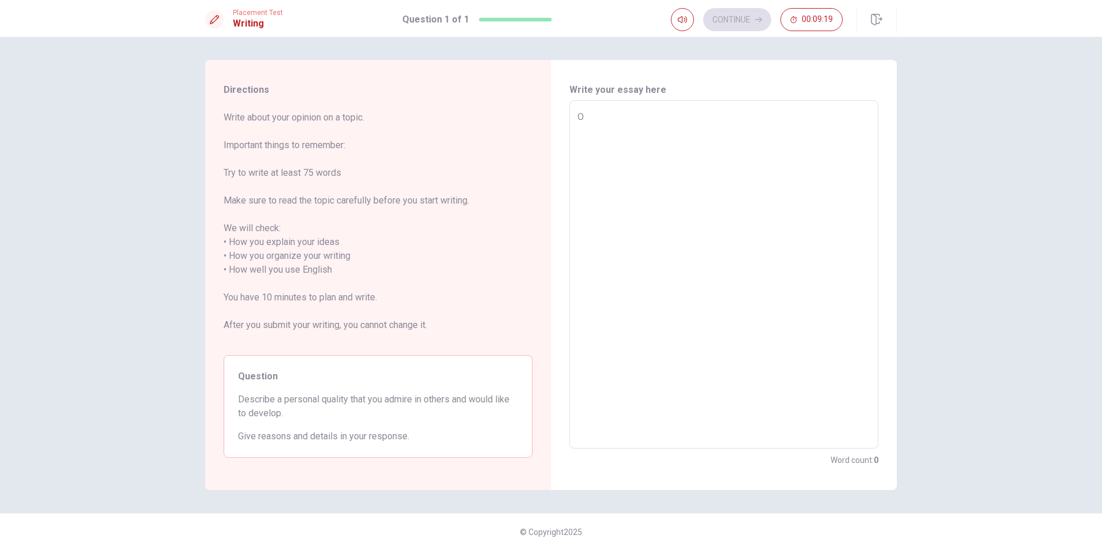
type textarea "x"
type textarea "On"
type textarea "x"
type textarea "One"
type textarea "x"
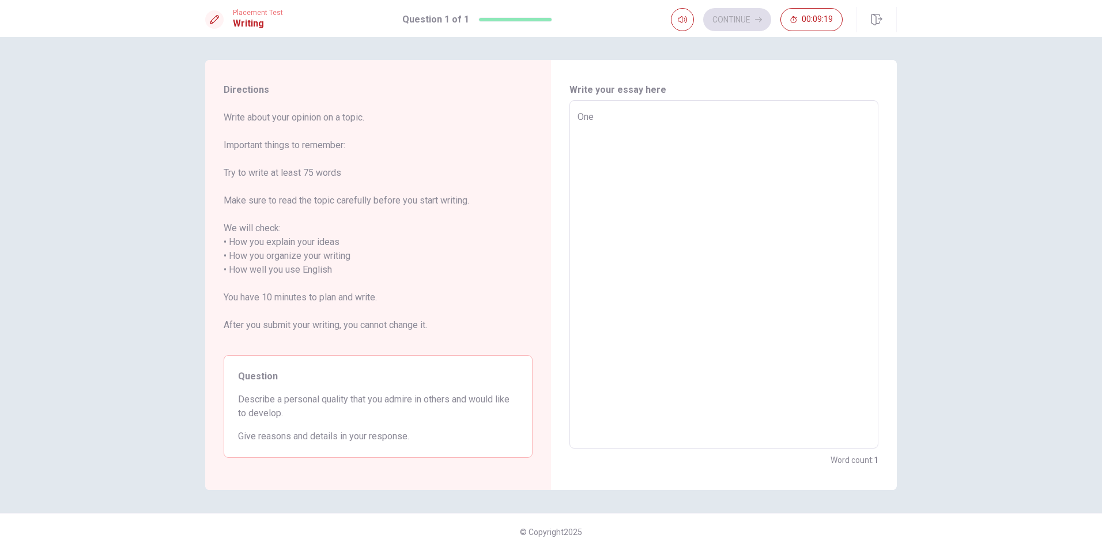
type textarea "One"
type textarea "x"
type textarea "One p"
type textarea "x"
type textarea "One pe"
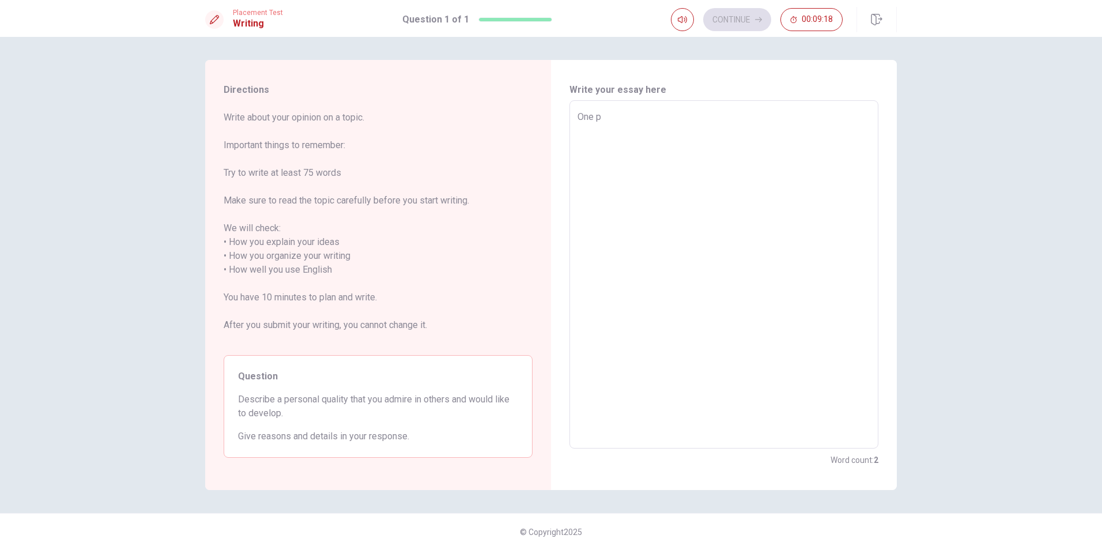
type textarea "x"
type textarea "One per"
type textarea "x"
type textarea "One pers"
type textarea "x"
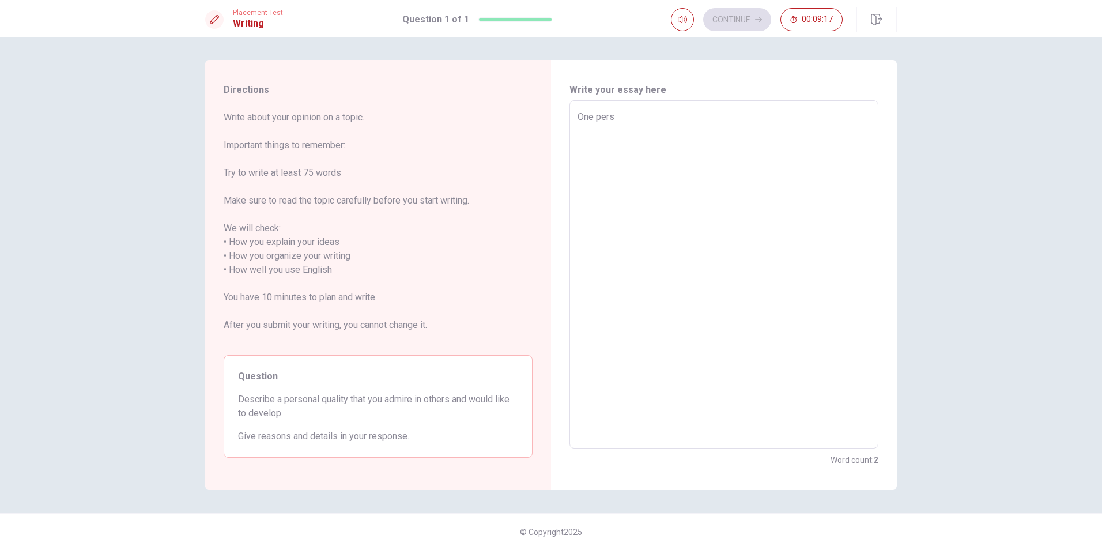
type textarea "One perso"
type textarea "x"
type textarea "One person"
type textarea "x"
type textarea "One persona"
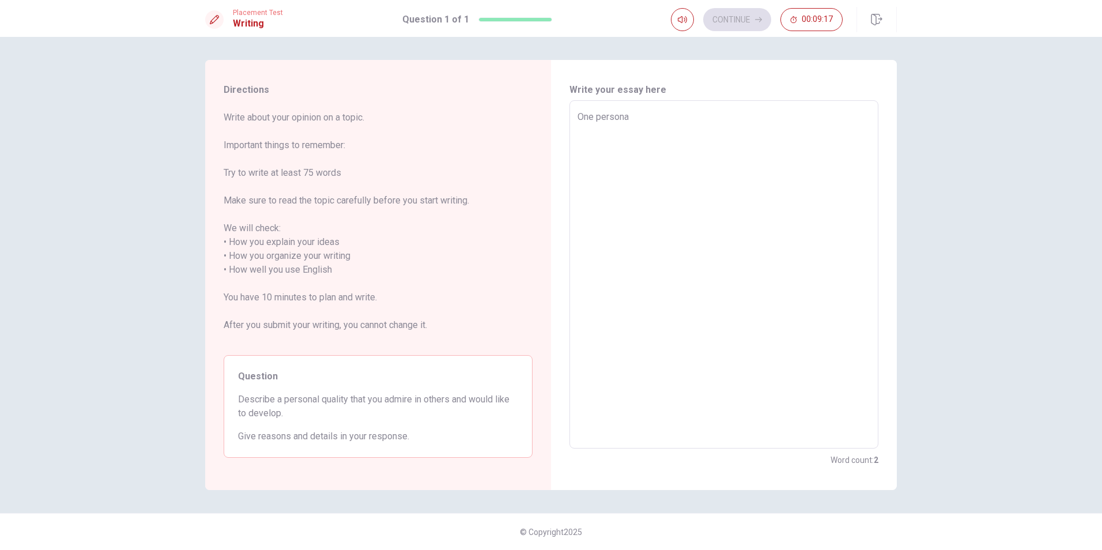
type textarea "x"
type textarea "One personal"
type textarea "x"
type textarea "One personal"
type textarea "x"
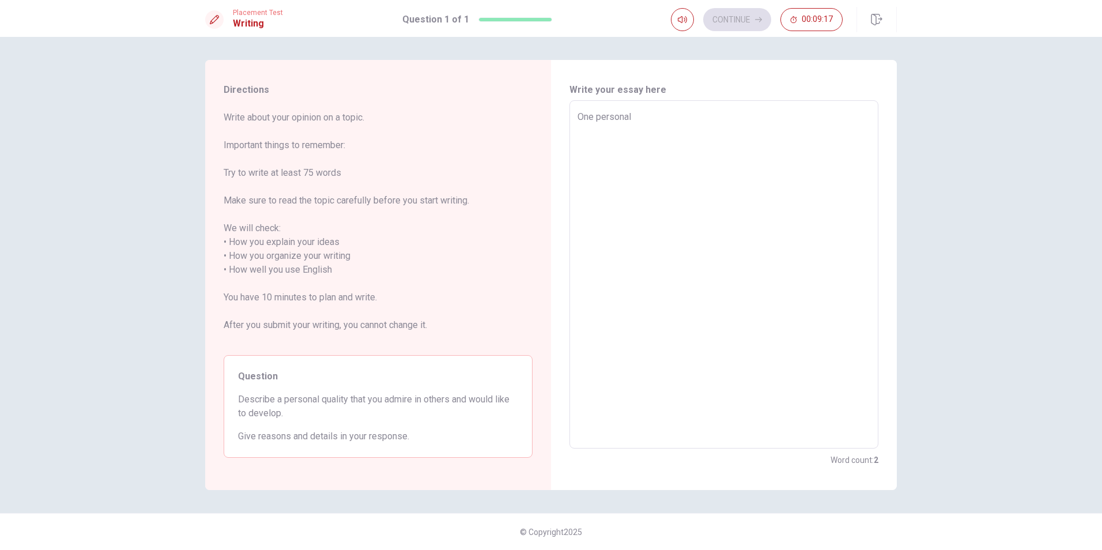
type textarea "One personal q"
type textarea "x"
type textarea "One personal qu"
type textarea "x"
type textarea "One personal qua"
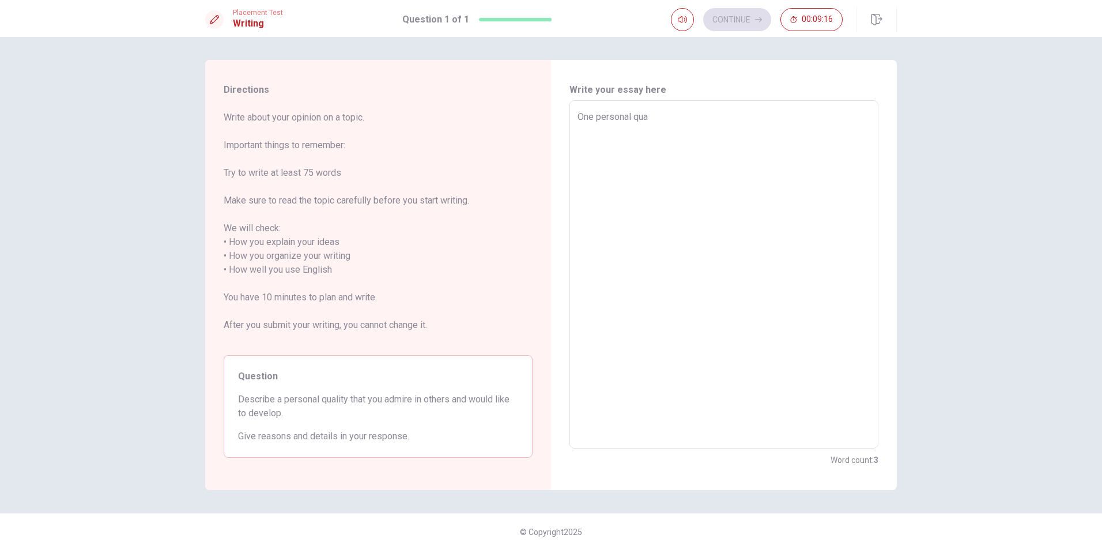
type textarea "x"
type textarea "One personal qual"
type textarea "x"
type textarea "One personal quali"
type textarea "x"
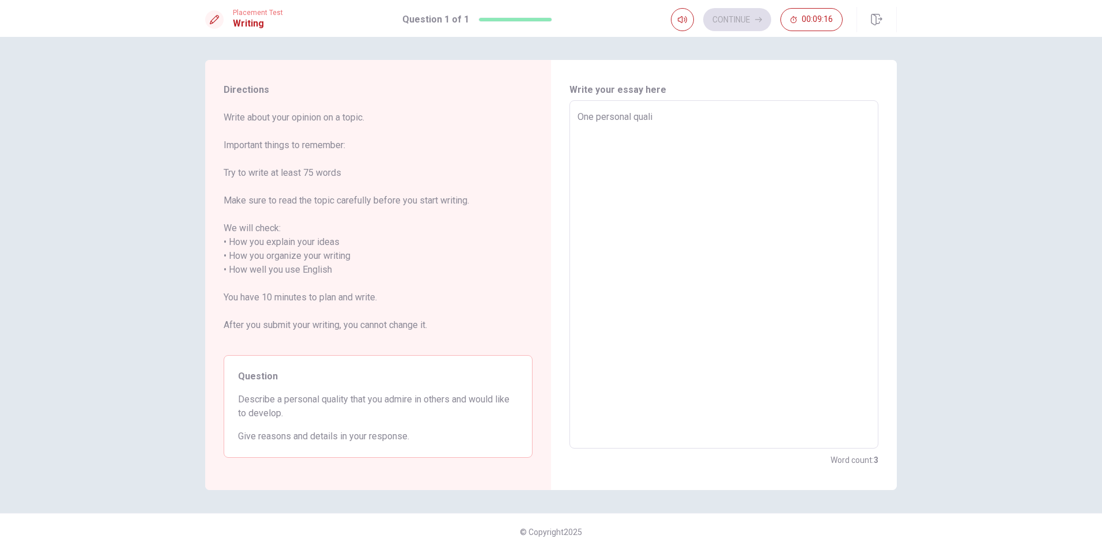
type textarea "One personal qualir"
type textarea "x"
type textarea "One personal quali"
type textarea "x"
type textarea "One personal qualit"
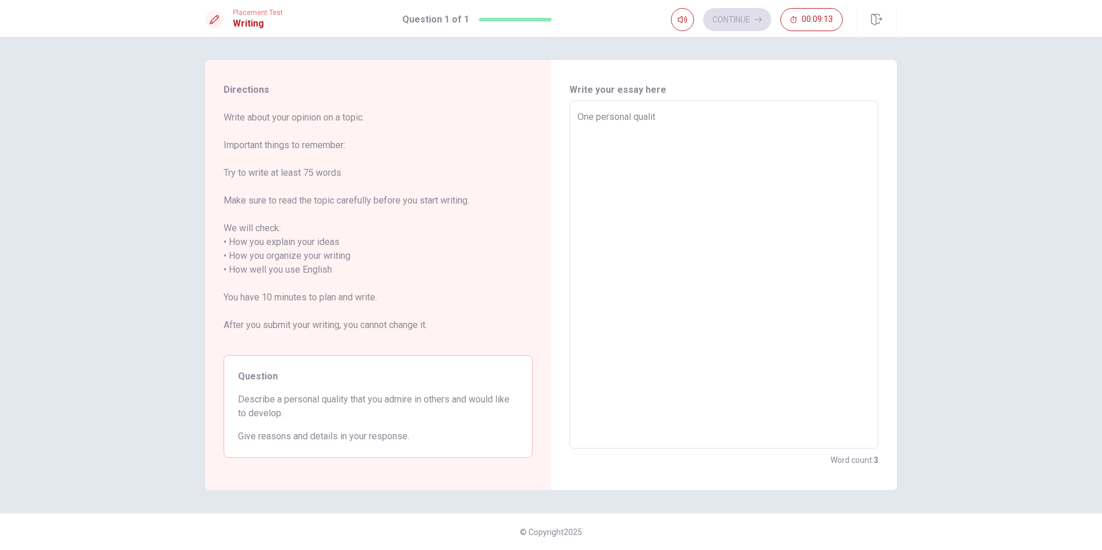
type textarea "x"
type textarea "One personal quality"
type textarea "x"
type textarea "One personal quality"
type textarea "x"
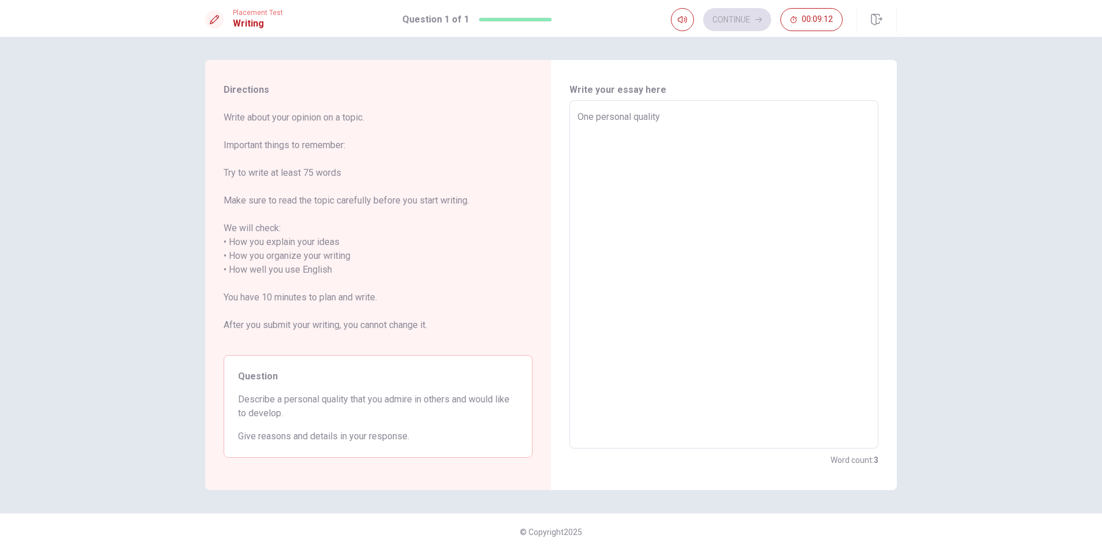
type textarea "One personal quality t"
type textarea "x"
type textarea "One personal quality th"
type textarea "x"
type textarea "One personal quality tha"
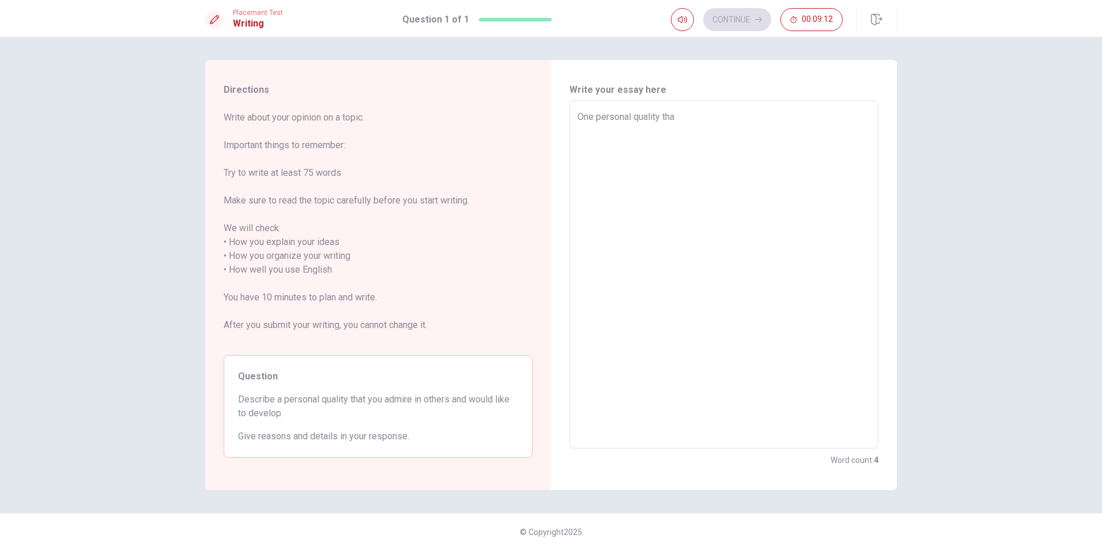
type textarea "x"
type textarea "One personal quality that"
type textarea "x"
type textarea "One personal quality that"
type textarea "x"
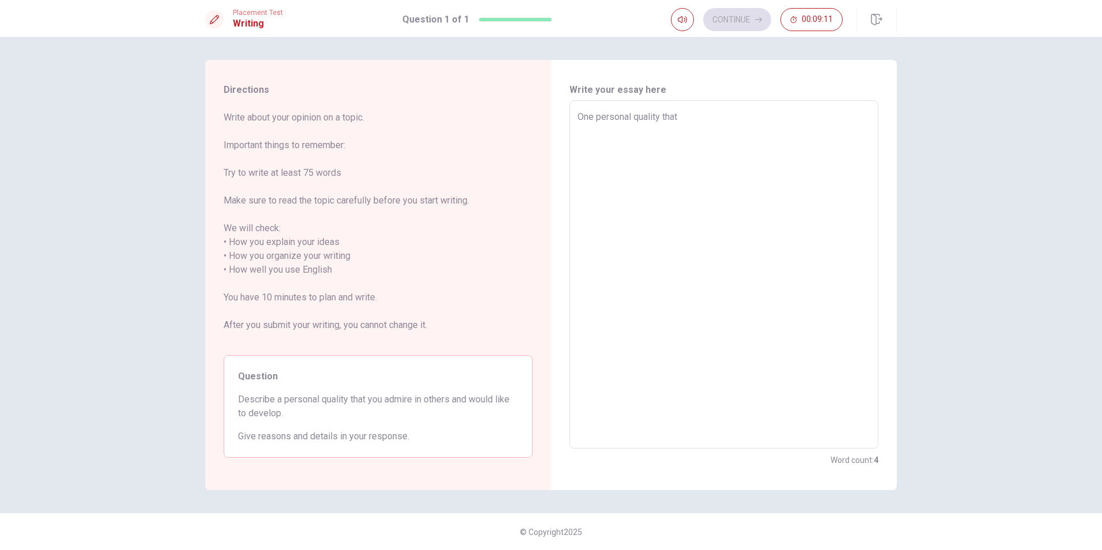
type textarea "One personal quality that i"
type textarea "x"
type textarea "One personal quality that i"
type textarea "x"
type textarea "One personal quality that i t"
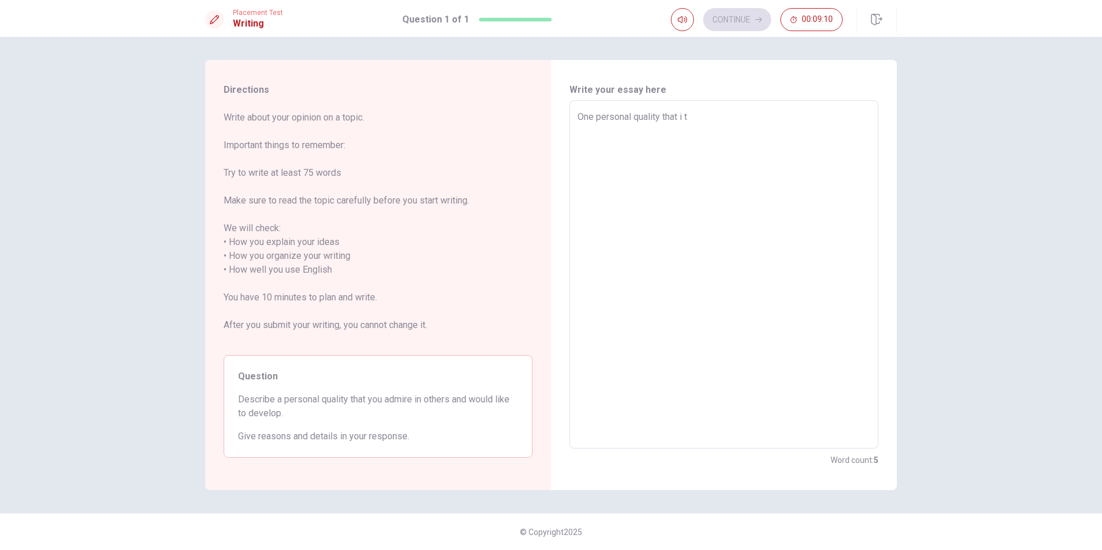
type textarea "x"
type textarea "One personal quality that i tr"
type textarea "x"
type textarea "One personal quality that i try"
type textarea "x"
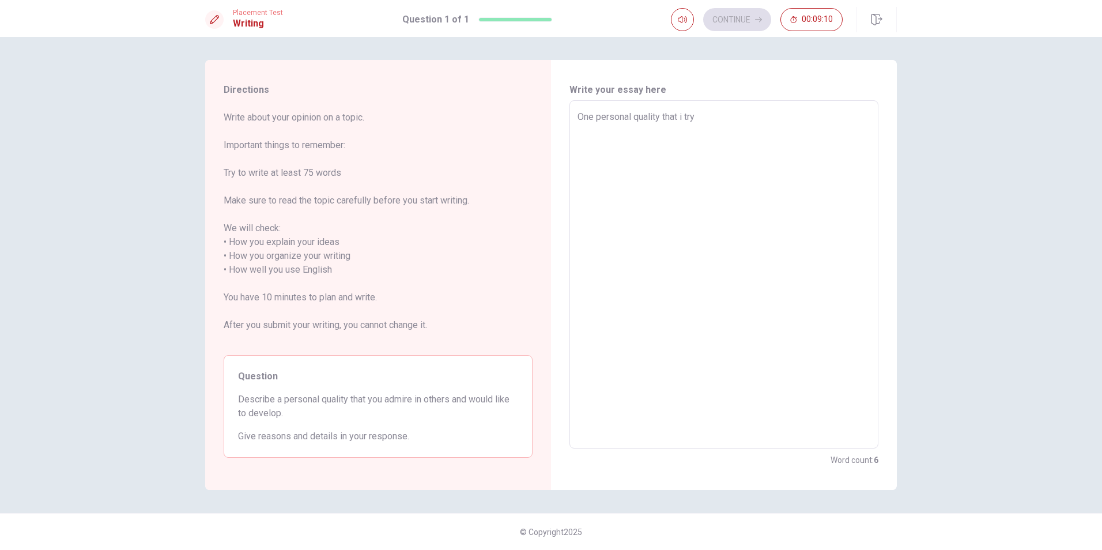
type textarea "One personal quality that i tr"
type textarea "x"
type textarea "One personal quality that i tru"
type textarea "x"
type textarea "One personal quality that i trul"
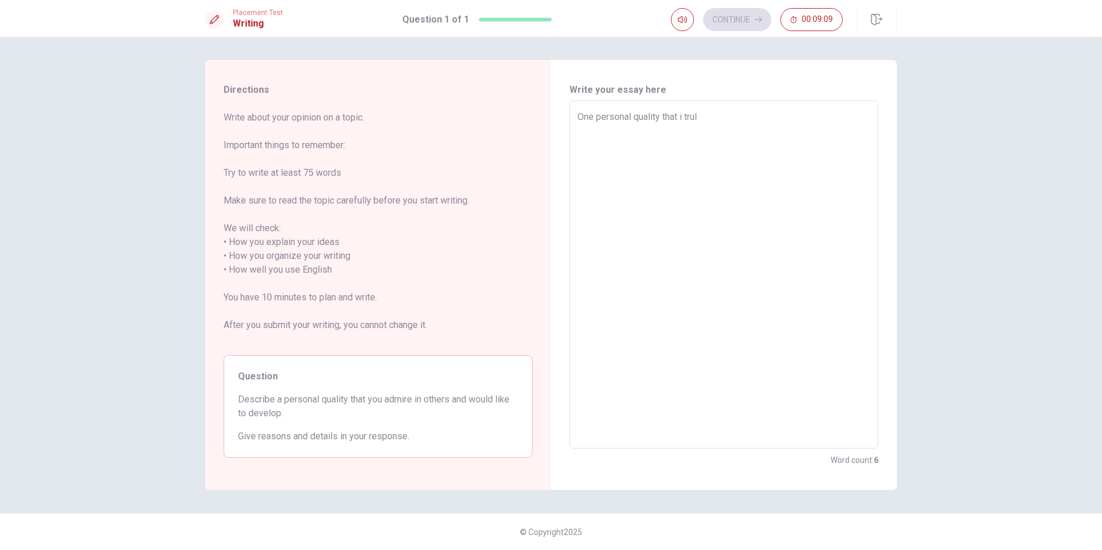
type textarea "x"
type textarea "One personal quality that i truly"
type textarea "x"
type textarea "One personal quality that i truly"
type textarea "x"
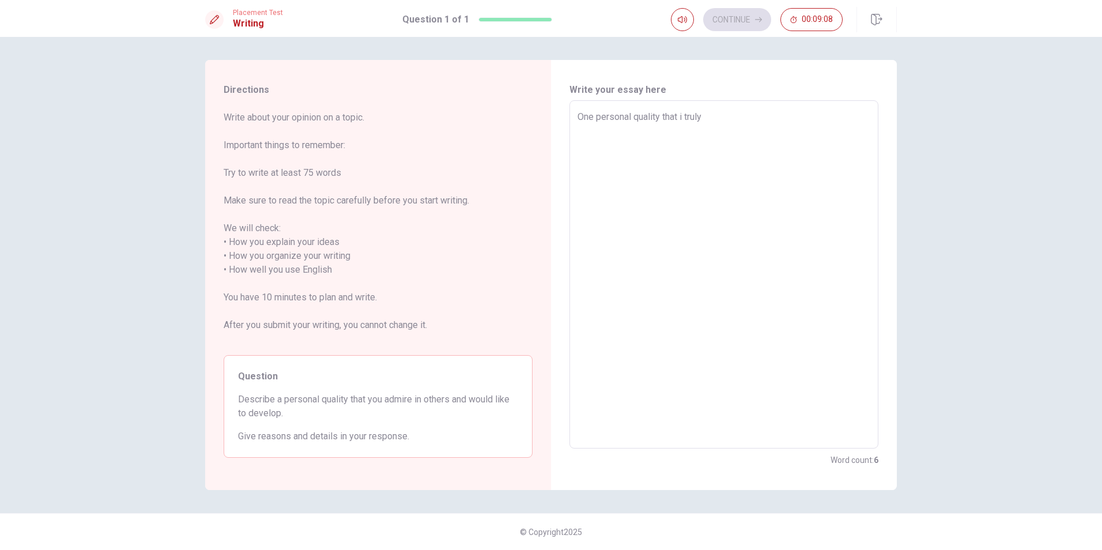
type textarea "One personal quality that i truly a"
type textarea "x"
type textarea "One personal quality that i truly ad"
type textarea "x"
type textarea "One personal quality that i truly adm"
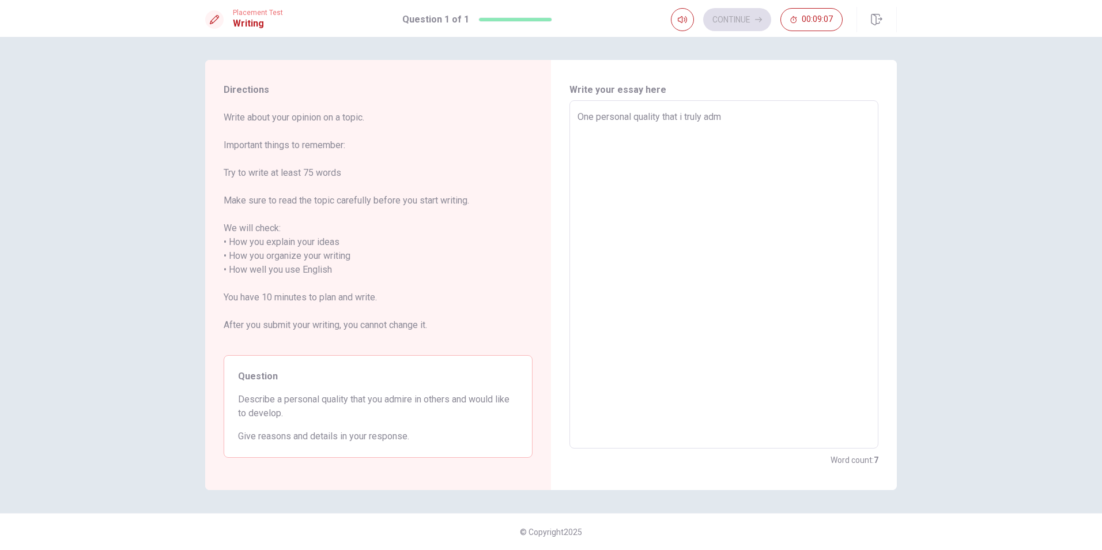
type textarea "x"
type textarea "One personal quality that i truly admi"
type textarea "x"
type textarea "One personal quality that i truly [PERSON_NAME]"
type textarea "x"
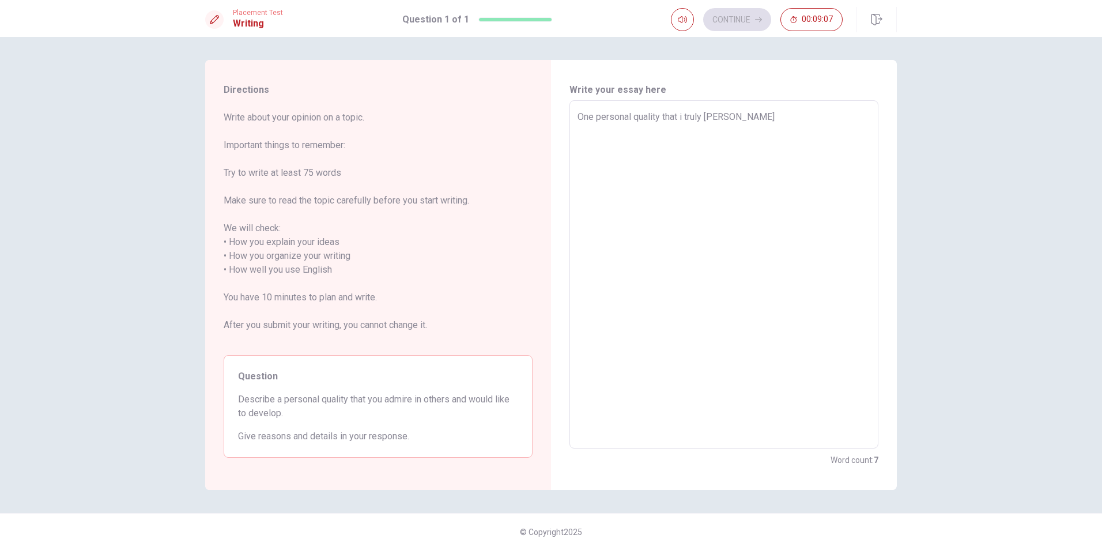
type textarea "One personal quality that i truly admire"
type textarea "x"
type textarea "One personal quality that i truly admire"
type textarea "x"
type textarea "One personal quality that i truly admire i"
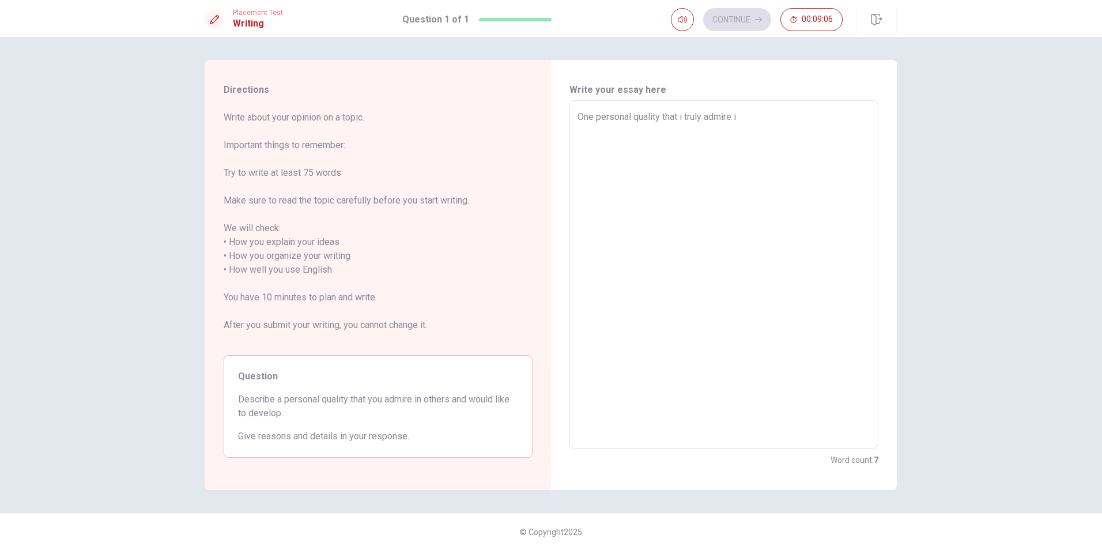
type textarea "x"
type textarea "One personal quality that i truly admire in"
type textarea "x"
type textarea "One personal quality that i truly admire in"
type textarea "x"
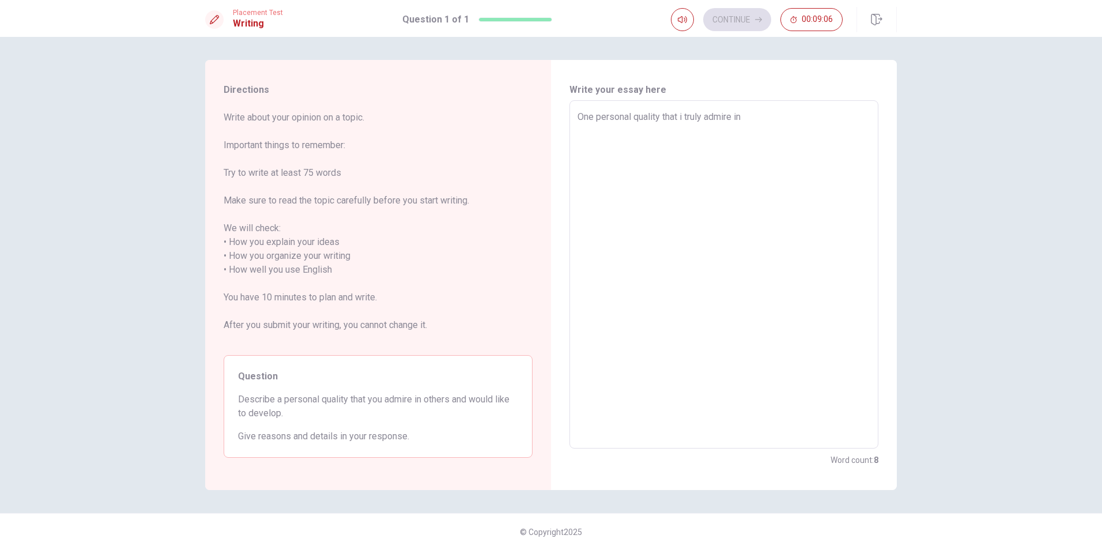
type textarea "One personal quality that i truly admire in o"
type textarea "x"
type textarea "One personal quality that i truly admire in ot"
type textarea "x"
type textarea "One personal quality that i truly admire in oth"
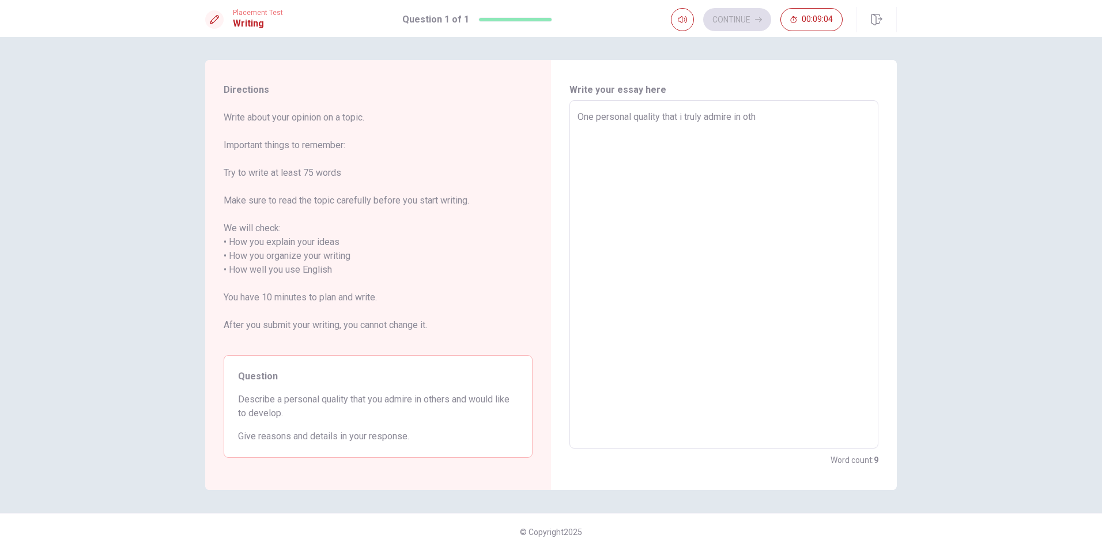
type textarea "x"
type textarea "One personal quality that i truly admire in othe"
type textarea "x"
type textarea "One personal quality that i truly admire in other"
type textarea "x"
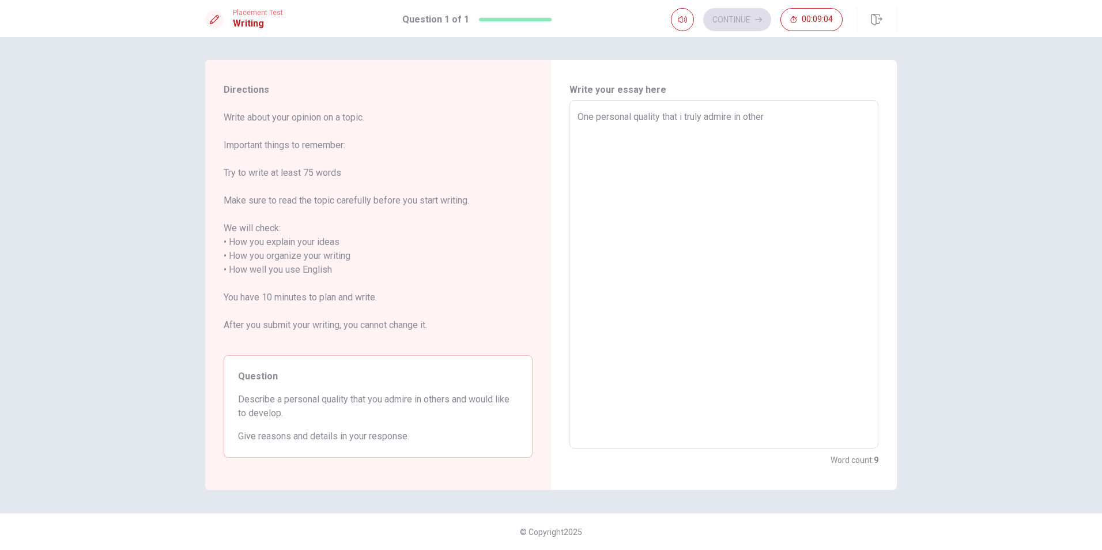
type textarea "One personal quality that i truly admire in others"
type textarea "x"
type textarea "One personal quality that i truly admire in others"
type textarea "x"
type textarea "One personal quality that i truly admire in others i"
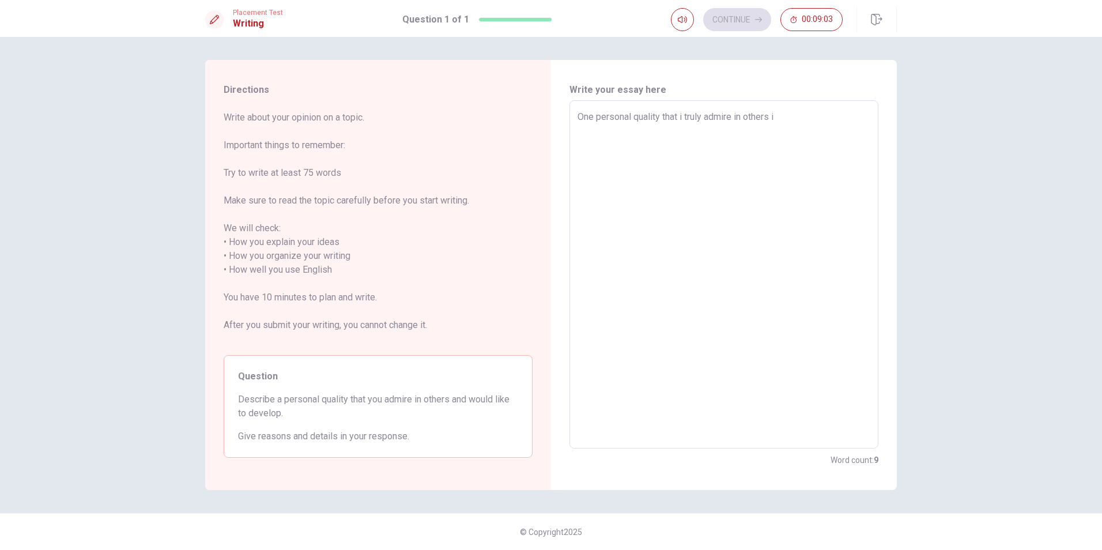
type textarea "x"
type textarea "One personal quality that i truly admire in others is"
type textarea "x"
type textarea "One personal quality that i truly admire in others is"
type textarea "x"
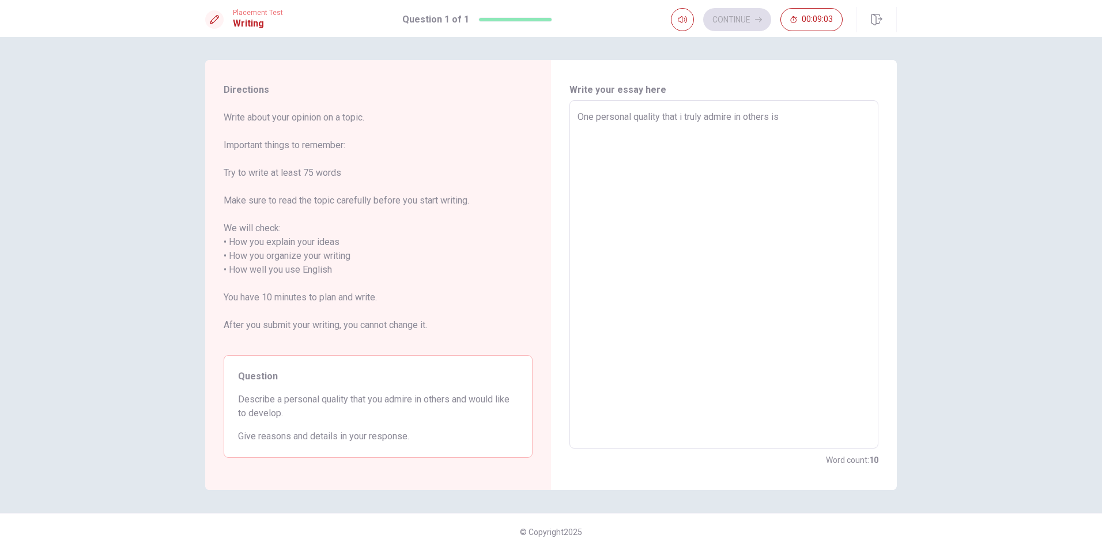
type textarea "One personal quality that i truly admire in others is p"
type textarea "x"
type textarea "One personal quality that i truly admire in others is pa"
type textarea "x"
type textarea "One personal quality that i truly admire in others is [PERSON_NAME]"
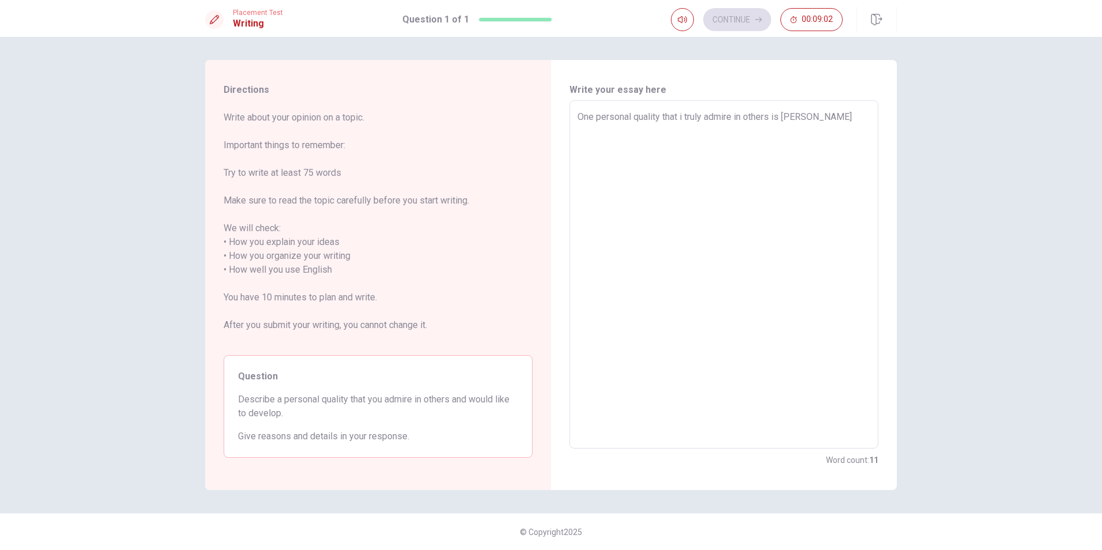
type textarea "x"
type textarea "One personal quality that i truly admire in others is pati"
type textarea "x"
type textarea "One personal quality that i truly admire in others is patie"
type textarea "x"
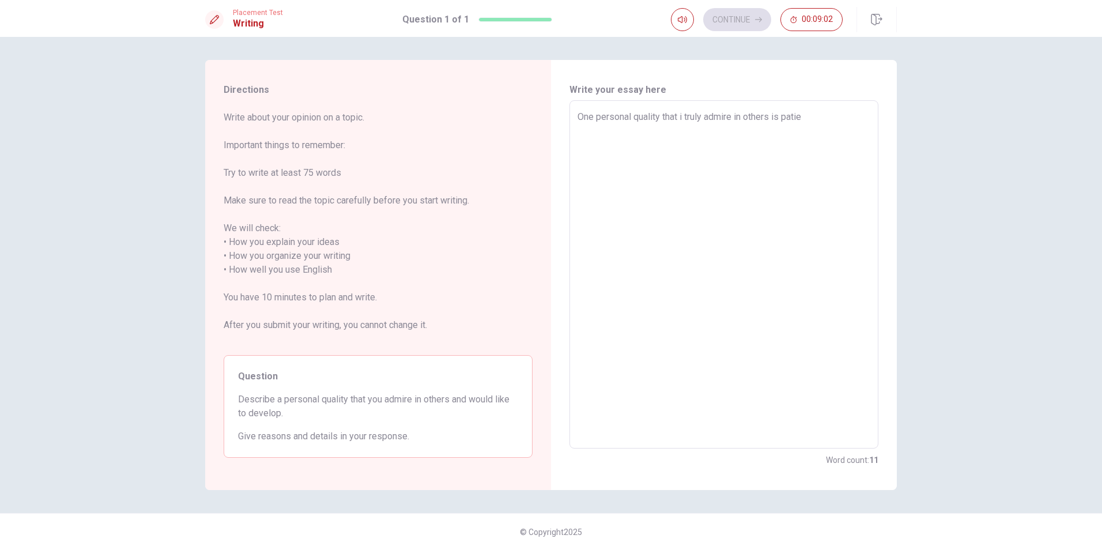
type textarea "One personal quality that i truly admire in others is patien"
type textarea "x"
type textarea "One personal quality that i truly admire in others is patienc"
type textarea "x"
type textarea "One personal quality that i truly admire in others is patience"
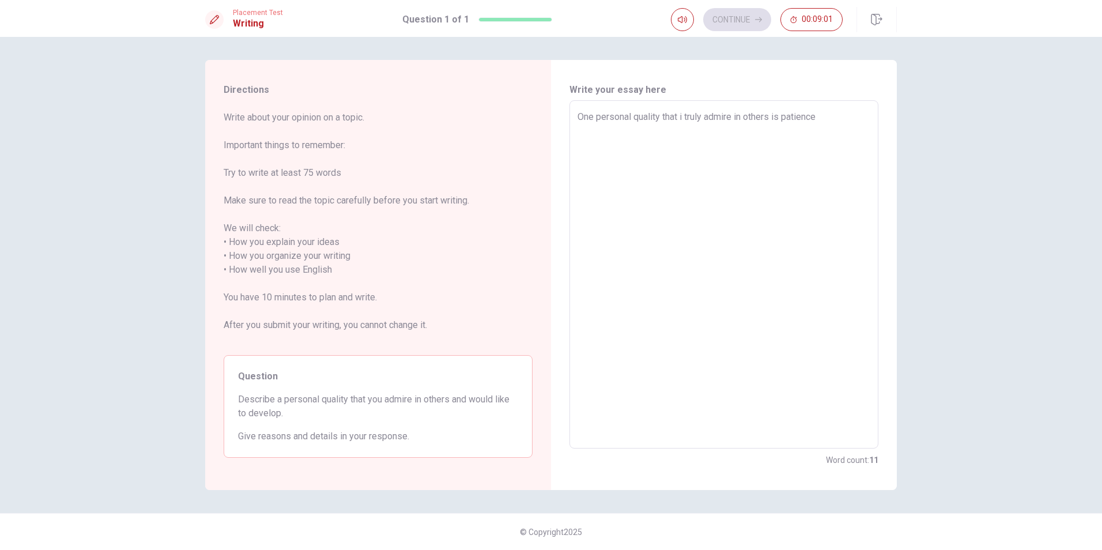
type textarea "x"
type textarea "One personal quality that i truly admire in others is patience"
type textarea "x"
type textarea "One personal quality that i truly admire in others is patience"
type textarea "x"
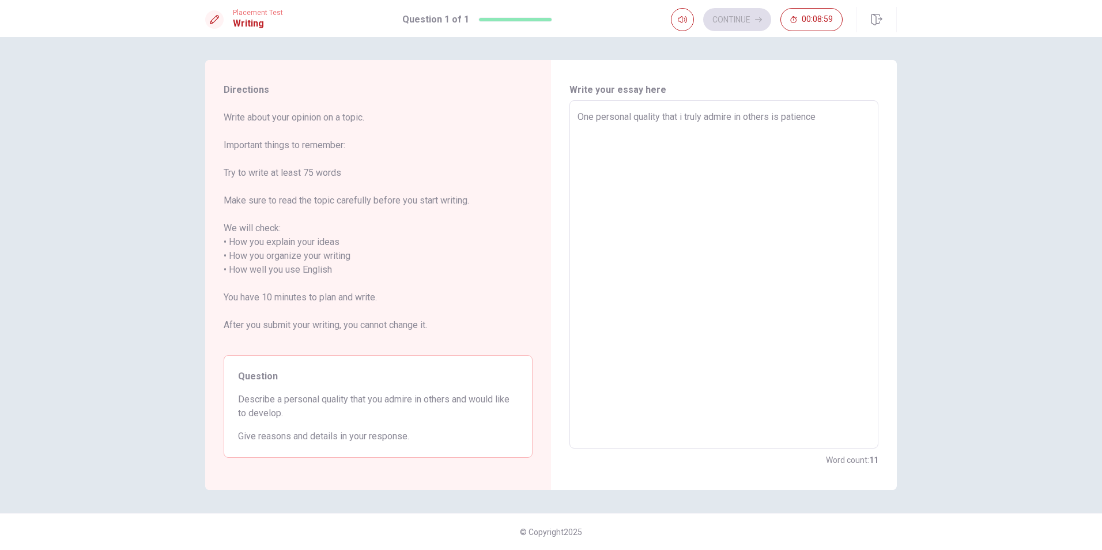
type textarea "One personal quality that i truly admire in others is patience."
type textarea "x"
type textarea "One personal quality that i truly admire in others is patience."
type textarea "x"
type textarea "One personal quality that i truly admire in others is patience. i"
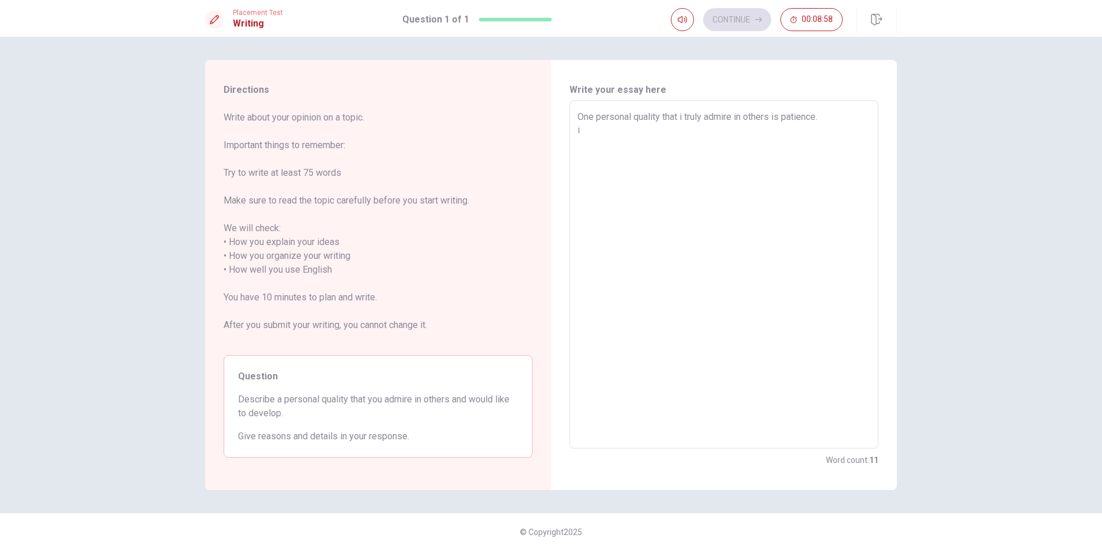
type textarea "x"
type textarea "One personal quality that i truly admire in others is patience."
type textarea "x"
type textarea "One personal quality that i truly admire in others is patience. I"
type textarea "x"
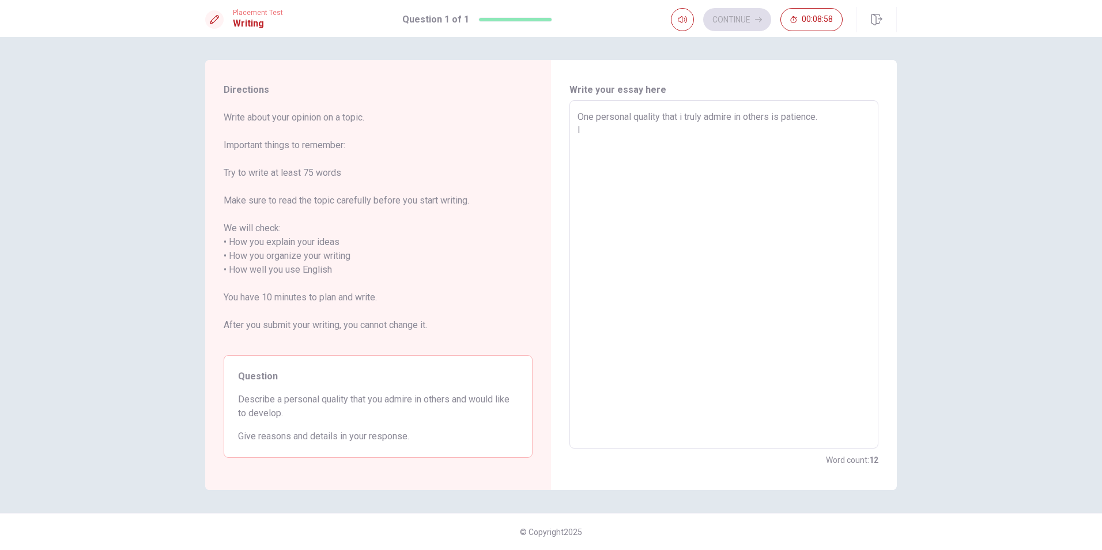
type textarea "One personal quality that i truly admire in others is patience. I"
type textarea "x"
type textarea "One personal quality that i truly admire in others is patience. I b"
type textarea "x"
type textarea "One personal quality that i truly admire in others is patience. I be"
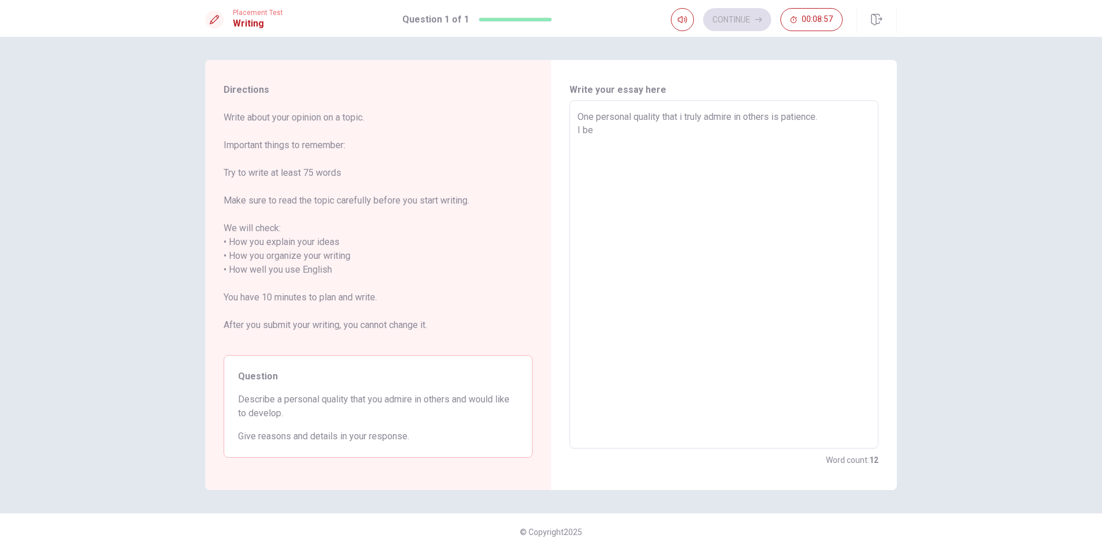
type textarea "x"
type textarea "One personal quality that i truly admire in others is patience. I bel"
type textarea "x"
type textarea "One personal quality that i truly admire in others is patience. I beli"
type textarea "x"
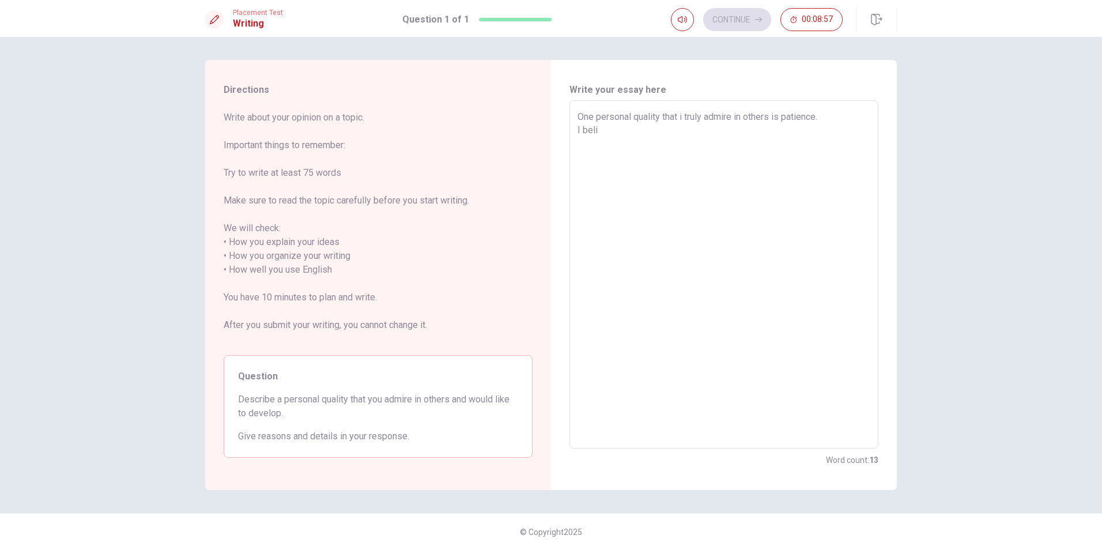
type textarea "One personal quality that i truly admire in others is patience. I belie"
type textarea "x"
type textarea "One personal quality that i truly admire in others is patience. I believ"
type textarea "x"
type textarea "One personal quality that i truly admire in others is patience. I believe"
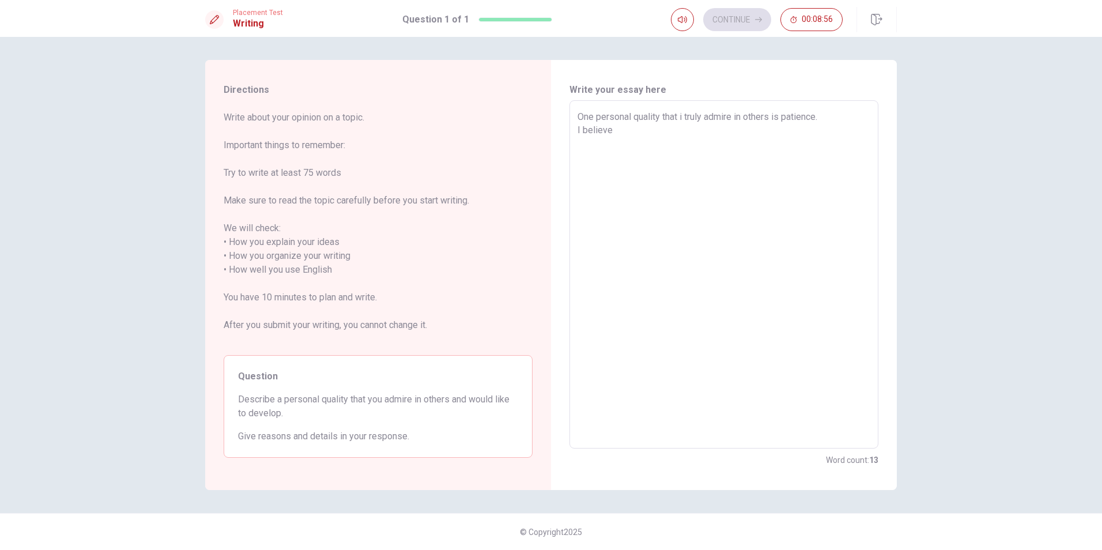
type textarea "x"
type textarea "One personal quality that i truly admire in others is patience. I believe"
type textarea "x"
type textarea "One personal quality that i truly admire in others is patience. I believe p"
type textarea "x"
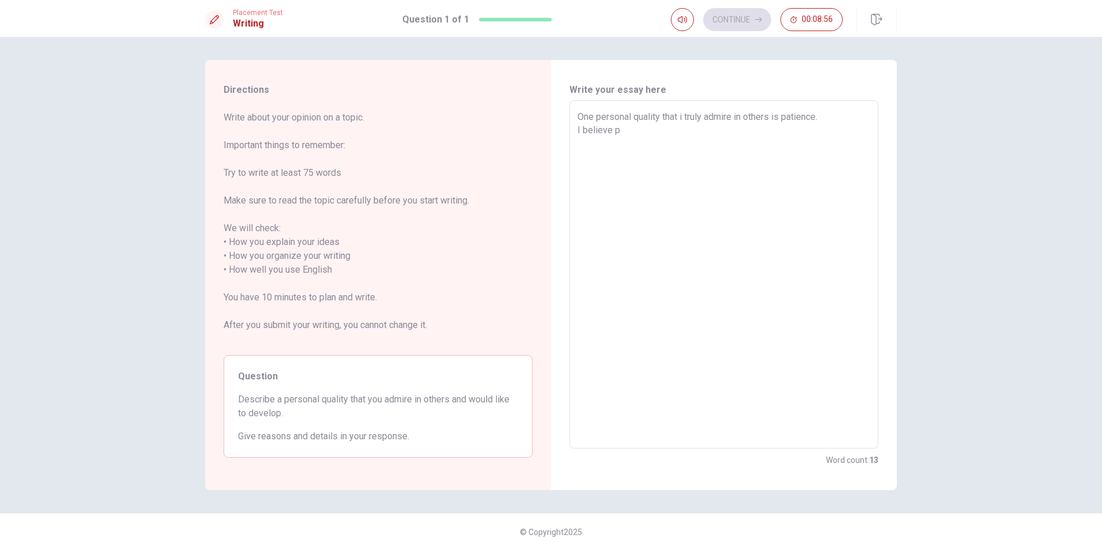
type textarea "One personal quality that i truly admire in others is patience. I believe pa"
type textarea "x"
type textarea "One personal quality that i truly admire in others is patience. I believe pat"
type textarea "x"
type textarea "One personal quality that i truly admire in others is patience. I believe pati"
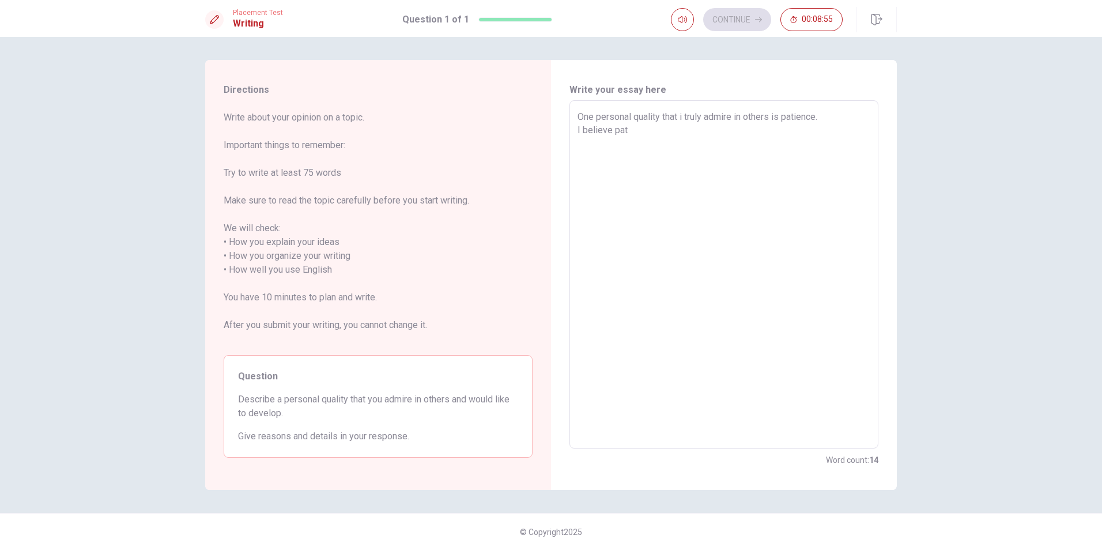
type textarea "x"
type textarea "One personal quality that i truly admire in others is patience. I believe patie"
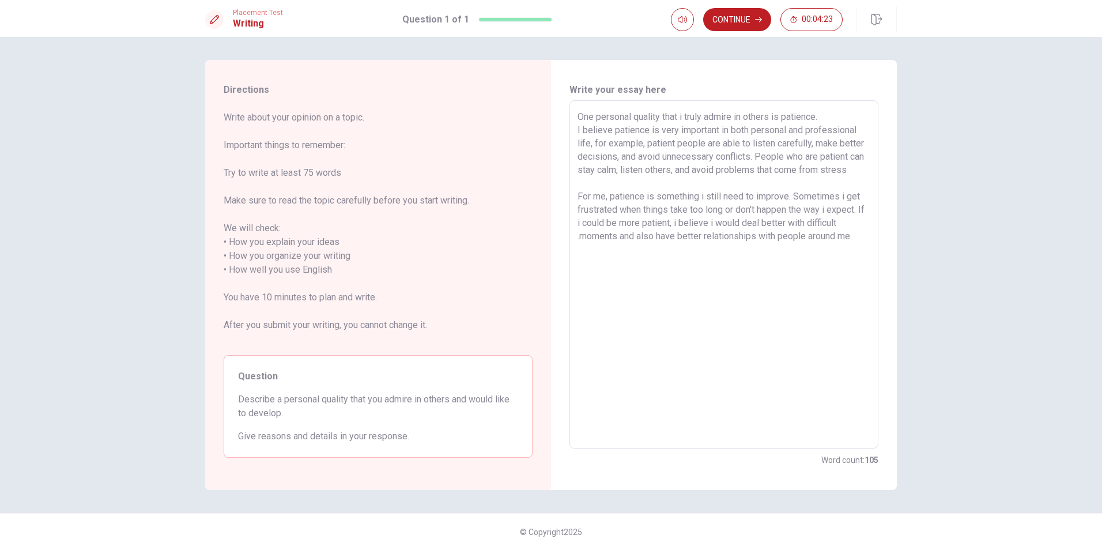
click at [626, 182] on textarea "One personal quality that i truly admire in others is patience. I believe patie…" at bounding box center [723, 274] width 293 height 329
click at [706, 249] on textarea "One personal quality that i truly admire in others is patience. I believe patie…" at bounding box center [723, 274] width 293 height 329
click at [583, 252] on textarea "One personal quality that i truly admire in others is patience. I believe patie…" at bounding box center [723, 274] width 293 height 329
click at [735, 21] on button "Continue" at bounding box center [737, 19] width 68 height 23
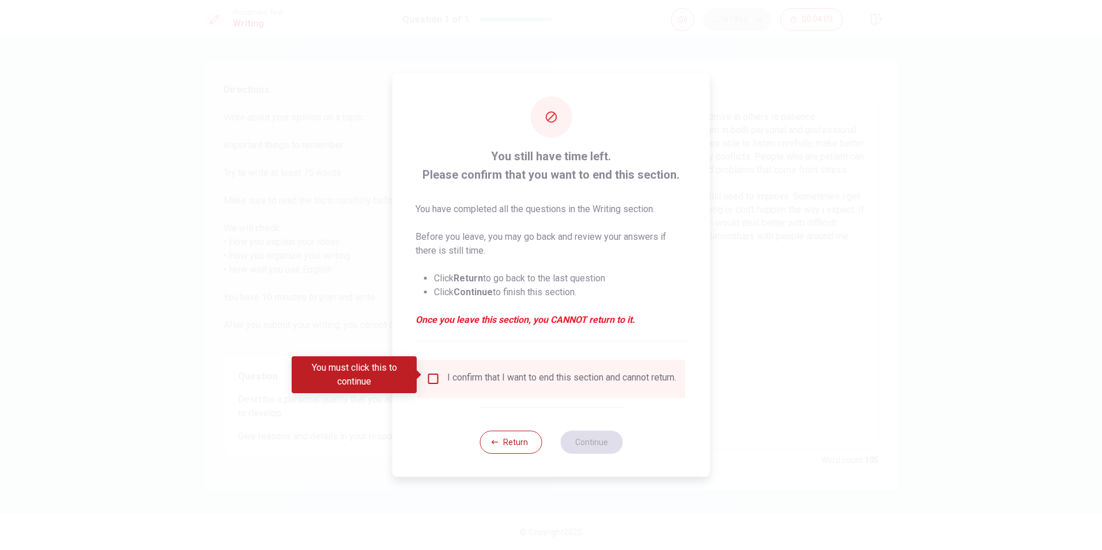
click at [451, 379] on div "I confirm that I want to end this section and cannot return." at bounding box center [561, 379] width 229 height 14
click at [435, 374] on input "You must click this to continue" at bounding box center [433, 379] width 14 height 14
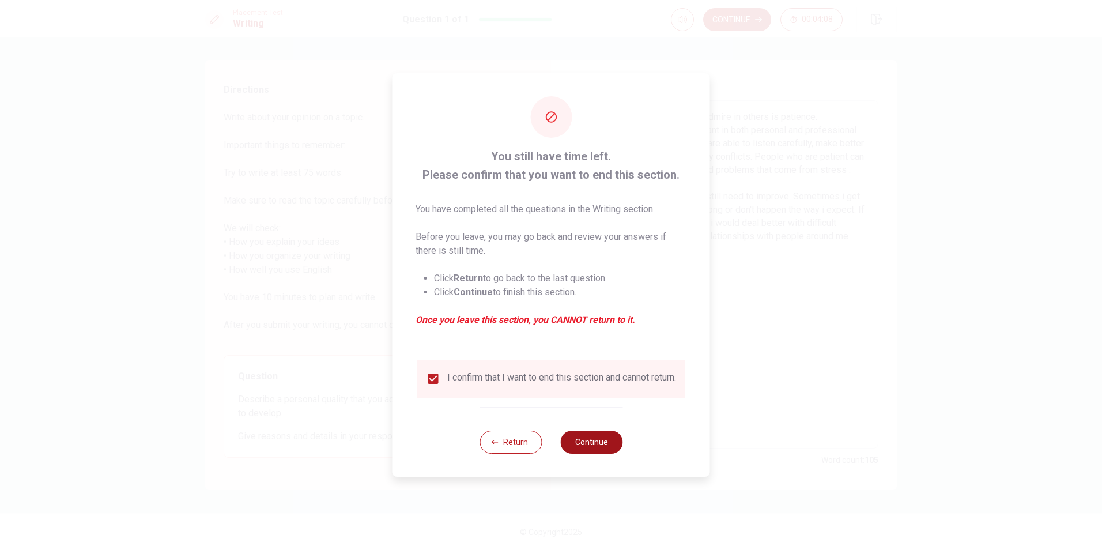
click at [571, 444] on button "Continue" at bounding box center [591, 441] width 62 height 23
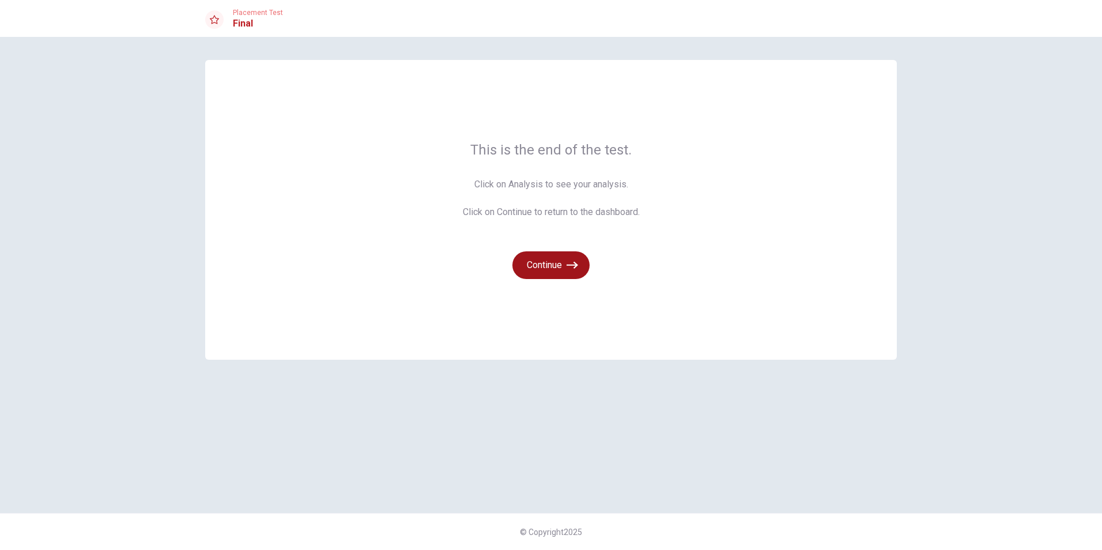
click at [564, 270] on button "Continue" at bounding box center [550, 265] width 77 height 28
